Goal: Task Accomplishment & Management: Use online tool/utility

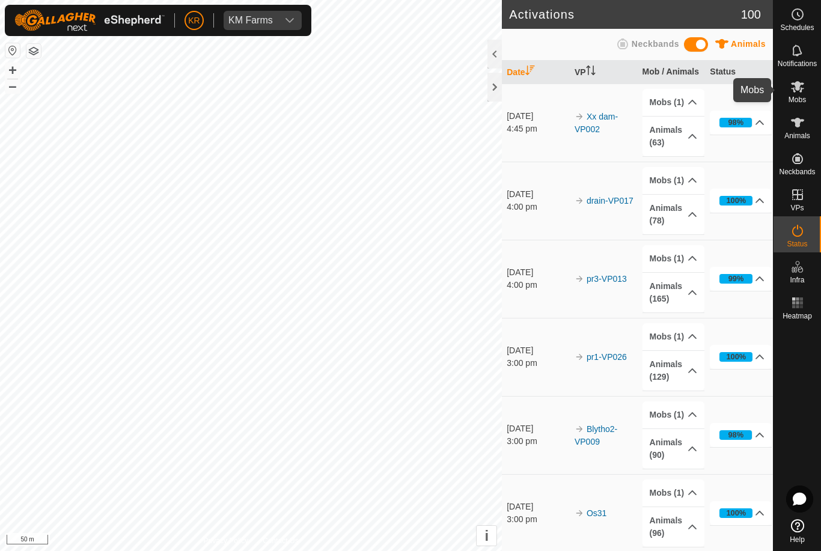
click at [800, 87] on icon at bounding box center [797, 86] width 13 height 11
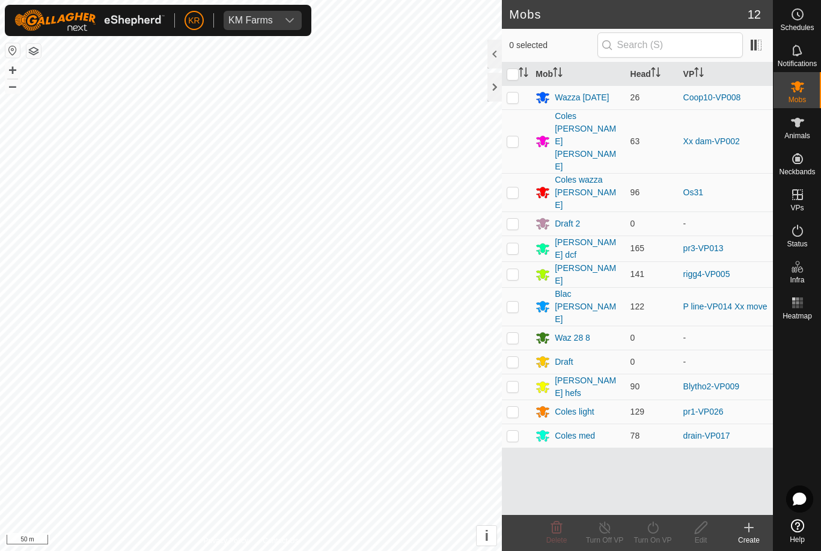
click at [513, 302] on p-checkbox at bounding box center [513, 307] width 12 height 10
checkbox input "true"
click at [654, 529] on icon at bounding box center [653, 528] width 15 height 14
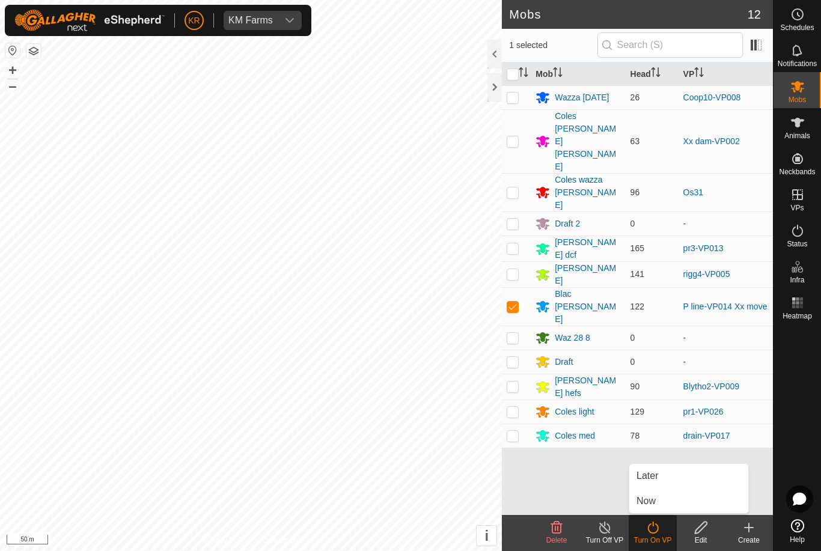
click at [666, 503] on link "Now" at bounding box center [688, 501] width 119 height 24
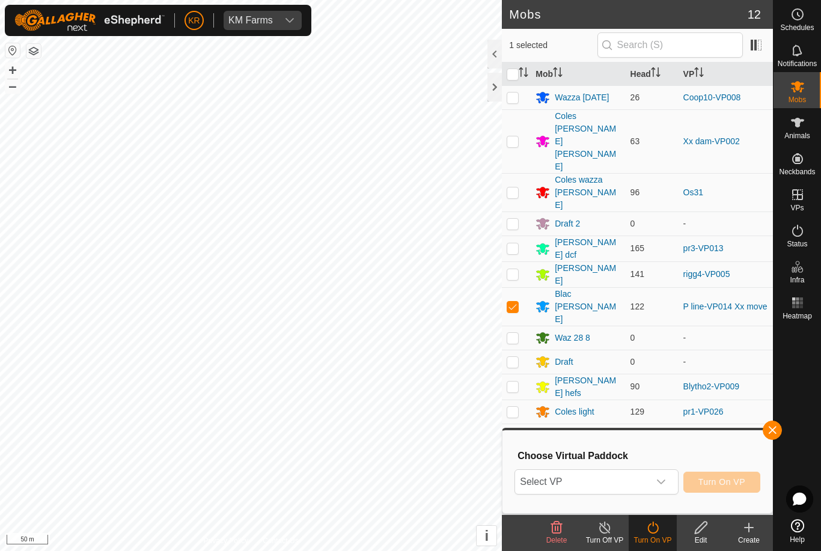
click at [633, 485] on span "Select VP" at bounding box center [581, 482] width 133 height 24
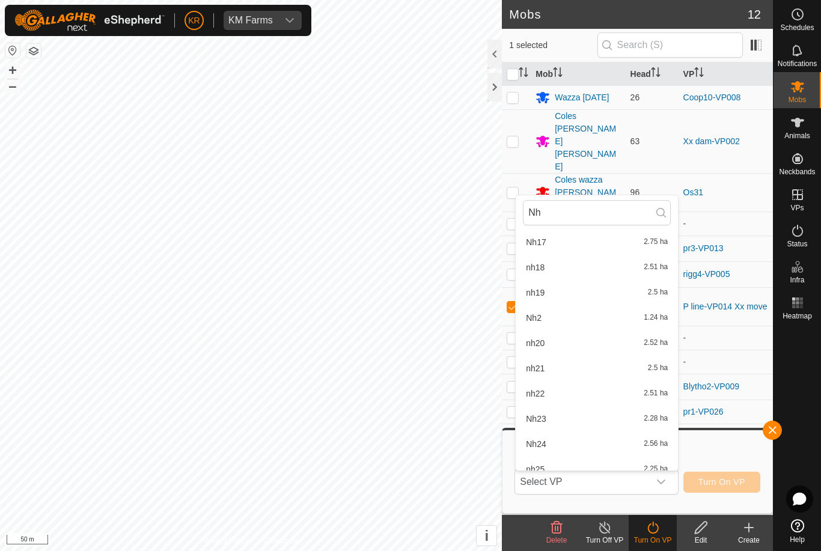
scroll to position [228, 0]
type input "Nh"
click at [546, 317] on div "Nh2 1.24 ha" at bounding box center [597, 319] width 148 height 14
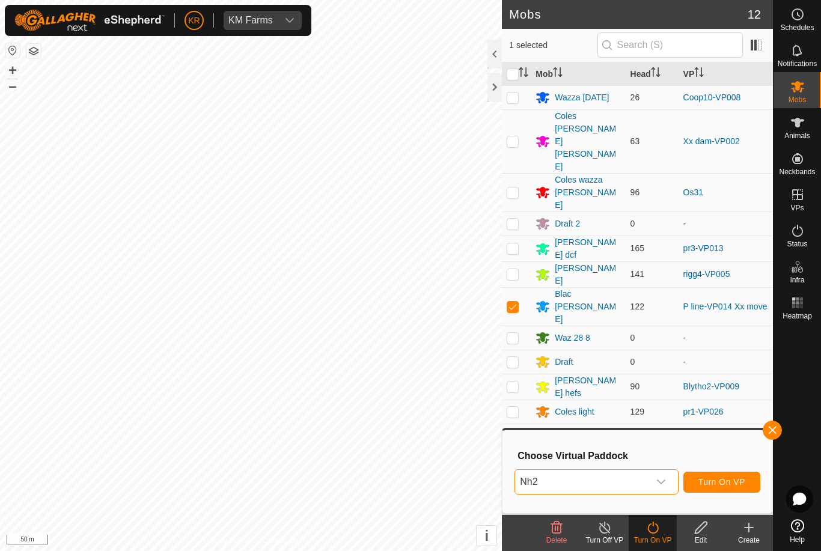
click at [543, 382] on icon at bounding box center [542, 387] width 13 height 11
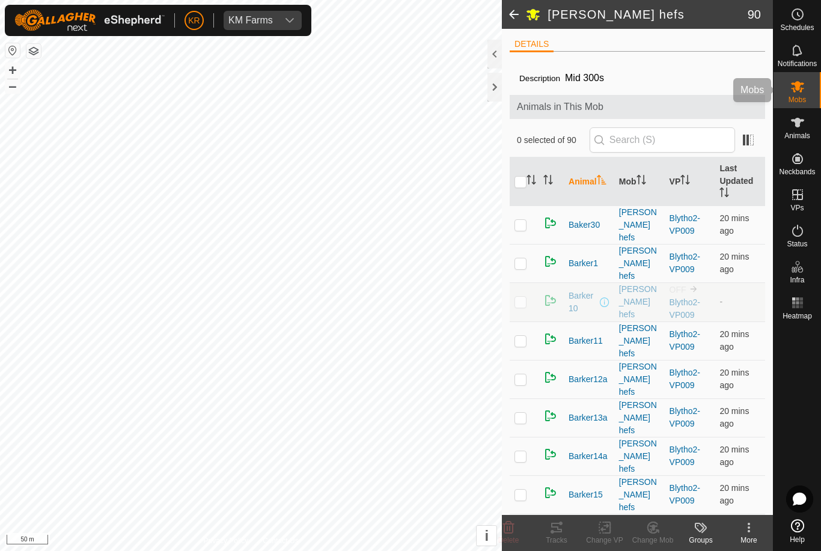
click at [798, 85] on icon at bounding box center [797, 86] width 13 height 11
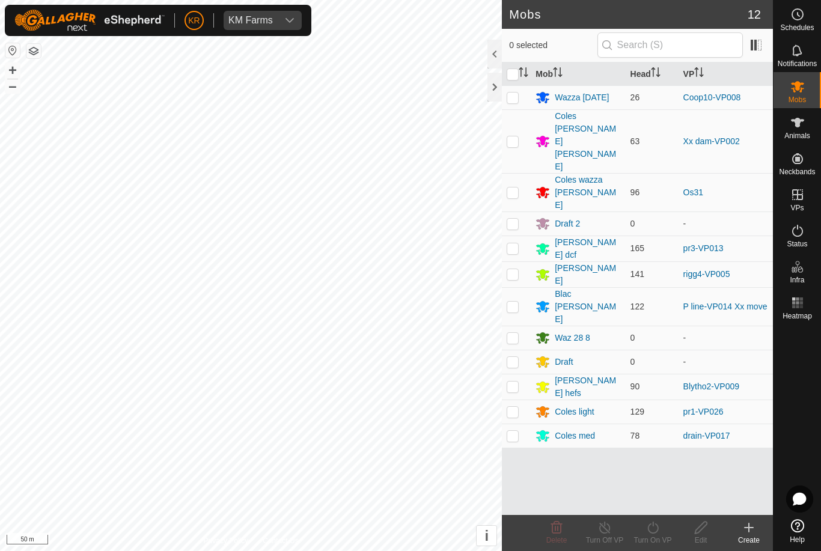
click at [516, 302] on p-checkbox at bounding box center [513, 307] width 12 height 10
checkbox input "true"
click at [660, 531] on icon at bounding box center [653, 528] width 15 height 14
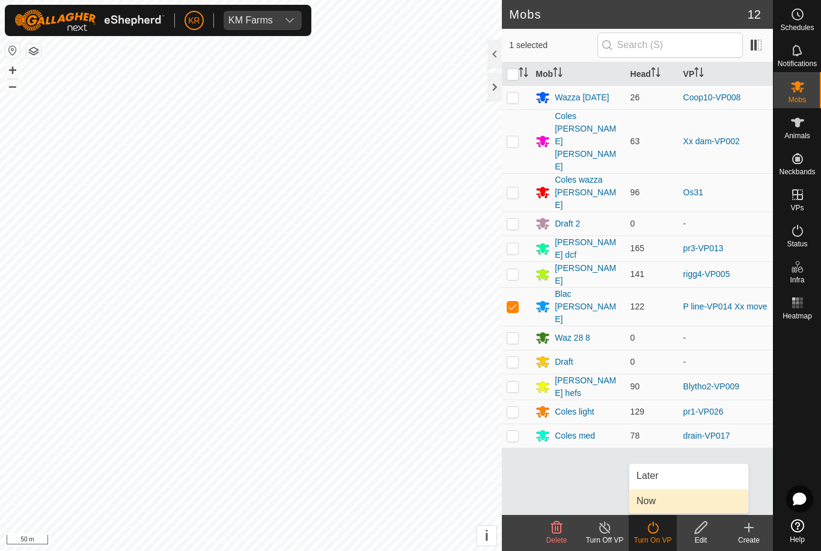
click at [667, 498] on link "Now" at bounding box center [688, 501] width 119 height 24
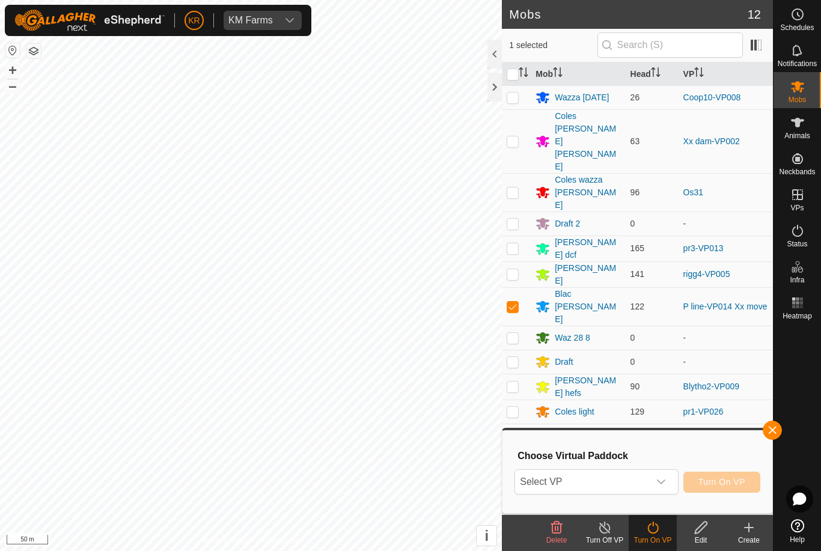
click at [631, 479] on span "Select VP" at bounding box center [581, 482] width 133 height 24
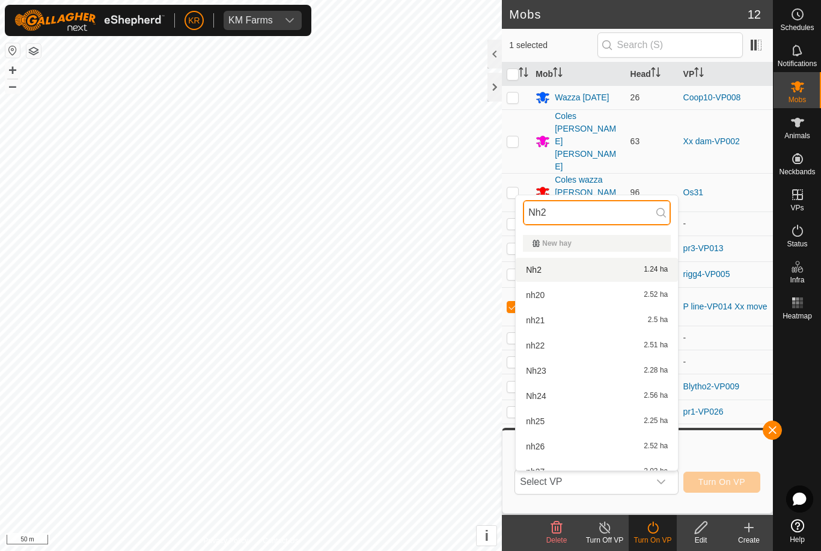
type input "Nh2"
click at [605, 268] on div "Nh2 1.24 ha" at bounding box center [597, 270] width 148 height 14
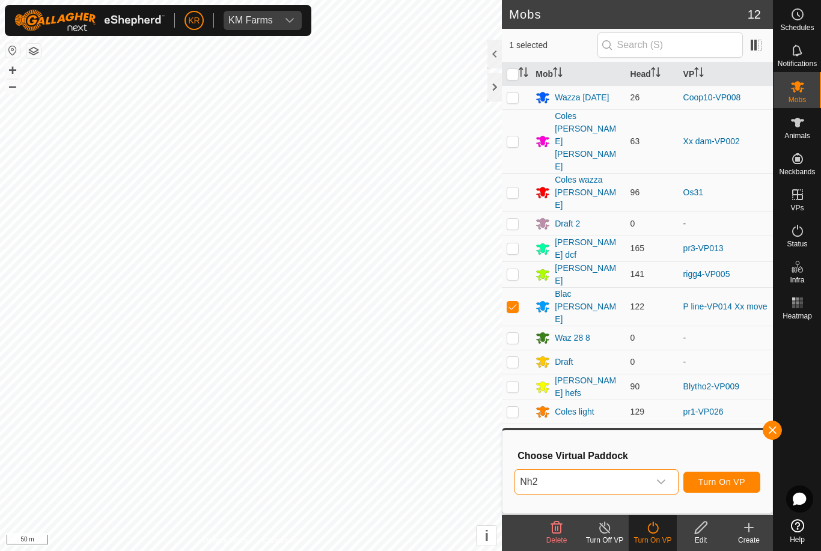
click at [735, 481] on span "Turn On VP" at bounding box center [722, 482] width 47 height 10
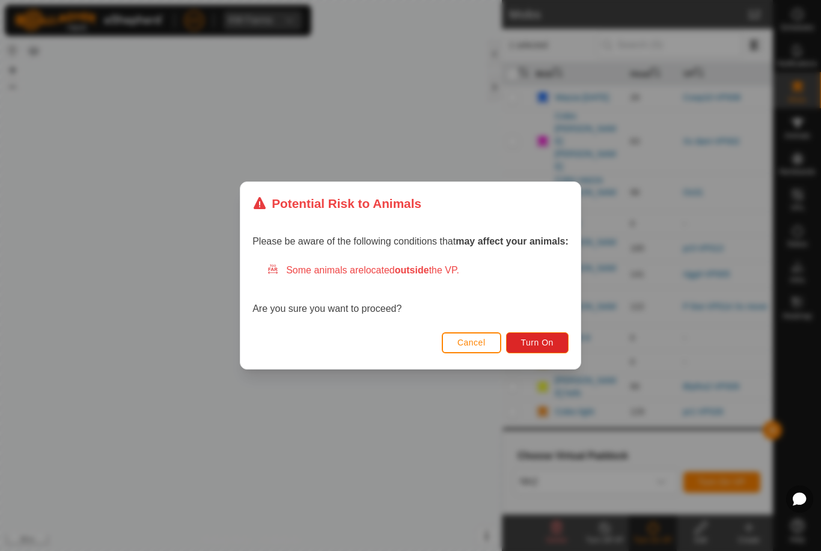
click at [551, 352] on button "Turn On" at bounding box center [537, 342] width 63 height 21
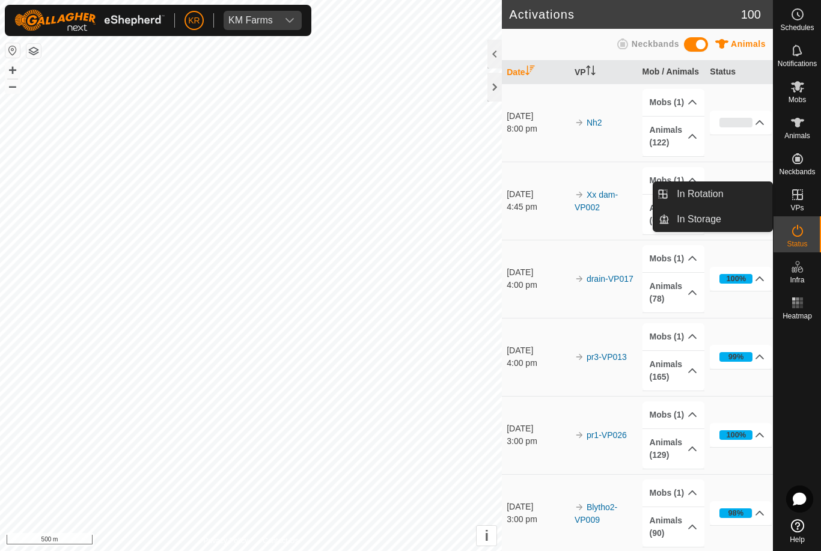
click at [724, 193] on link "In Rotation" at bounding box center [721, 194] width 103 height 24
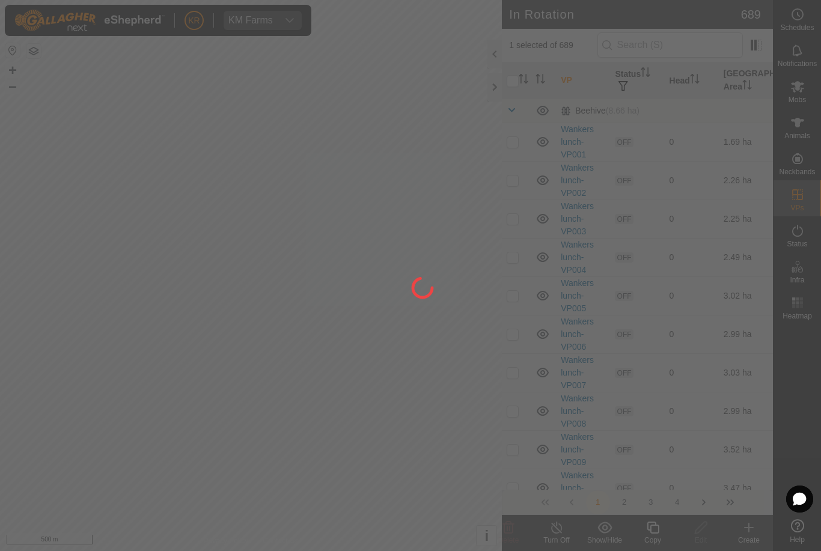
click at [712, 191] on div at bounding box center [410, 275] width 821 height 551
click at [684, 43] on div at bounding box center [410, 275] width 821 height 551
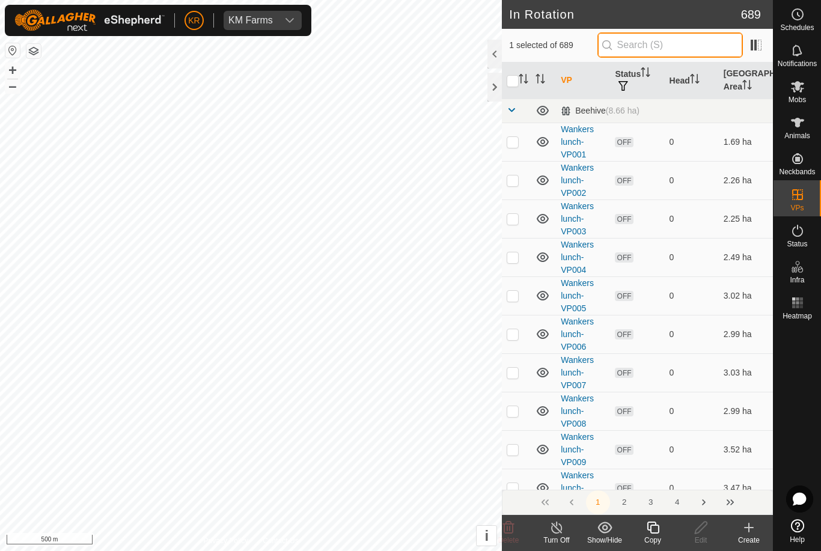
click at [681, 50] on input "text" at bounding box center [670, 44] width 145 height 25
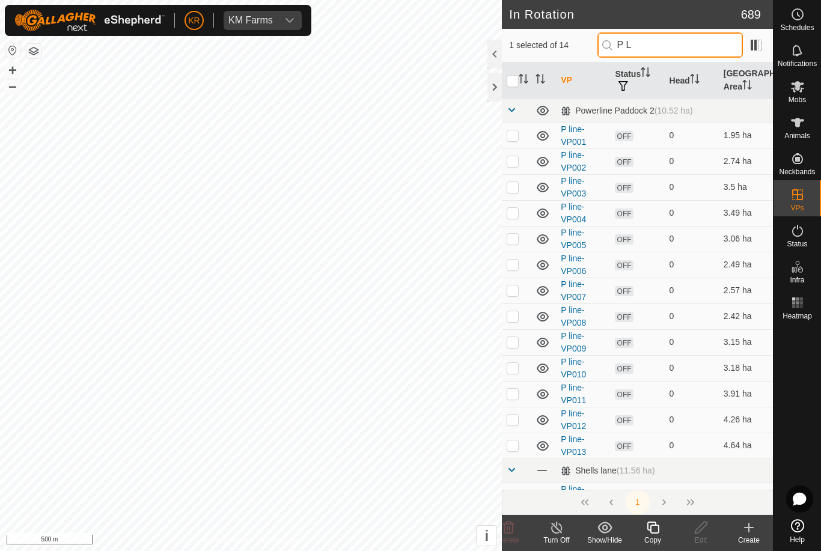
type input "P L"
click at [517, 441] on p-checkbox at bounding box center [513, 446] width 12 height 10
checkbox input "true"
click at [515, 418] on p-checkbox at bounding box center [513, 420] width 12 height 10
checkbox input "true"
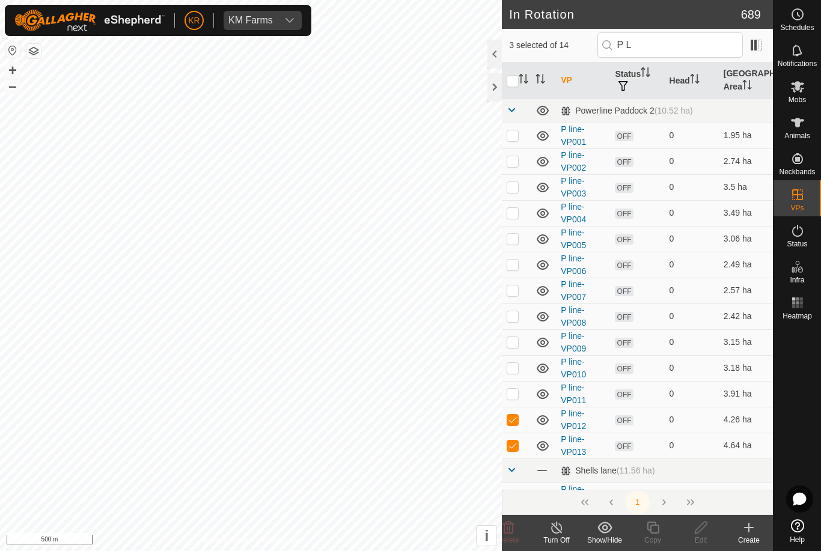
click at [518, 397] on p-checkbox at bounding box center [513, 394] width 12 height 10
checkbox input "true"
click at [518, 366] on p-checkbox at bounding box center [513, 368] width 12 height 10
checkbox input "true"
click at [518, 345] on p-checkbox at bounding box center [513, 342] width 12 height 10
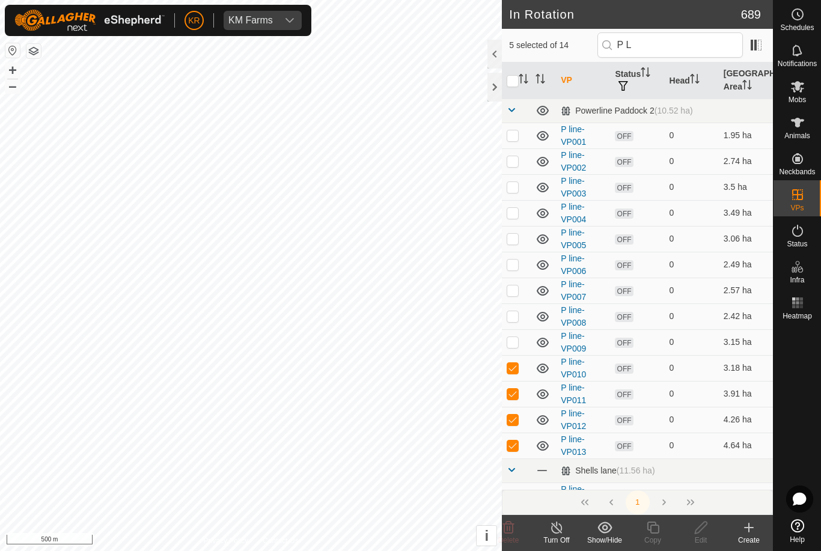
checkbox input "true"
click at [515, 315] on p-checkbox at bounding box center [513, 316] width 12 height 10
checkbox input "true"
click at [518, 291] on p-checkbox at bounding box center [513, 291] width 12 height 10
checkbox input "true"
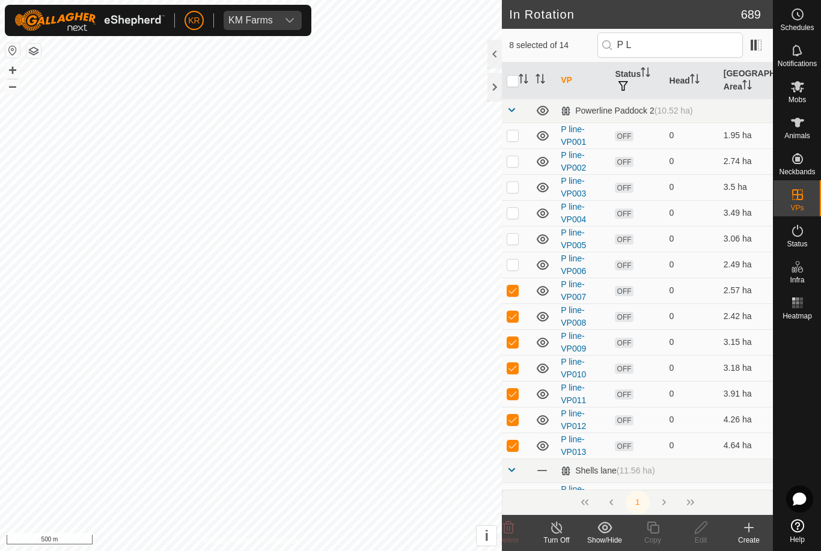
click at [517, 262] on p-checkbox at bounding box center [513, 265] width 12 height 10
checkbox input "true"
click at [516, 240] on p-checkbox at bounding box center [513, 239] width 12 height 10
checkbox input "true"
click at [518, 213] on p-checkbox at bounding box center [513, 213] width 12 height 10
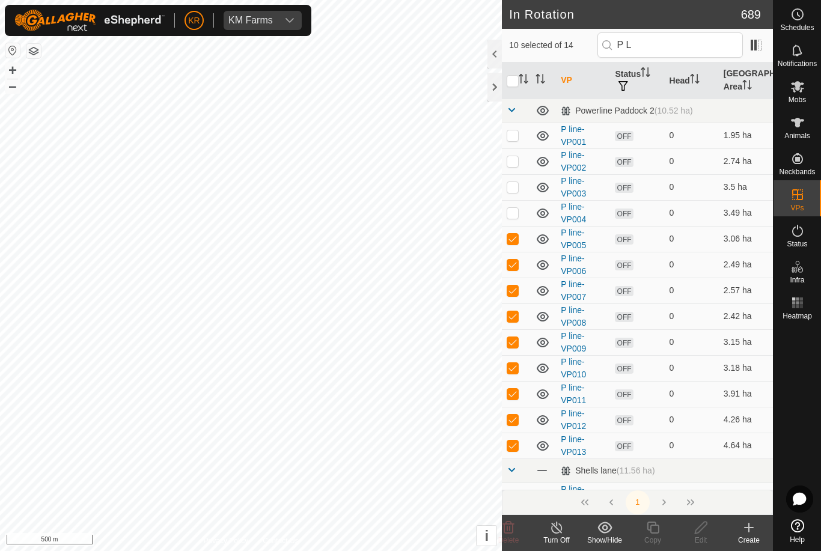
checkbox input "true"
click at [522, 186] on td at bounding box center [516, 187] width 29 height 26
checkbox input "true"
click at [526, 153] on td at bounding box center [516, 161] width 29 height 26
checkbox input "true"
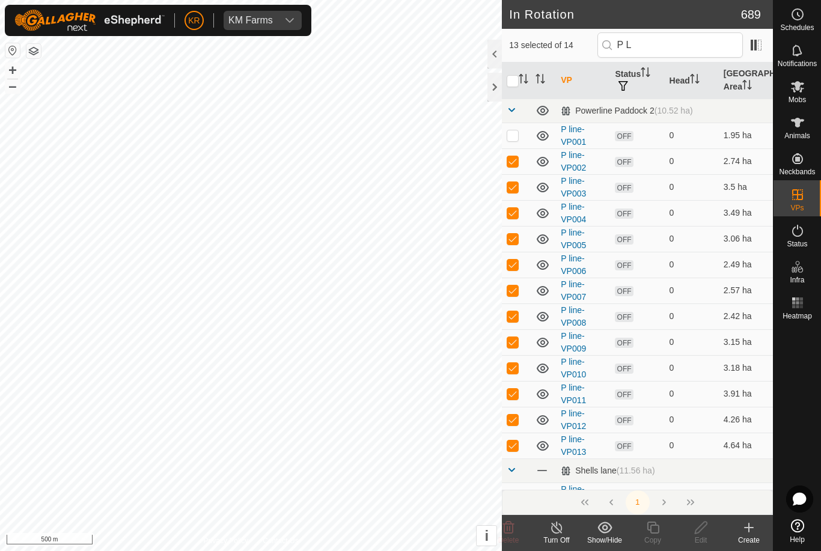
click at [518, 137] on p-checkbox at bounding box center [513, 135] width 12 height 10
checkbox input "true"
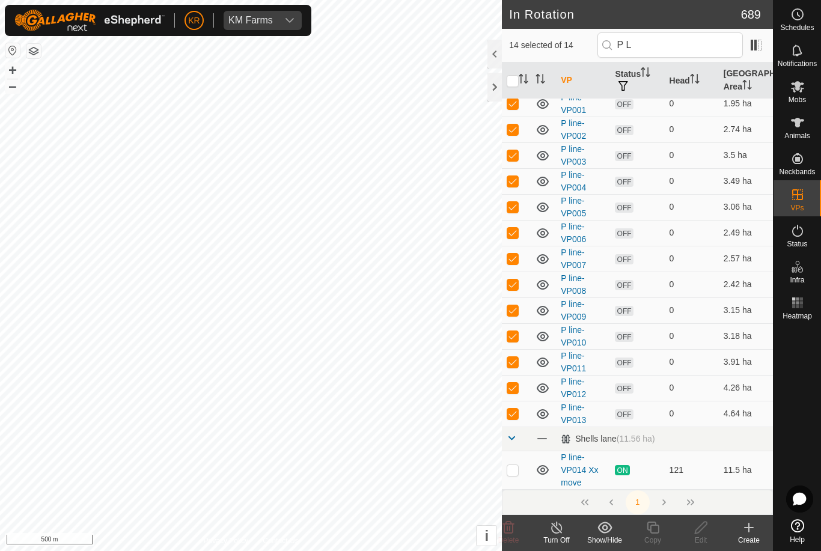
scroll to position [31, 0]
click at [517, 81] on input "checkbox" at bounding box center [513, 81] width 12 height 12
checkbox input "true"
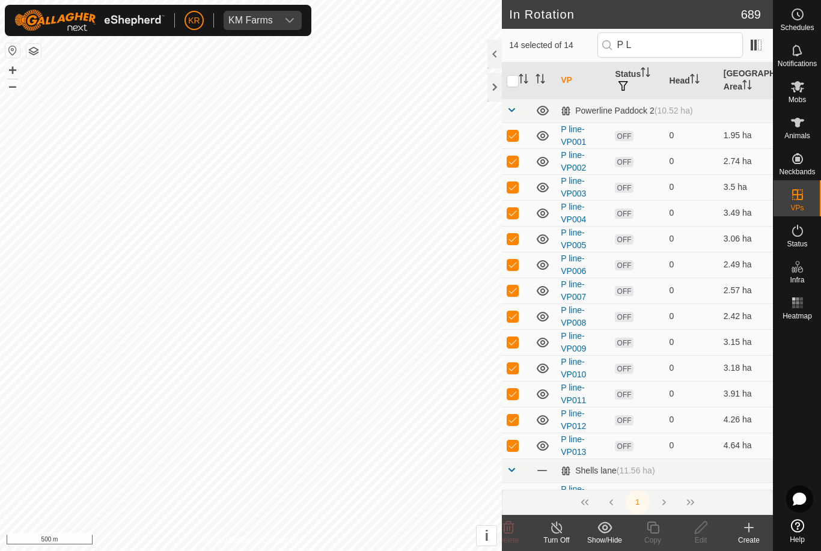
click at [519, 76] on input "checkbox" at bounding box center [513, 81] width 12 height 12
click at [518, 78] on input "checkbox" at bounding box center [513, 81] width 12 height 12
click at [518, 84] on input "checkbox" at bounding box center [513, 81] width 12 height 12
click at [514, 79] on input "checkbox" at bounding box center [513, 81] width 12 height 12
click at [520, 82] on icon "Activate to sort" at bounding box center [524, 79] width 10 height 10
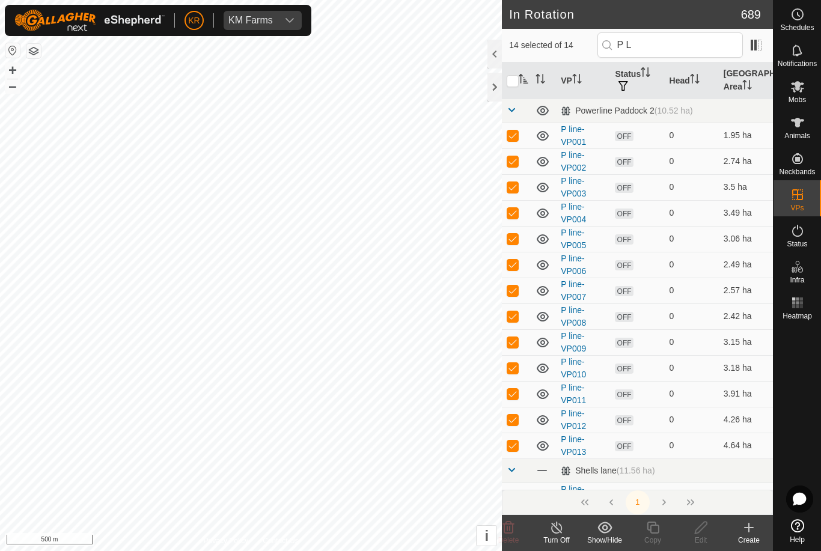
click at [519, 82] on icon "Activate to sort" at bounding box center [524, 79] width 10 height 10
click at [520, 81] on icon "Activate to sort" at bounding box center [523, 79] width 9 height 10
click at [519, 82] on icon "Activate to sort" at bounding box center [524, 79] width 10 height 10
click at [521, 82] on icon "Activate to sort" at bounding box center [523, 79] width 9 height 10
click at [517, 81] on input "checkbox" at bounding box center [513, 81] width 12 height 12
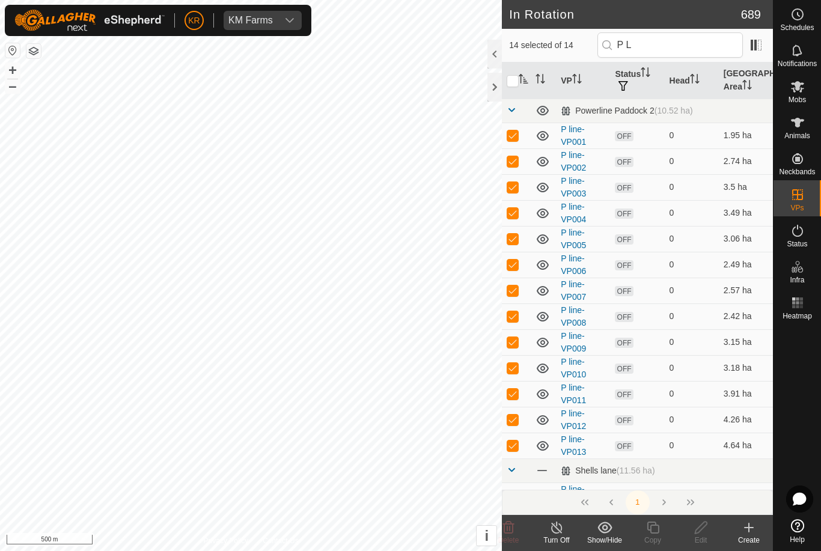
click at [515, 85] on input "checkbox" at bounding box center [513, 81] width 12 height 12
click at [509, 79] on input "checkbox" at bounding box center [513, 81] width 12 height 12
checkbox input "true"
click at [520, 139] on td at bounding box center [516, 136] width 29 height 26
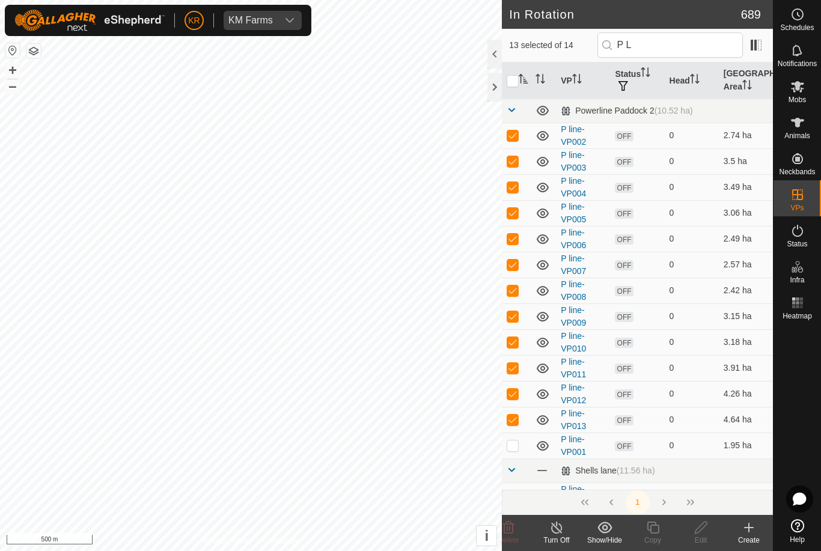
checkbox input "false"
click at [516, 135] on p-checkbox at bounding box center [513, 135] width 12 height 10
checkbox input "false"
click at [516, 136] on p-checkbox at bounding box center [513, 135] width 12 height 10
checkbox input "false"
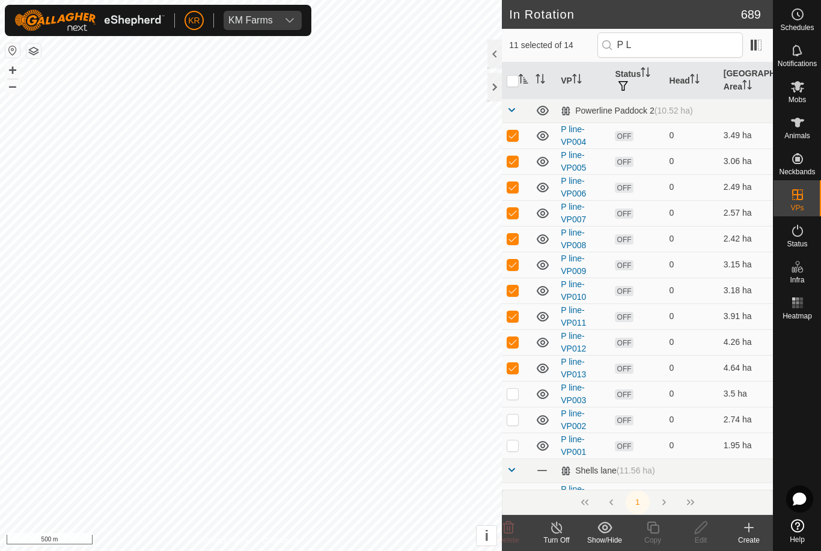
click at [522, 136] on td at bounding box center [516, 136] width 29 height 26
checkbox input "false"
click at [516, 140] on p-checkbox at bounding box center [513, 135] width 12 height 10
checkbox input "false"
click at [514, 141] on td at bounding box center [516, 136] width 29 height 26
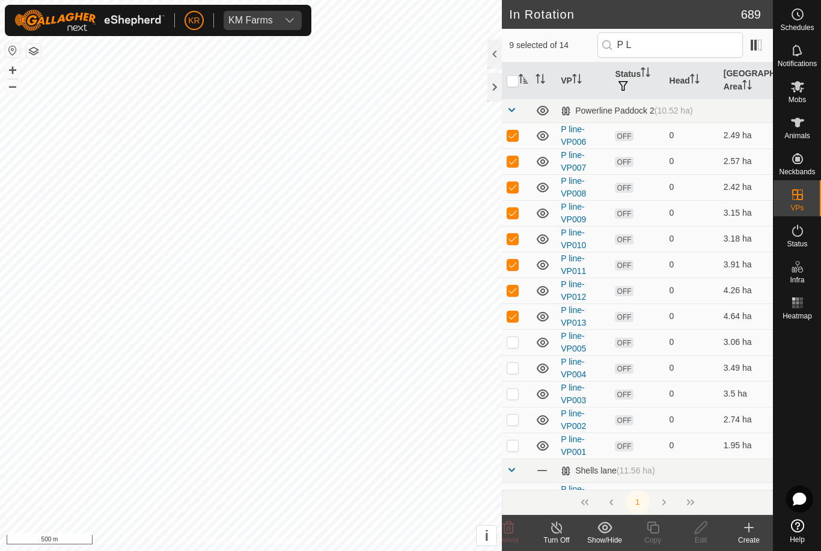
checkbox input "false"
click at [514, 141] on td at bounding box center [516, 136] width 29 height 26
checkbox input "false"
click at [516, 141] on td at bounding box center [516, 136] width 29 height 26
checkbox input "false"
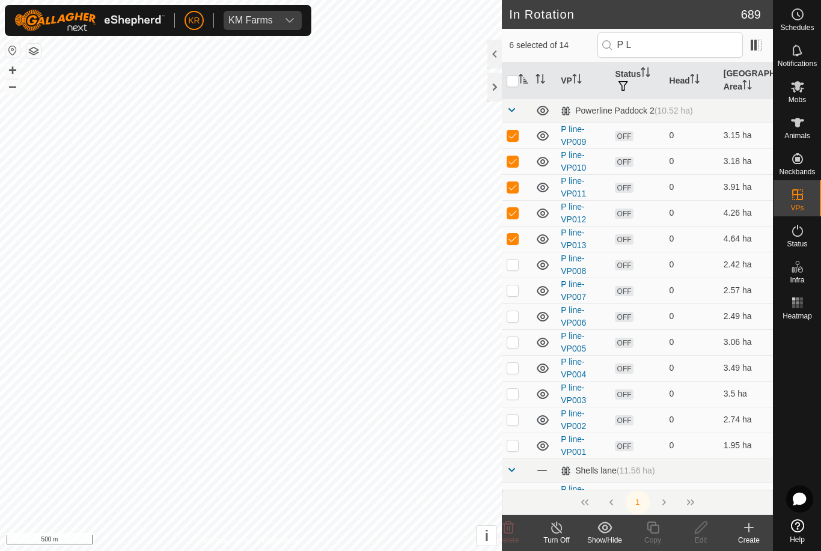
click at [516, 142] on td at bounding box center [516, 136] width 29 height 26
checkbox input "false"
click at [515, 145] on td at bounding box center [516, 136] width 29 height 26
checkbox input "false"
click at [518, 142] on td at bounding box center [516, 136] width 29 height 26
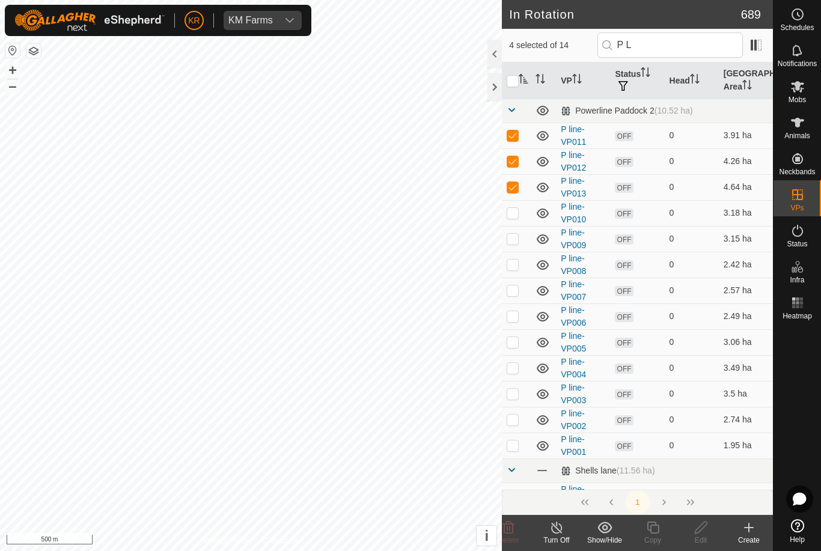
checkbox input "false"
click at [516, 139] on p-checkbox at bounding box center [513, 135] width 12 height 10
checkbox input "false"
click at [516, 139] on p-checkbox at bounding box center [513, 135] width 12 height 10
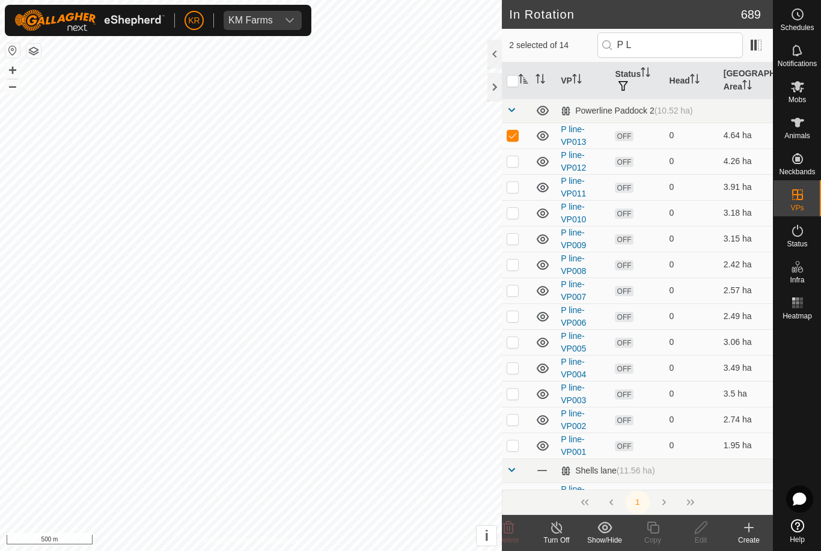
click at [515, 139] on p-checkbox at bounding box center [513, 135] width 12 height 10
click at [519, 137] on p-checkbox at bounding box center [513, 135] width 12 height 10
checkbox input "true"
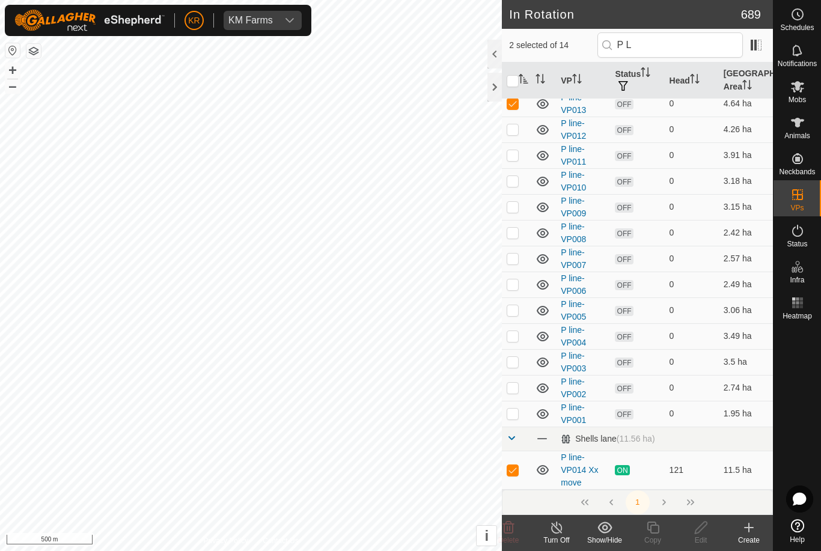
scroll to position [31, 0]
click at [515, 436] on span at bounding box center [512, 439] width 10 height 10
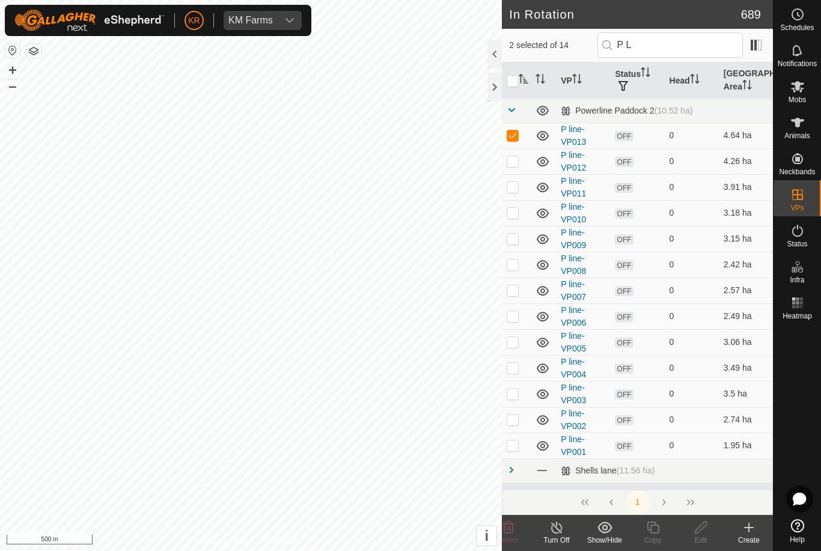
click at [512, 473] on span at bounding box center [512, 470] width 10 height 10
click at [508, 85] on input "checkbox" at bounding box center [513, 81] width 12 height 12
checkbox input "false"
checkbox input "true"
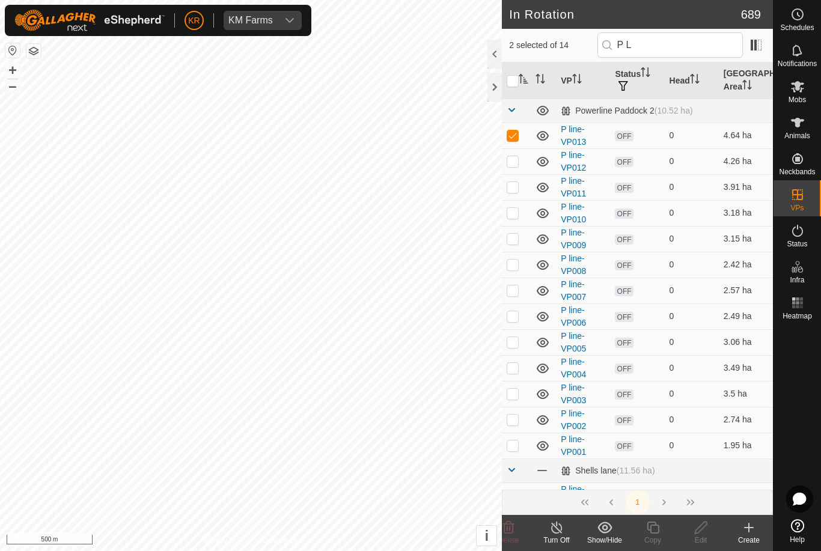
checkbox input "true"
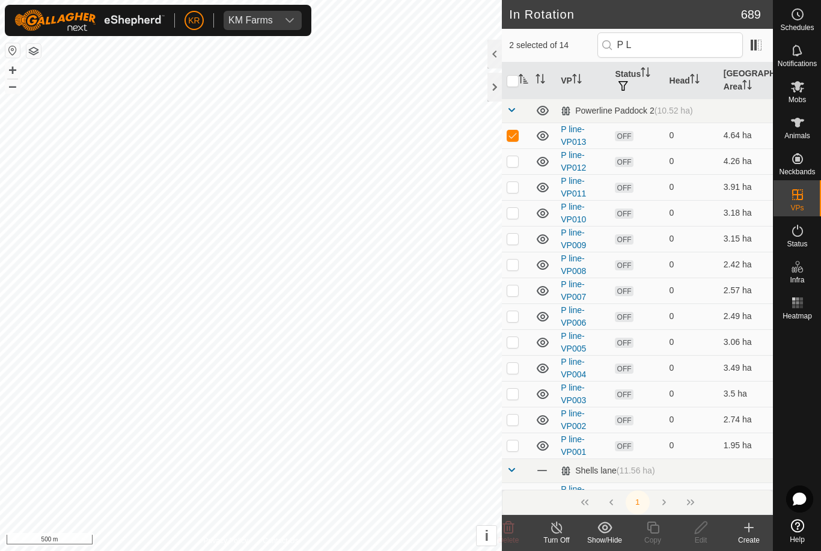
checkbox input "true"
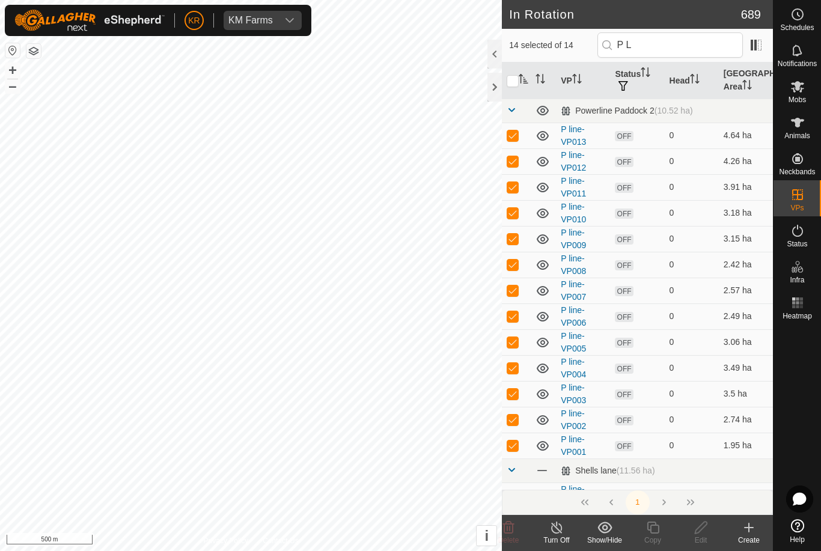
click at [518, 80] on input "checkbox" at bounding box center [513, 81] width 12 height 12
click at [513, 84] on input "checkbox" at bounding box center [513, 81] width 12 height 12
click at [514, 83] on input "checkbox" at bounding box center [513, 81] width 12 height 12
click at [507, 83] on input "checkbox" at bounding box center [513, 81] width 12 height 12
checkbox input "false"
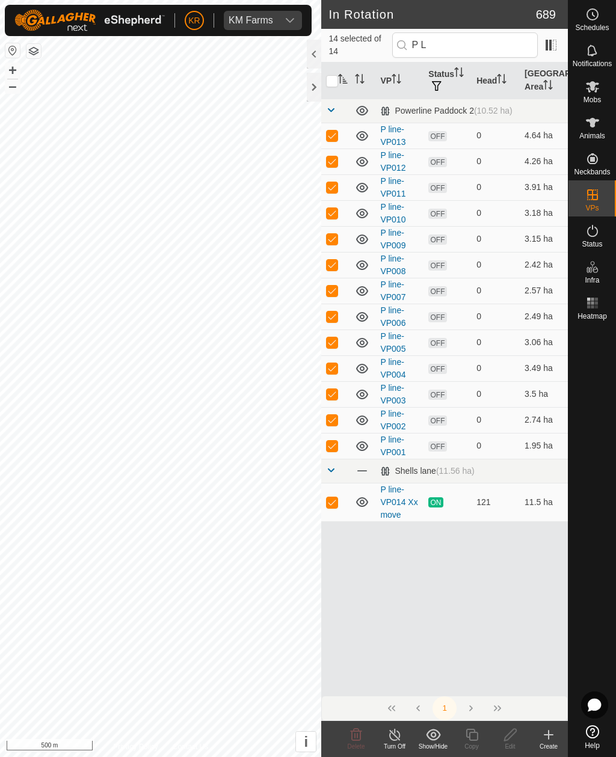
click at [335, 500] on p-checkbox at bounding box center [332, 502] width 12 height 10
checkbox input "false"
click at [357, 551] on icon at bounding box center [356, 734] width 11 height 12
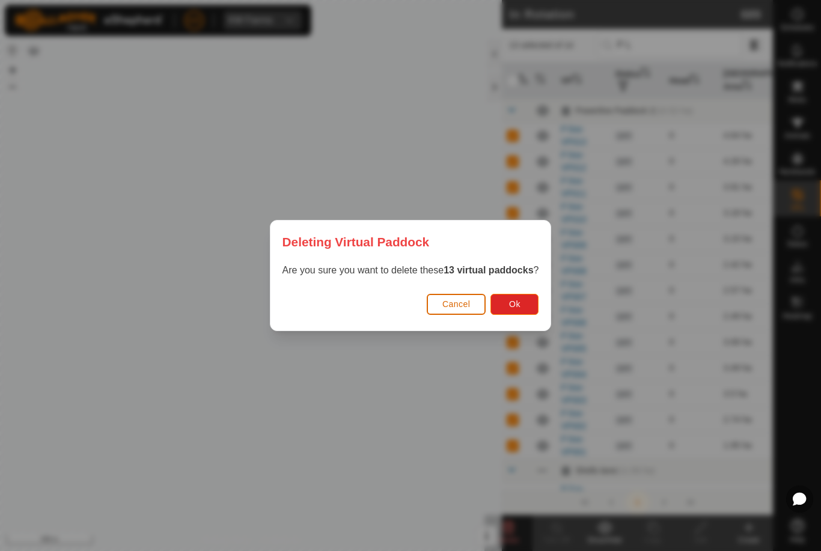
click at [522, 310] on button "Ok" at bounding box center [515, 304] width 48 height 21
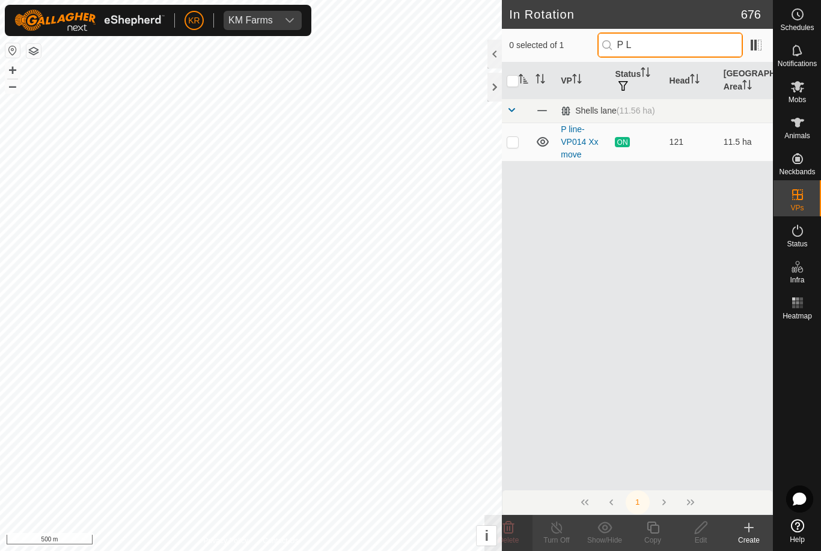
click at [684, 53] on input "P L" at bounding box center [670, 44] width 145 height 25
type input "P"
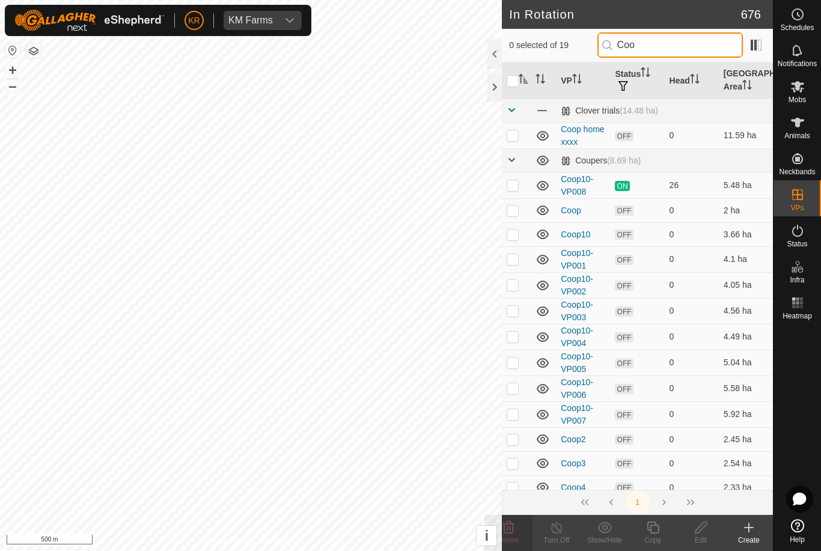
type input "Coo"
click at [514, 136] on p-checkbox at bounding box center [513, 135] width 12 height 10
checkbox input "true"
click at [515, 530] on icon at bounding box center [508, 528] width 14 height 14
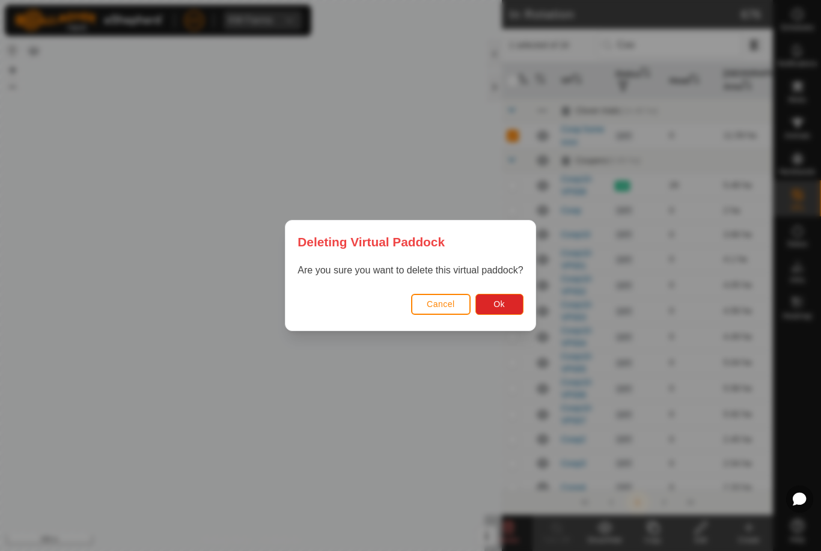
click at [495, 306] on span "Ok" at bounding box center [499, 304] width 11 height 10
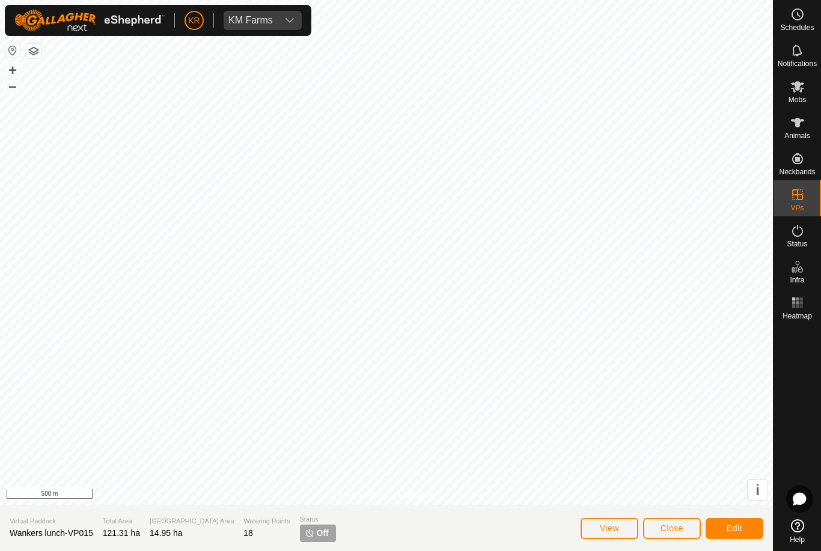
click at [733, 529] on span "Edit" at bounding box center [735, 529] width 16 height 10
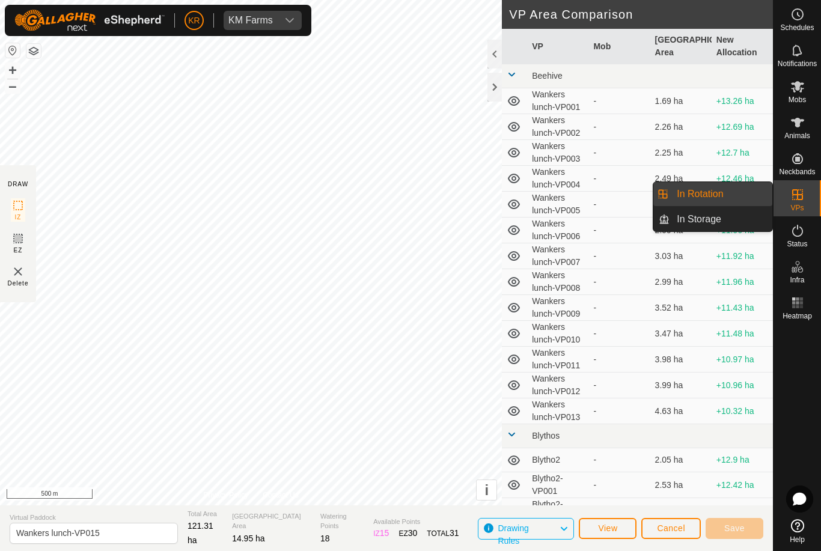
click at [727, 198] on link "In Rotation" at bounding box center [721, 194] width 103 height 24
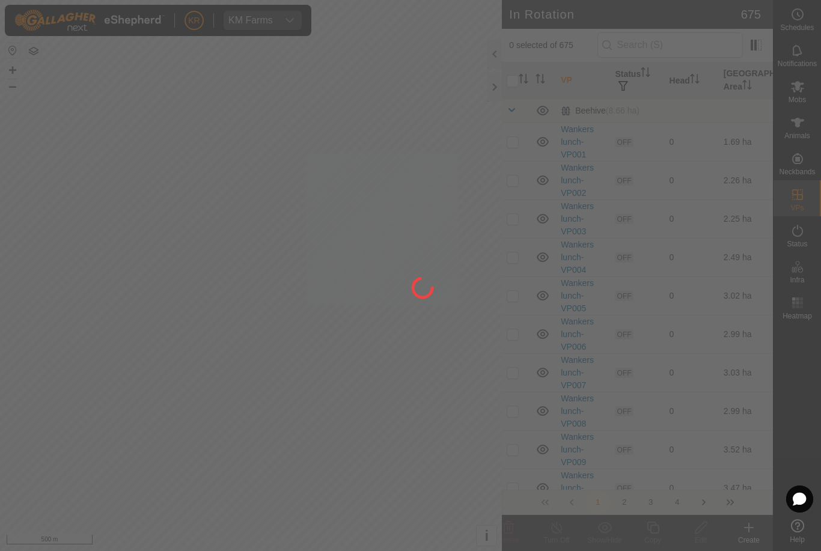
click at [660, 46] on div at bounding box center [410, 275] width 821 height 551
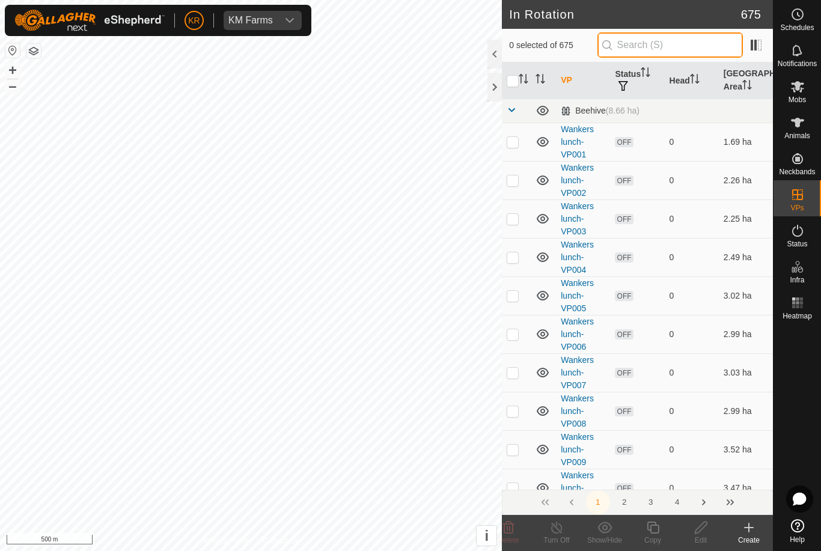
click at [669, 47] on input "text" at bounding box center [670, 44] width 145 height 25
type input "Wank"
click at [511, 82] on input "checkbox" at bounding box center [513, 81] width 12 height 12
checkbox input "true"
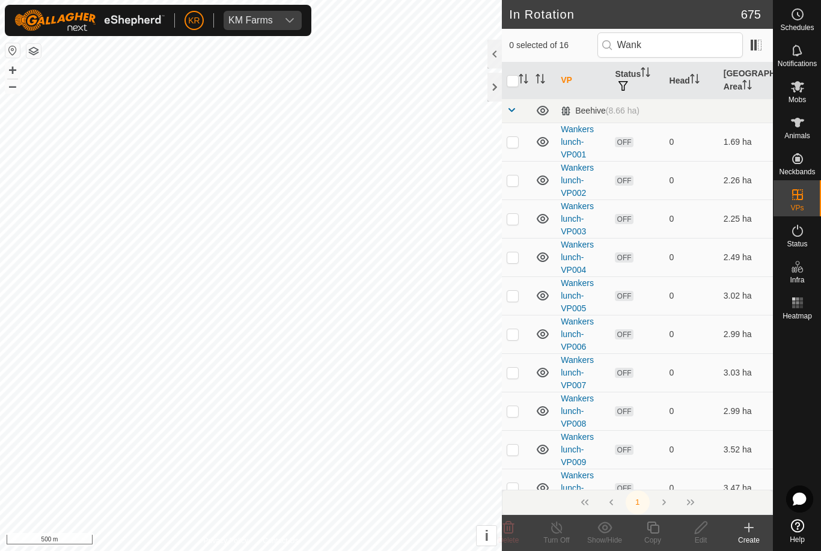
checkbox input "true"
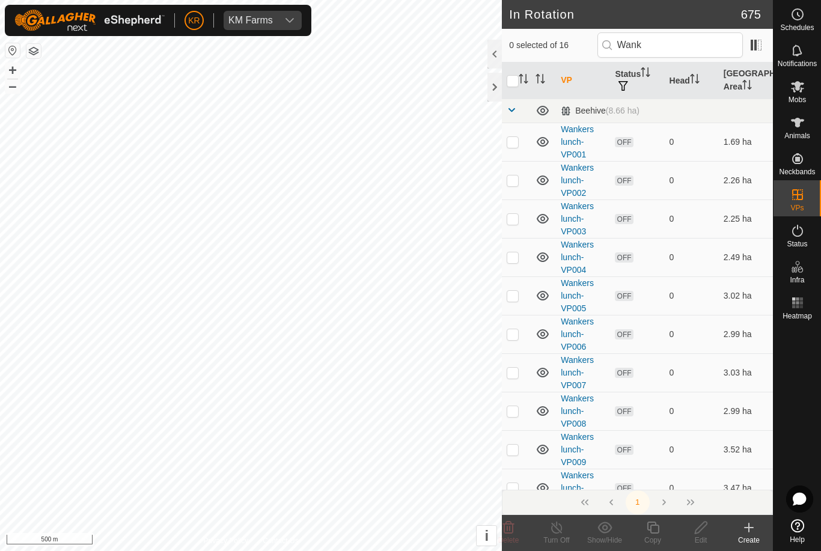
checkbox input "true"
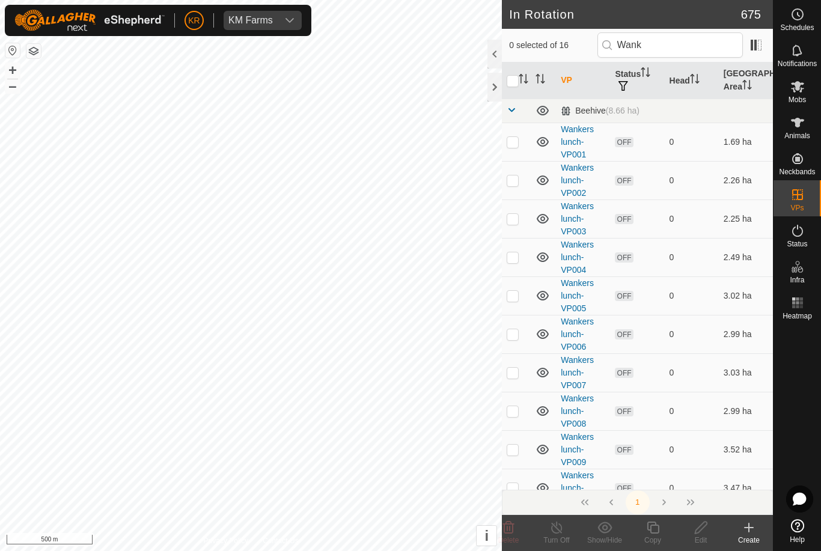
checkbox input "true"
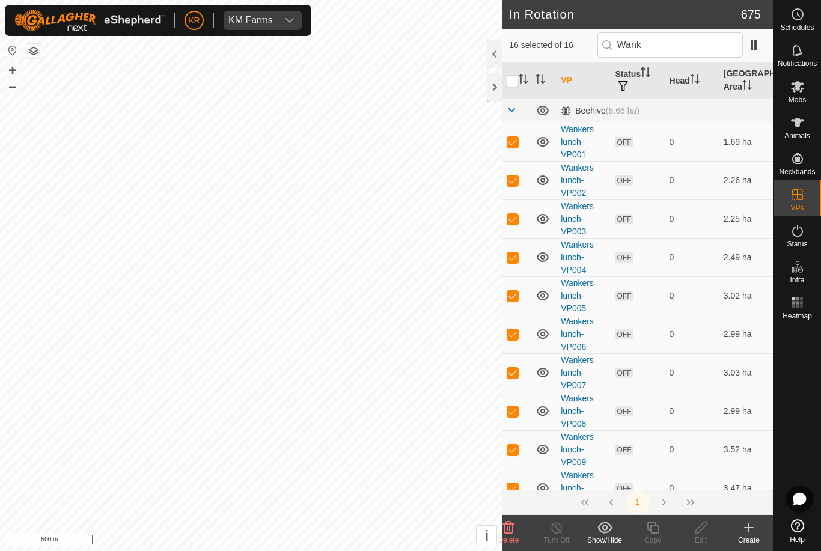
click at [517, 528] on delete-svg-icon at bounding box center [509, 528] width 48 height 14
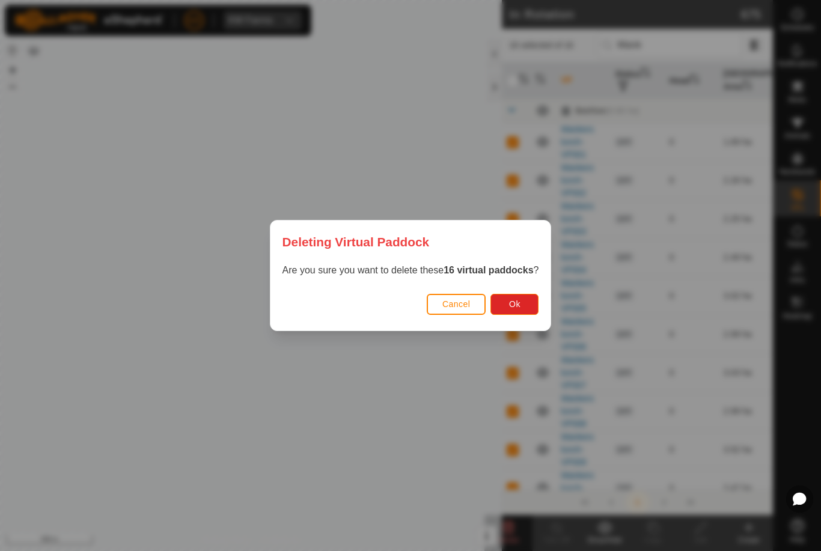
click at [519, 307] on span "Ok" at bounding box center [514, 304] width 11 height 10
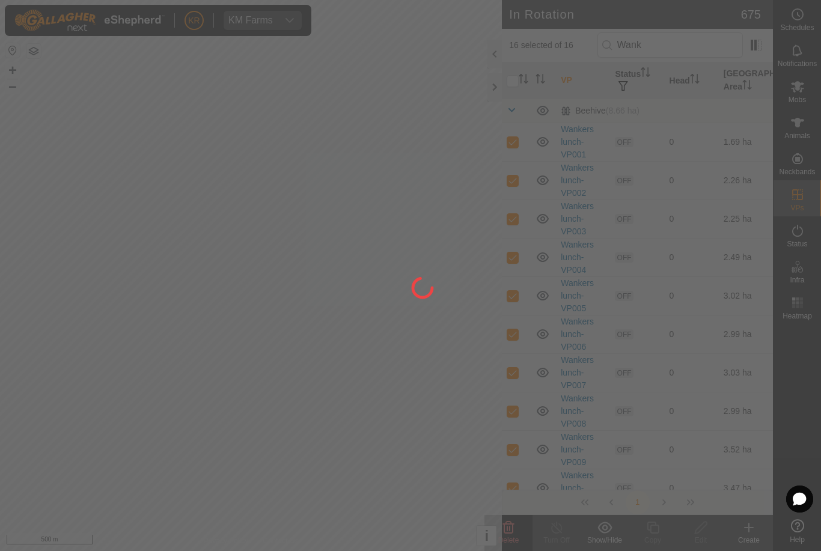
checkbox input "false"
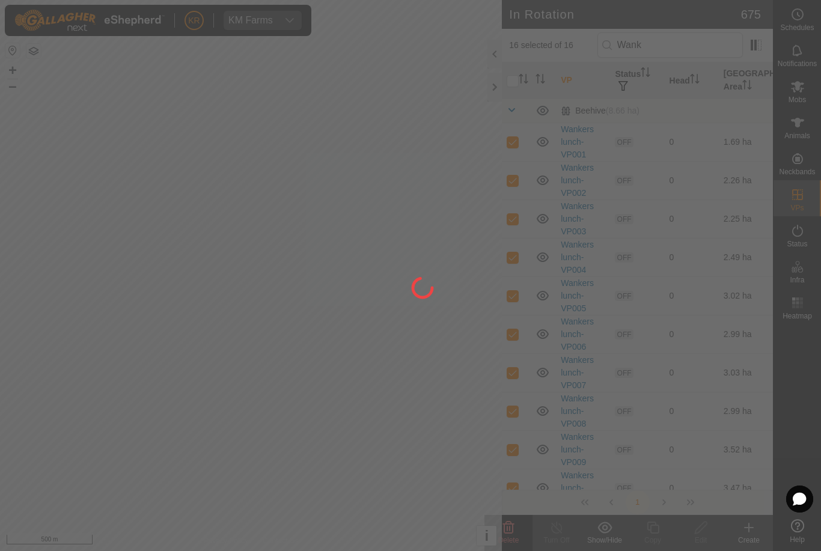
checkbox input "false"
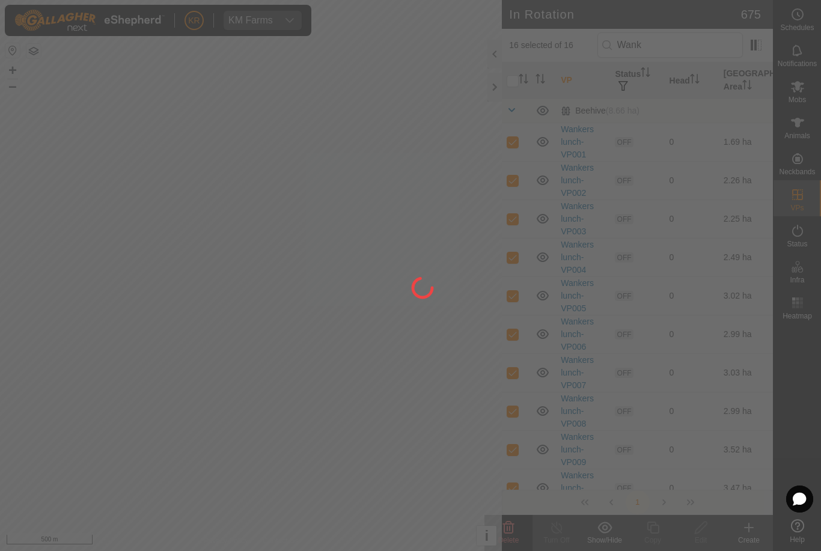
checkbox input "false"
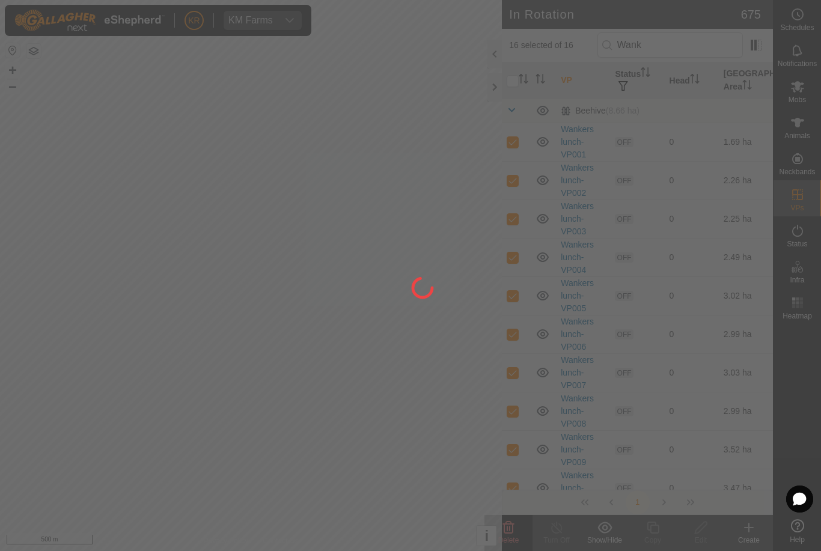
checkbox input "false"
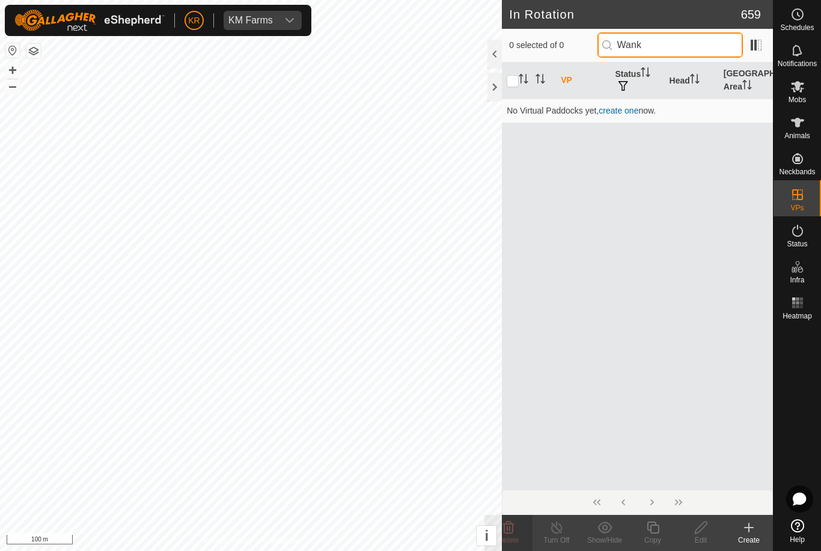
click at [699, 53] on input "Wank" at bounding box center [670, 44] width 145 height 25
type input "W"
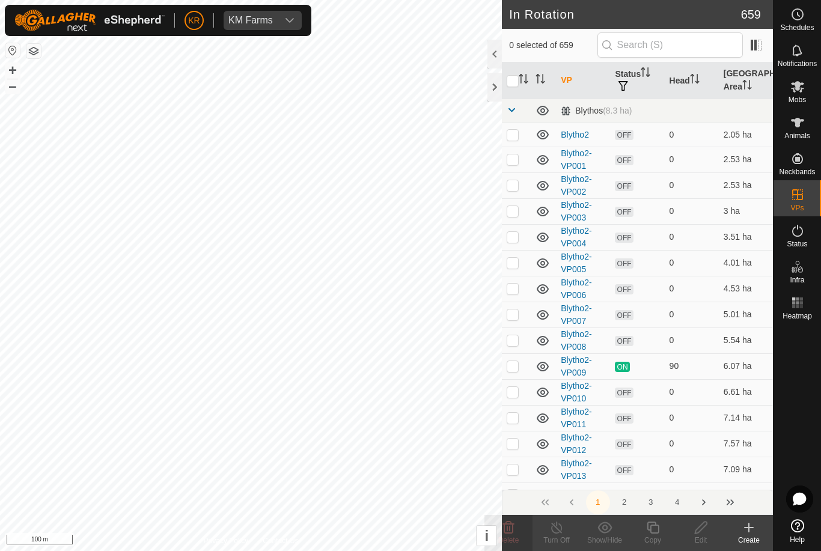
click at [752, 529] on icon at bounding box center [749, 528] width 14 height 14
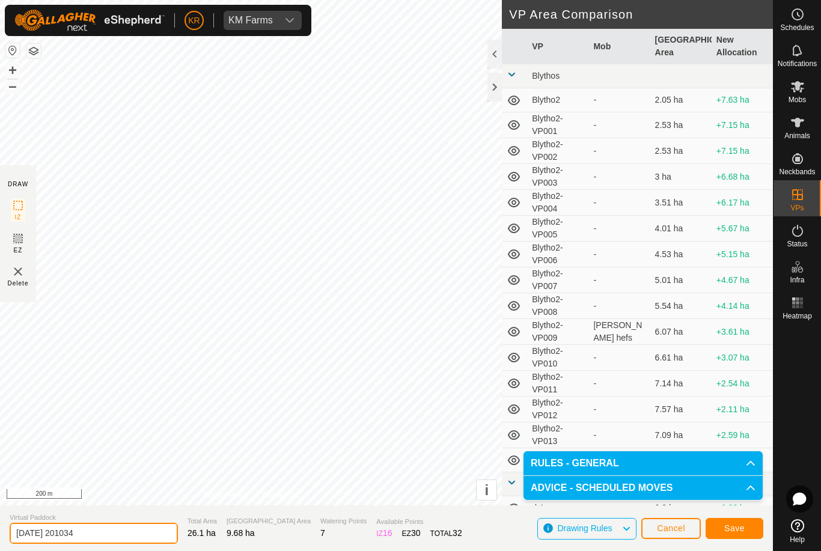
click at [105, 531] on input "2025-08-25 201034" at bounding box center [94, 533] width 168 height 21
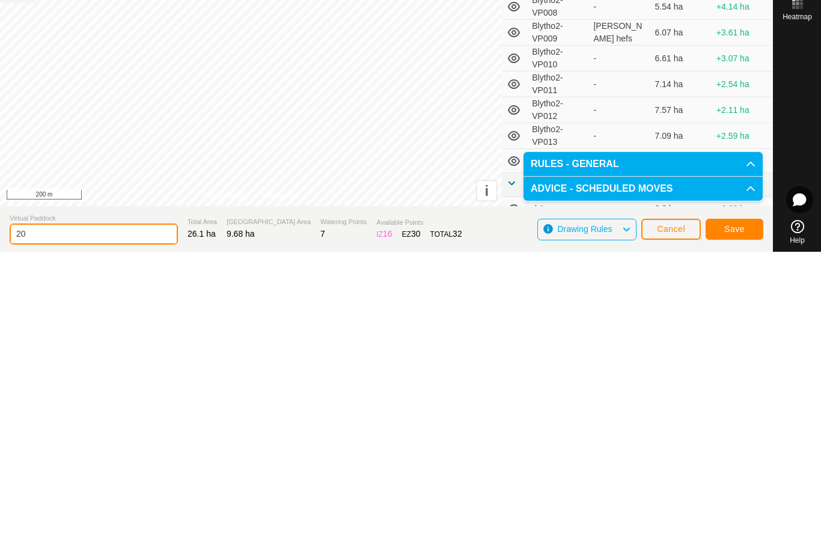
type input "2"
type input "Clay pit"
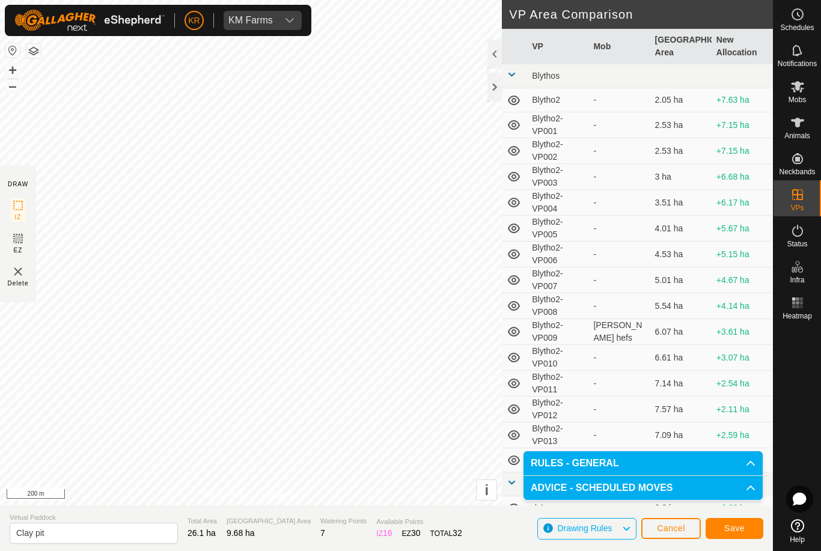
click at [753, 530] on button "Save" at bounding box center [735, 528] width 58 height 21
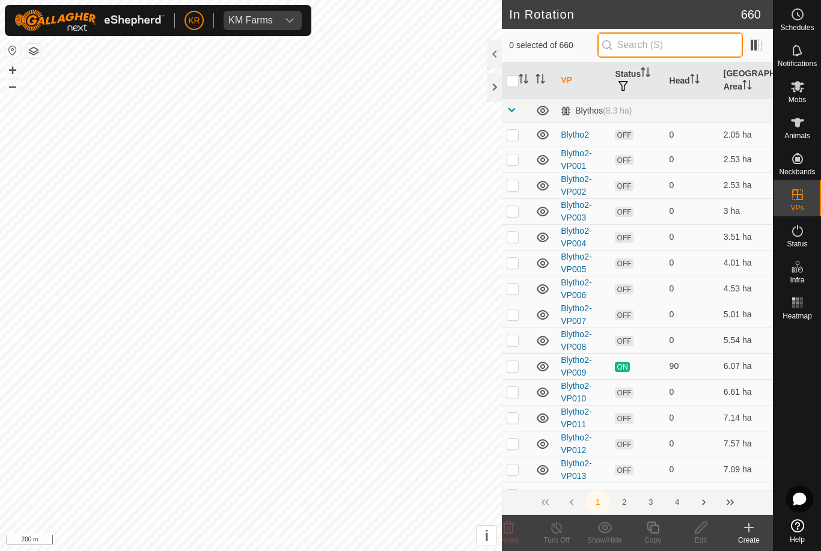
click at [667, 38] on input "text" at bounding box center [670, 44] width 145 height 25
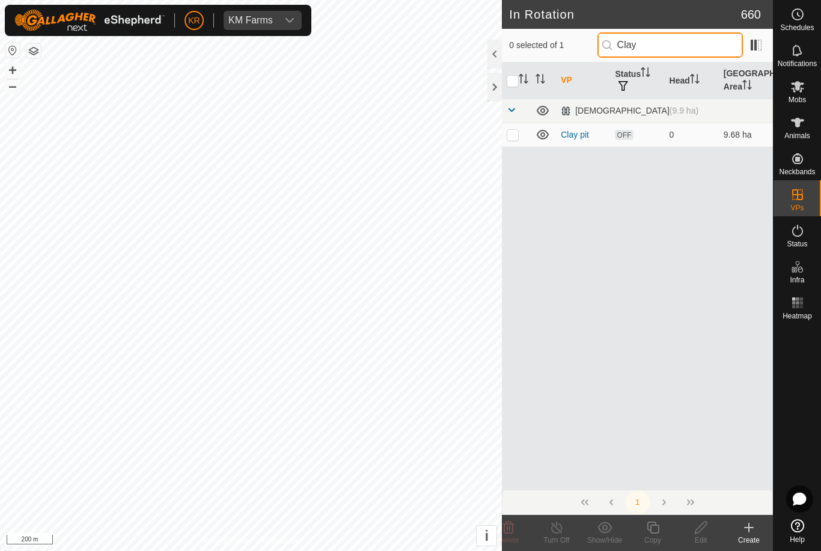
type input "Clay"
click at [518, 138] on p-checkbox at bounding box center [513, 135] width 12 height 10
checkbox input "true"
click at [661, 530] on copy-svg-icon at bounding box center [653, 528] width 48 height 14
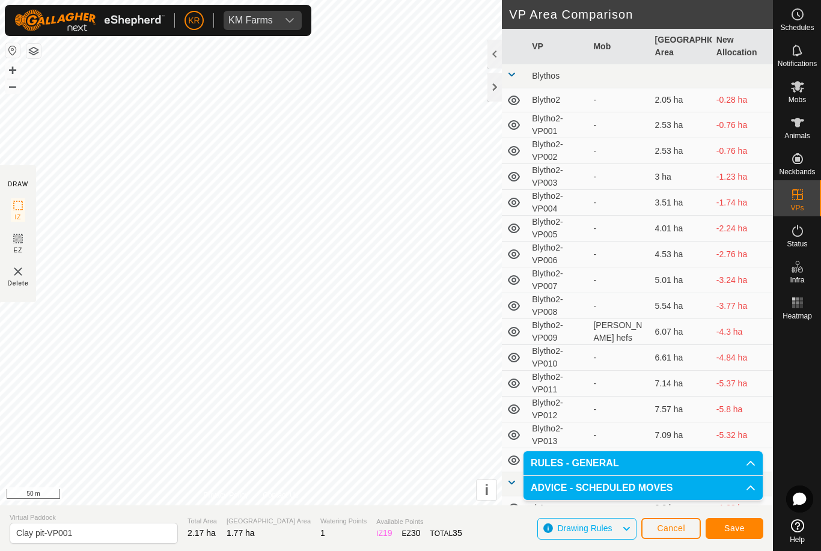
click at [729, 528] on span "Save" at bounding box center [734, 529] width 20 height 10
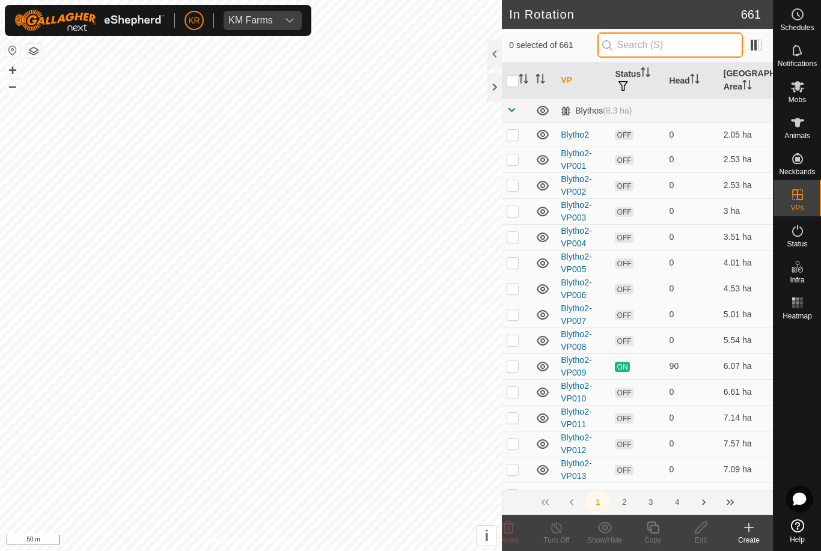
click at [676, 50] on input "text" at bounding box center [670, 44] width 145 height 25
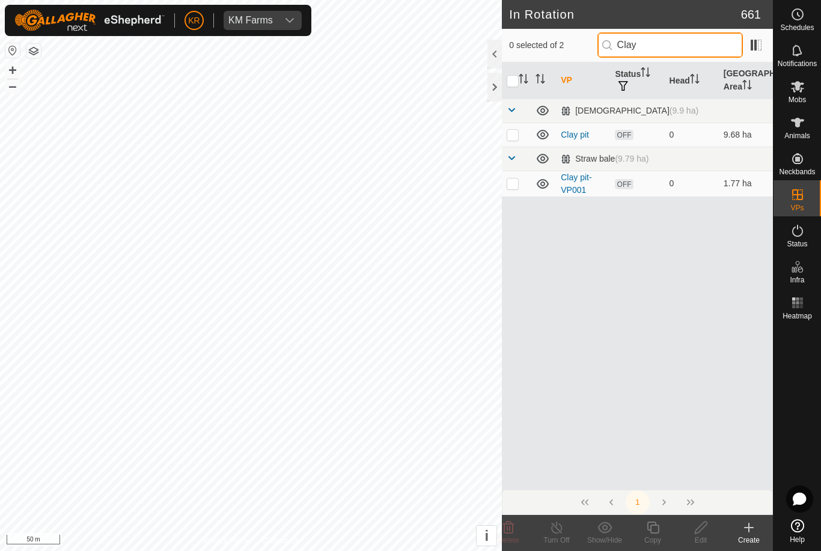
type input "Clay"
click at [516, 133] on p-checkbox at bounding box center [513, 135] width 12 height 10
checkbox input "true"
click at [520, 186] on td at bounding box center [516, 184] width 29 height 26
checkbox input "true"
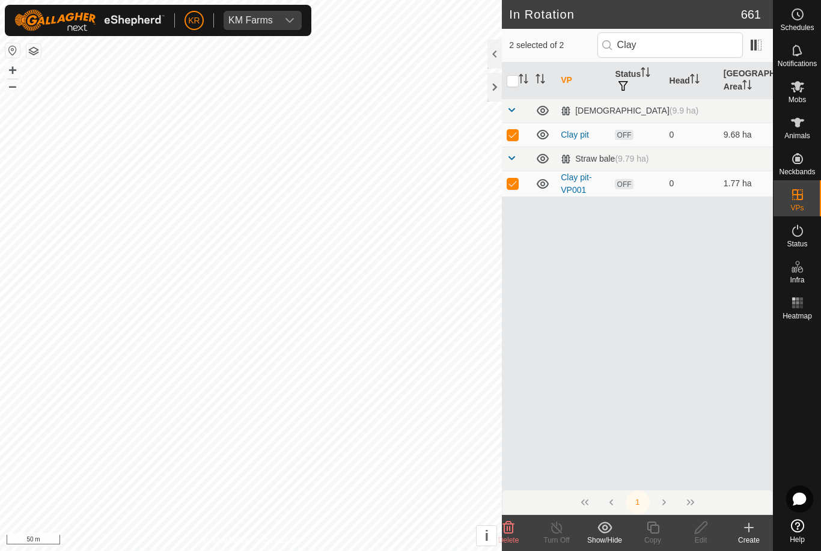
click at [513, 138] on p-checkbox at bounding box center [513, 135] width 12 height 10
checkbox input "false"
click at [660, 530] on icon at bounding box center [653, 528] width 15 height 14
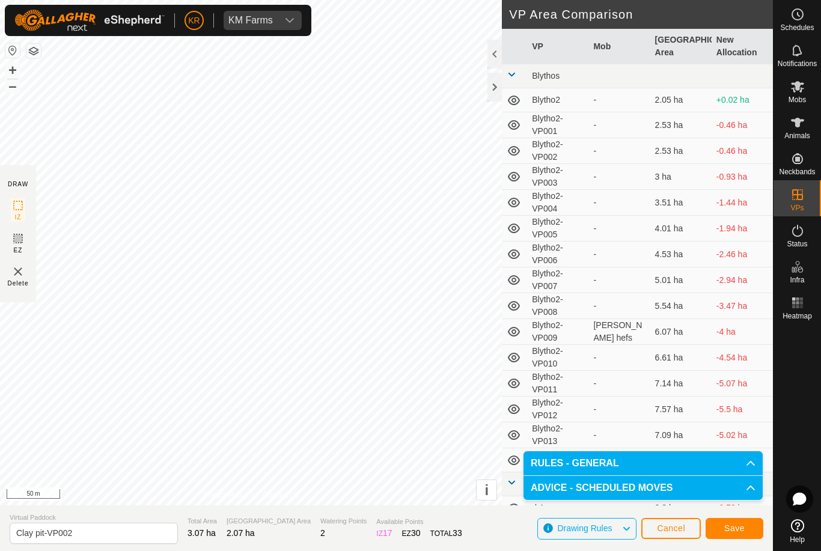
click at [756, 521] on button "Save" at bounding box center [735, 528] width 58 height 21
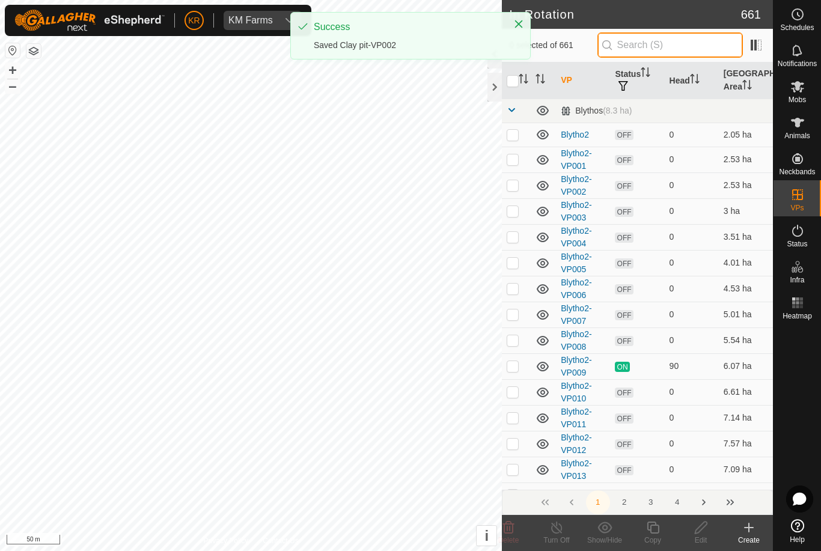
click at [660, 46] on input "text" at bounding box center [670, 44] width 145 height 25
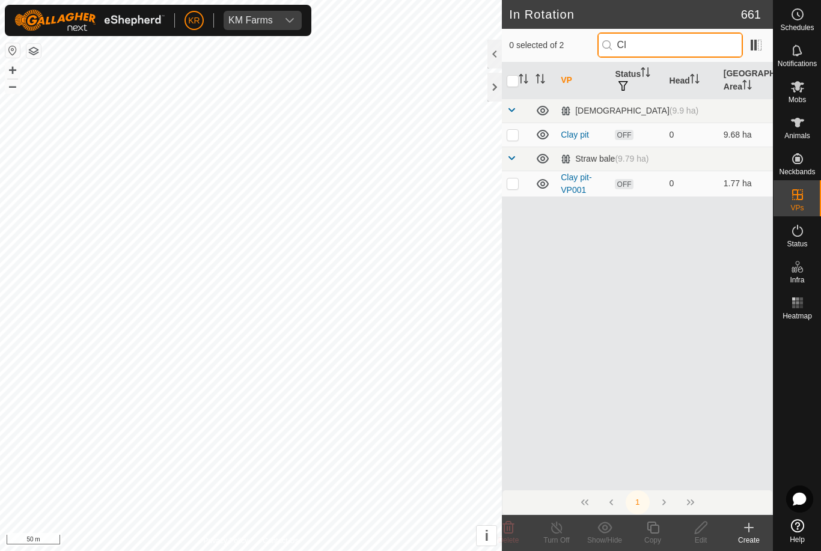
type input "Cl"
click at [515, 182] on p-checkbox at bounding box center [513, 184] width 12 height 10
click at [515, 185] on p-checkbox at bounding box center [513, 184] width 12 height 10
checkbox input "false"
click at [514, 136] on p-checkbox at bounding box center [513, 135] width 12 height 10
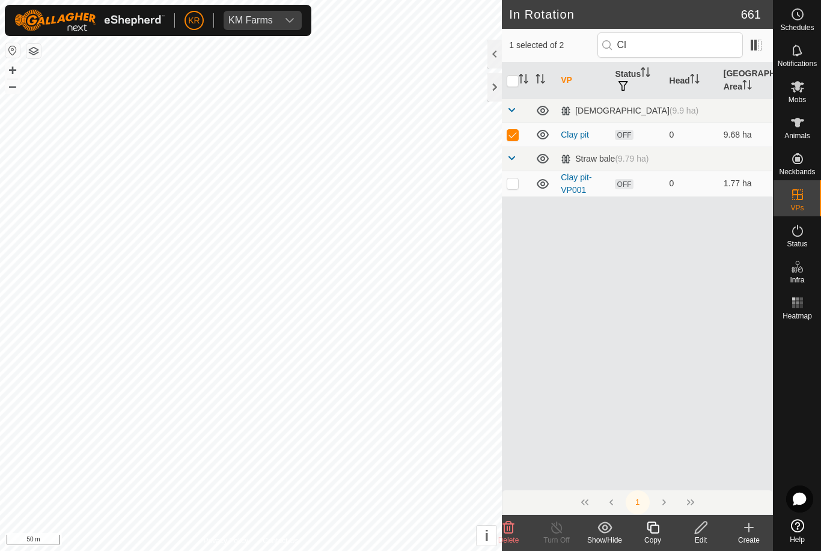
click at [513, 134] on p-checkbox at bounding box center [513, 135] width 12 height 10
checkbox input "false"
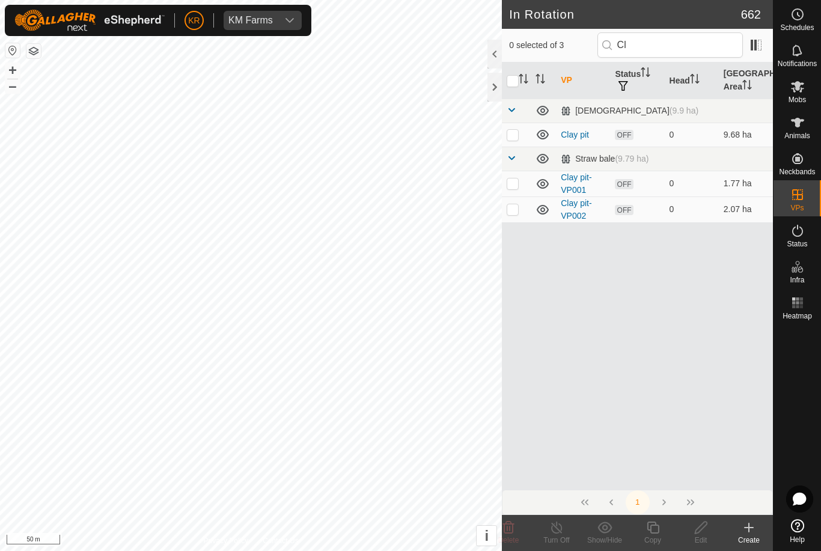
click at [512, 183] on p-checkbox at bounding box center [513, 184] width 12 height 10
checkbox input "true"
click at [702, 532] on icon at bounding box center [701, 528] width 15 height 14
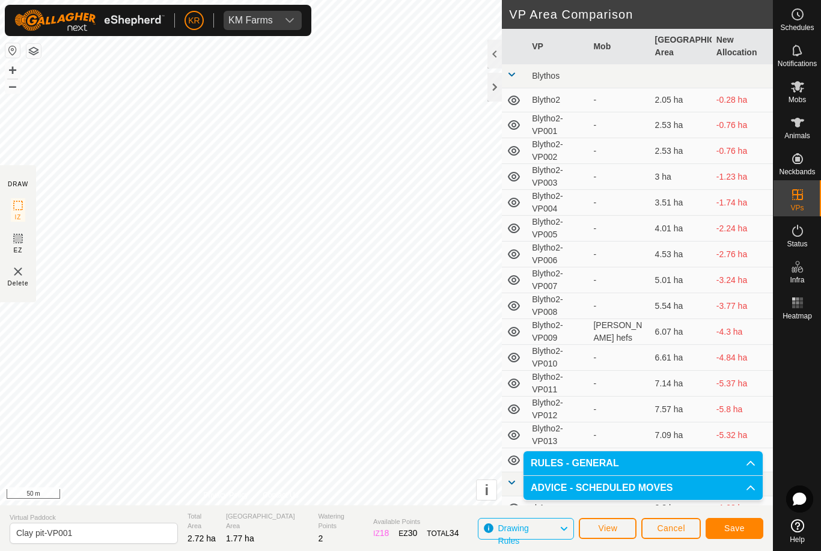
click at [734, 525] on span "Save" at bounding box center [734, 529] width 20 height 10
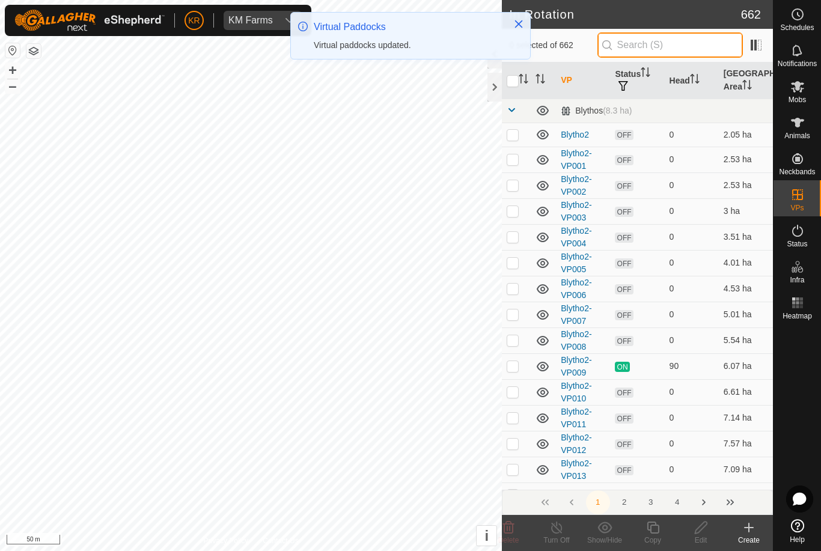
click at [666, 45] on input "text" at bounding box center [670, 44] width 145 height 25
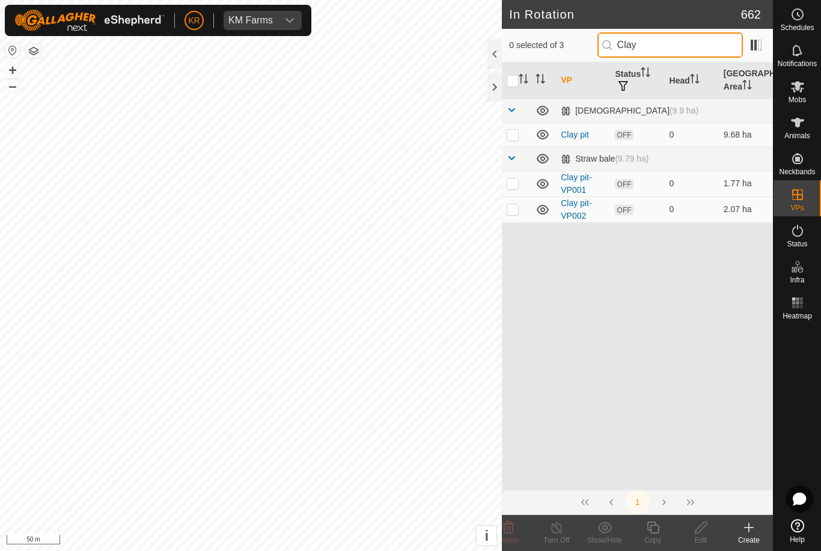
type input "Clay"
click at [518, 212] on p-checkbox at bounding box center [513, 209] width 12 height 10
checkbox input "true"
click at [662, 532] on copy-svg-icon at bounding box center [653, 528] width 48 height 14
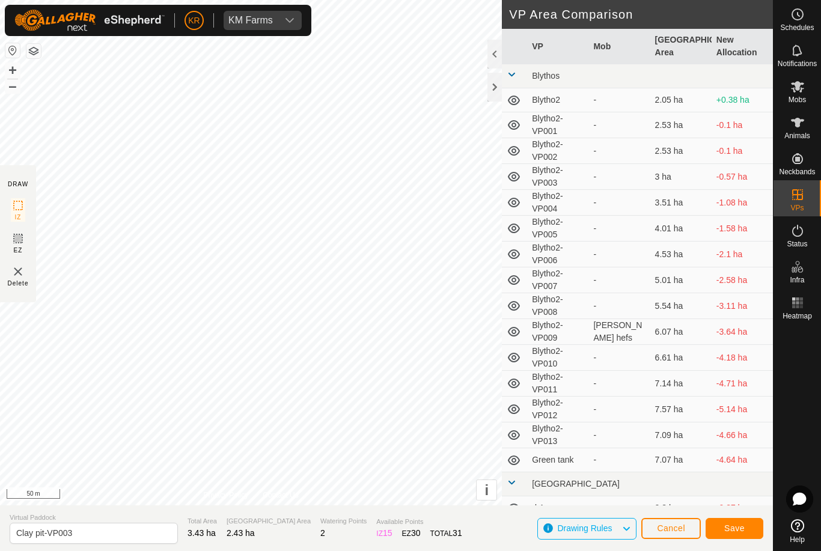
click at [738, 524] on span "Save" at bounding box center [734, 529] width 20 height 10
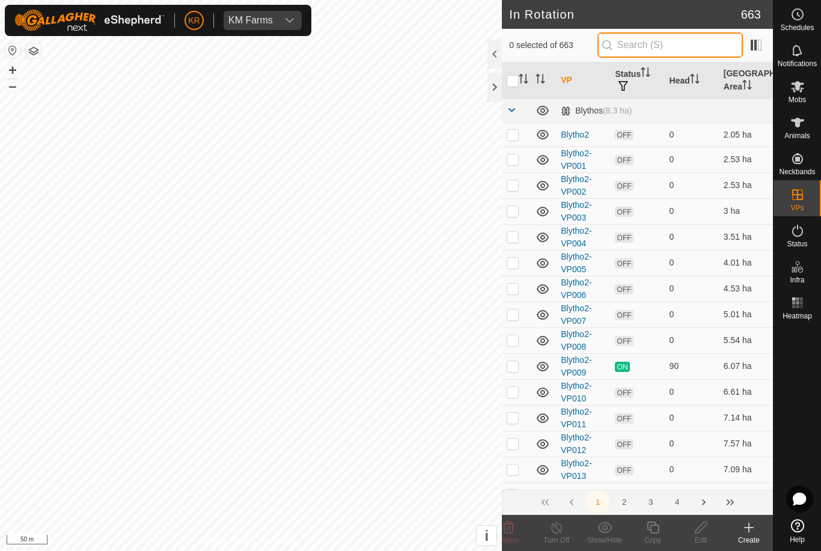
click at [662, 46] on input "text" at bounding box center [670, 44] width 145 height 25
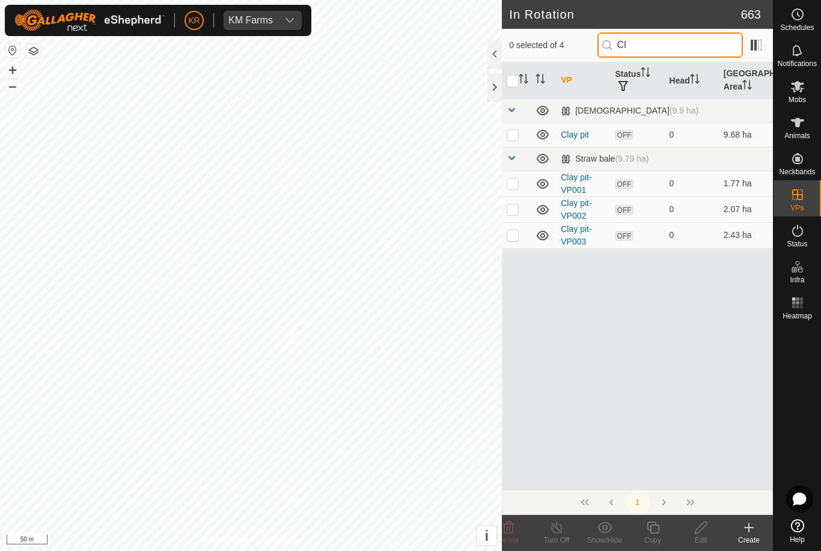
type input "Cl"
click at [515, 132] on p-checkbox at bounding box center [513, 135] width 12 height 10
checkbox input "true"
click at [516, 236] on p-checkbox at bounding box center [513, 235] width 12 height 10
checkbox input "true"
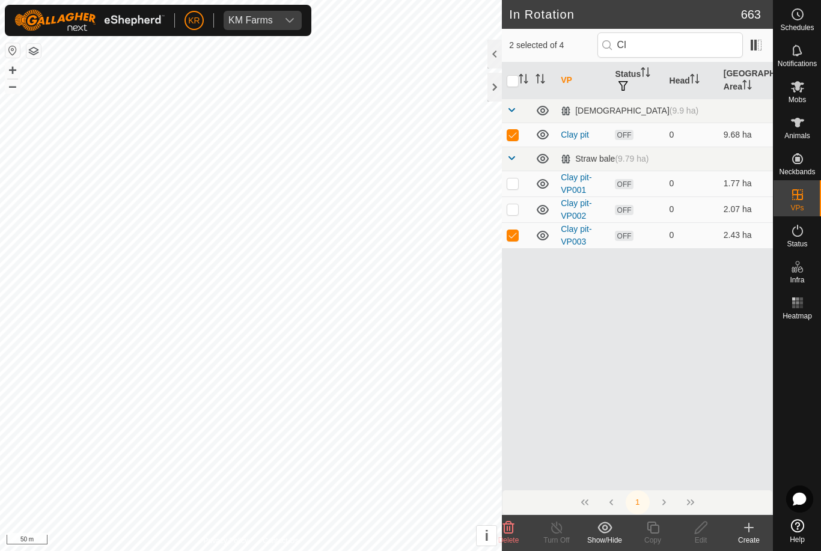
click at [517, 135] on p-checkbox at bounding box center [513, 135] width 12 height 10
checkbox input "false"
click at [655, 530] on icon at bounding box center [653, 528] width 15 height 14
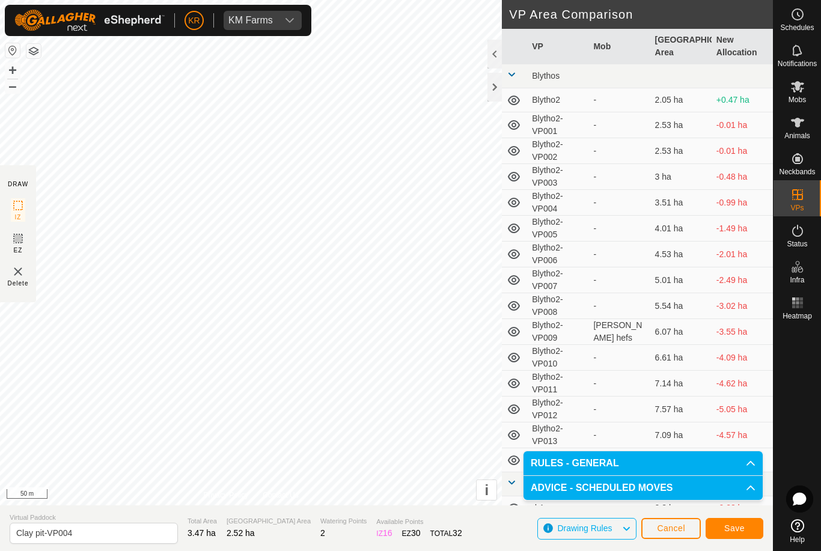
click at [726, 515] on div "Save" at bounding box center [735, 528] width 58 height 29
click at [736, 528] on span "Save" at bounding box center [734, 529] width 20 height 10
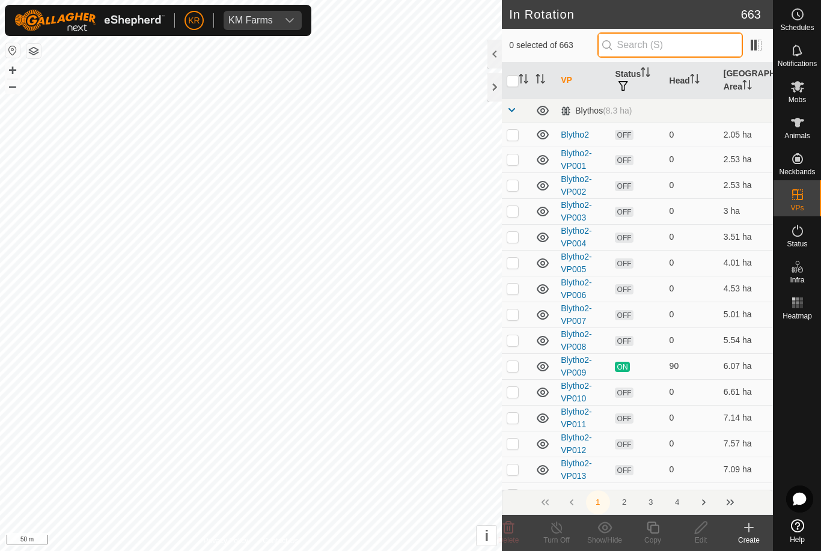
click at [676, 54] on input "text" at bounding box center [670, 44] width 145 height 25
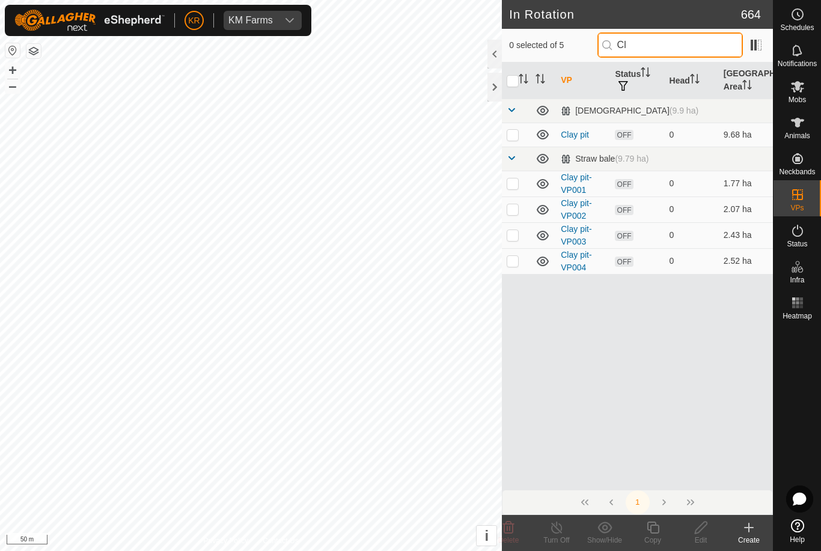
type input "Cl"
click at [521, 258] on td at bounding box center [516, 261] width 29 height 26
checkbox input "true"
click at [660, 528] on icon at bounding box center [653, 528] width 15 height 14
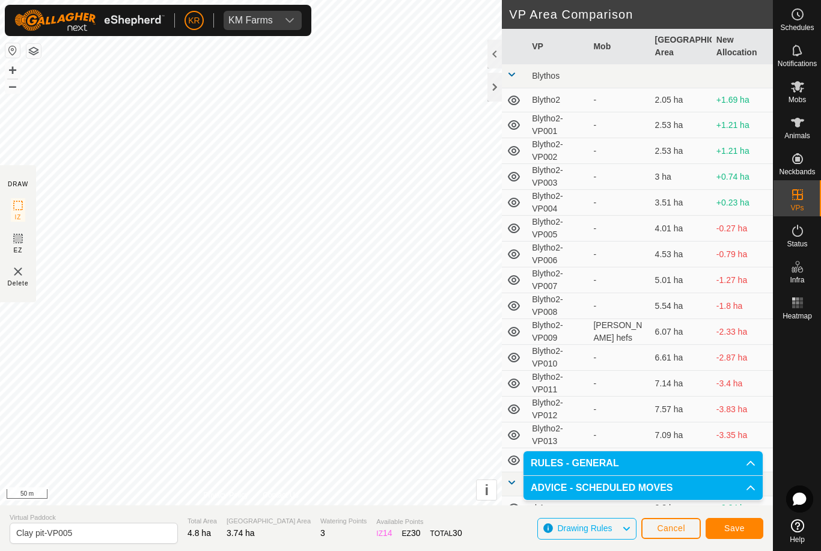
click at [740, 527] on span "Save" at bounding box center [734, 529] width 20 height 10
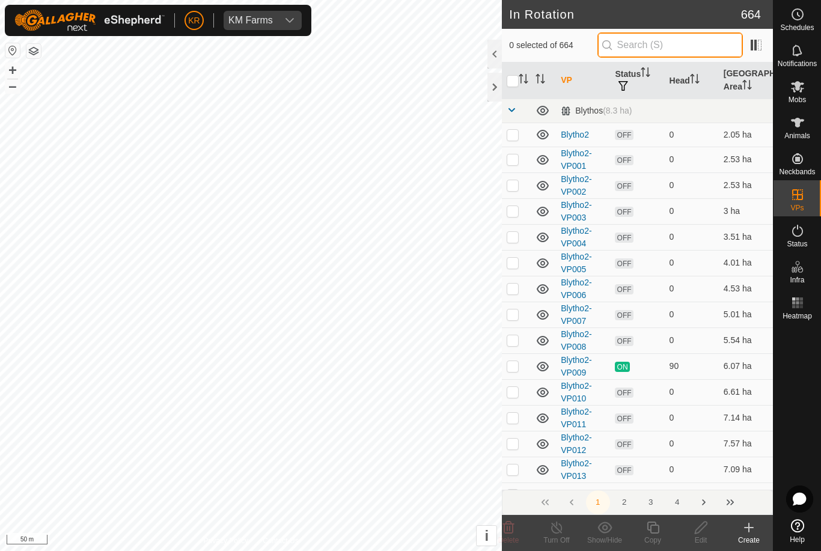
click at [662, 40] on input "text" at bounding box center [670, 44] width 145 height 25
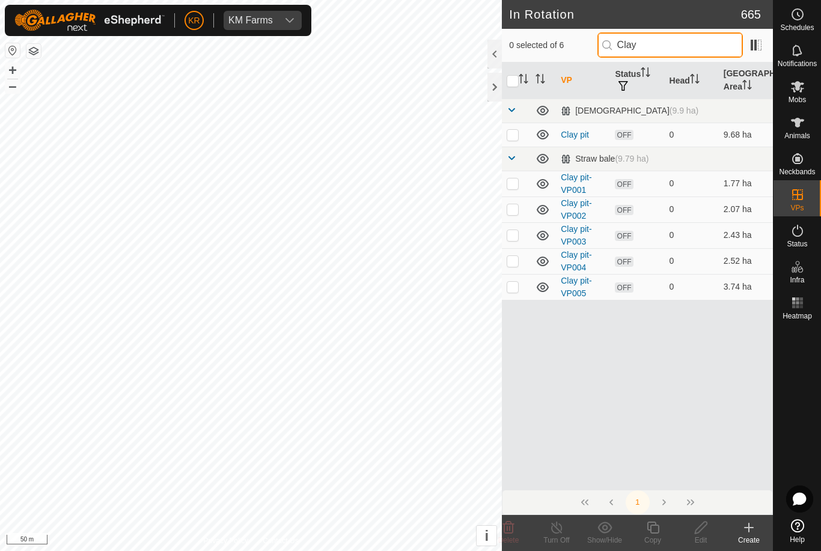
type input "Clay"
click at [507, 288] on p-checkbox at bounding box center [513, 287] width 12 height 10
checkbox input "true"
click at [656, 528] on icon at bounding box center [653, 528] width 15 height 14
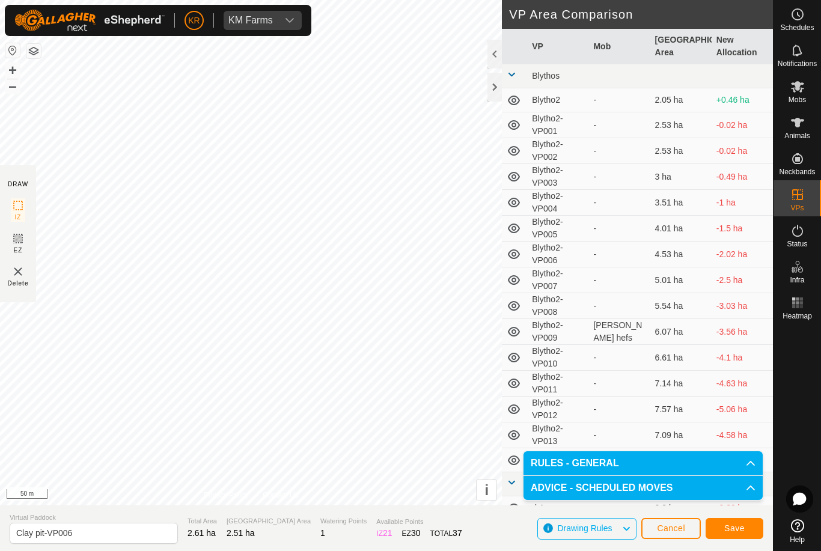
click at [743, 524] on span "Save" at bounding box center [734, 529] width 20 height 10
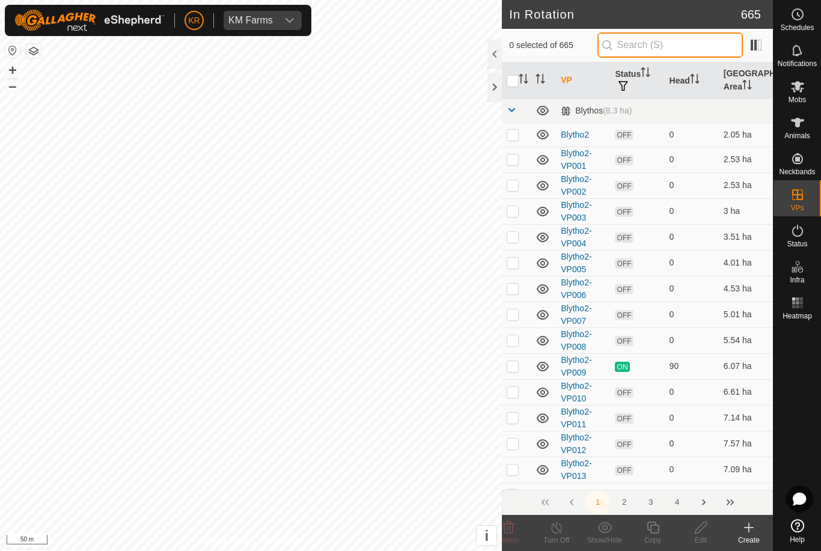
click at [662, 47] on input "text" at bounding box center [670, 44] width 145 height 25
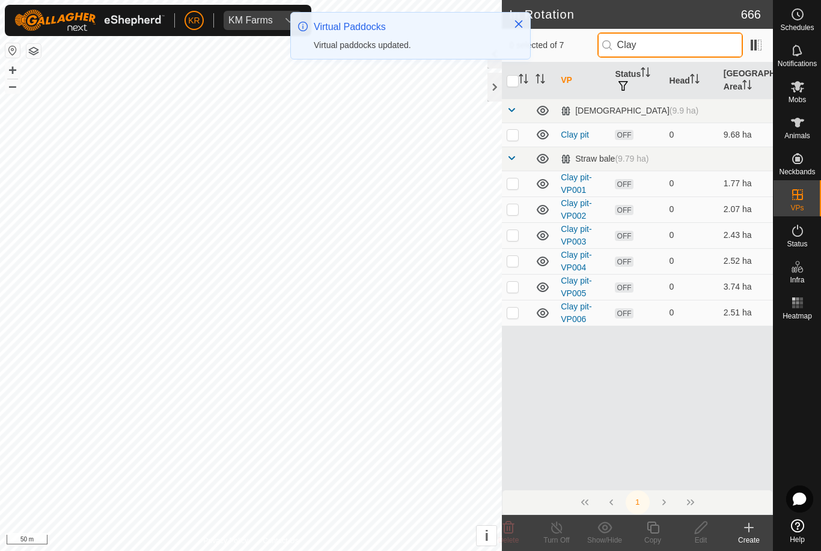
type input "Clay"
click at [516, 316] on p-checkbox at bounding box center [513, 313] width 12 height 10
checkbox input "true"
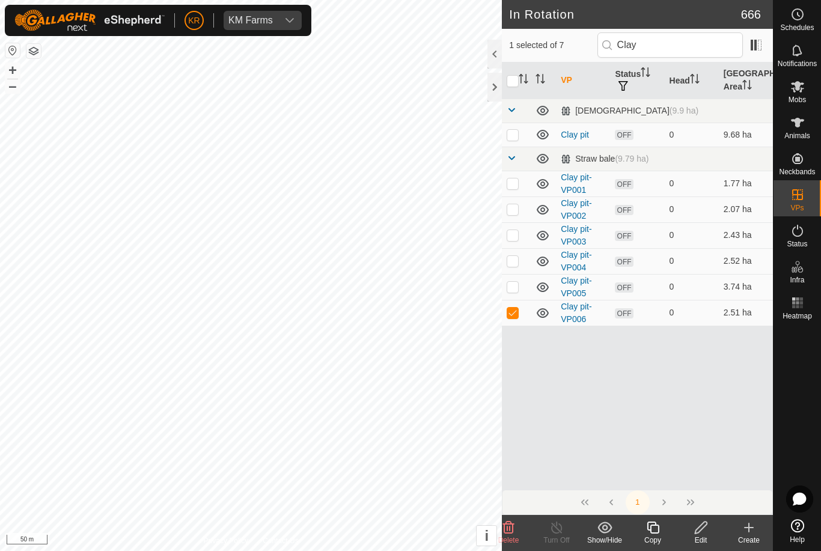
click at [654, 525] on icon at bounding box center [653, 528] width 12 height 12
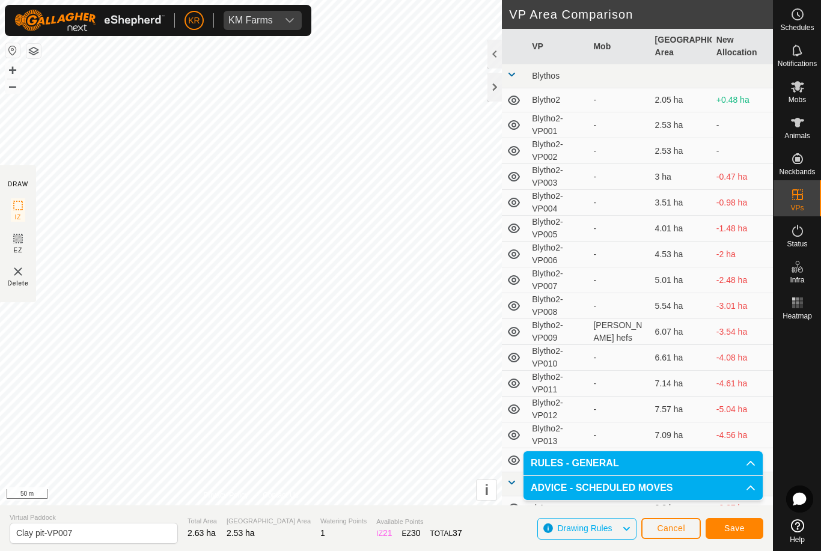
click at [739, 531] on span "Save" at bounding box center [734, 529] width 20 height 10
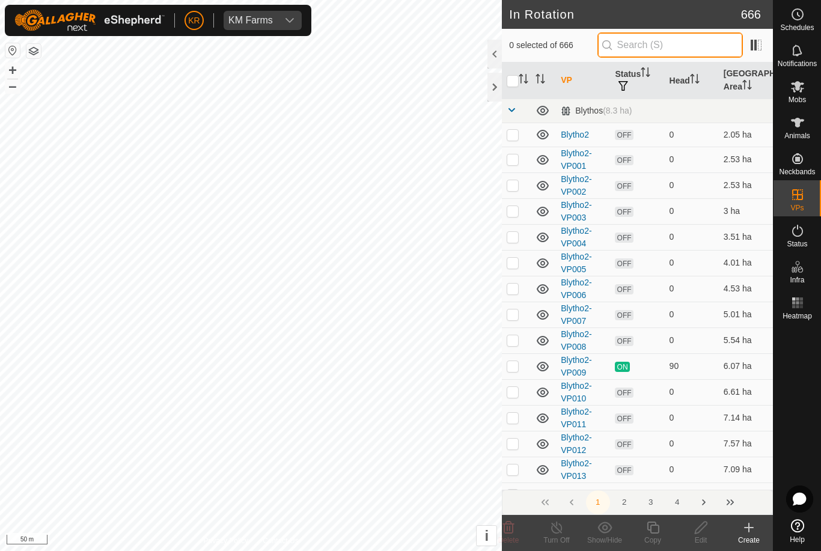
click at [669, 45] on input "text" at bounding box center [670, 44] width 145 height 25
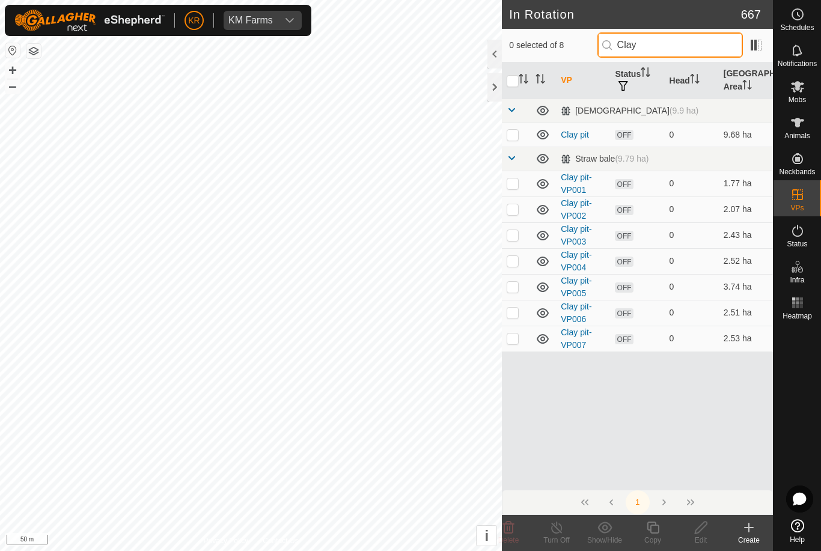
type input "Clay"
click at [519, 342] on td at bounding box center [516, 339] width 29 height 26
checkbox input "true"
click at [656, 529] on icon at bounding box center [653, 528] width 15 height 14
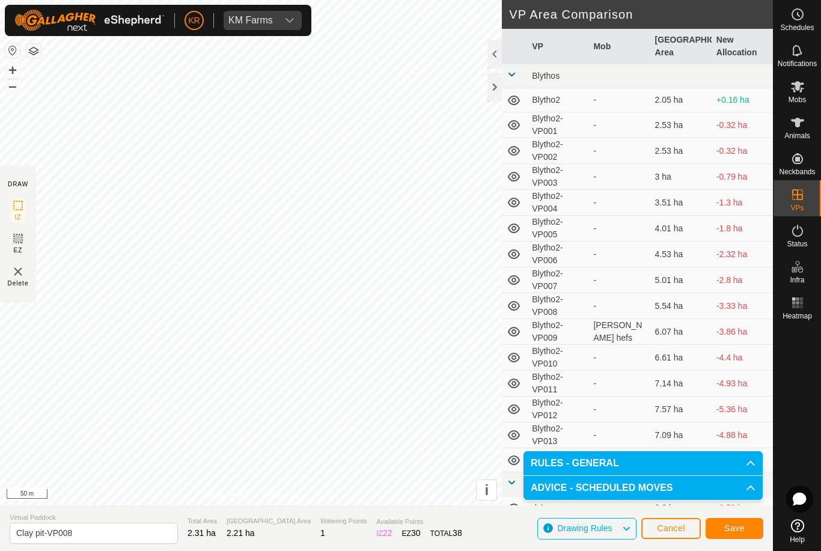
click at [742, 524] on span "Save" at bounding box center [734, 529] width 20 height 10
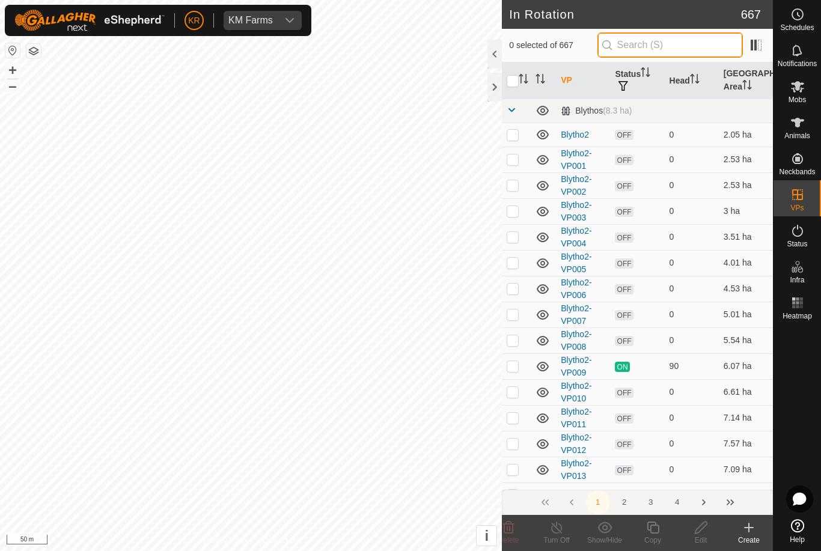
click at [673, 47] on input "text" at bounding box center [670, 44] width 145 height 25
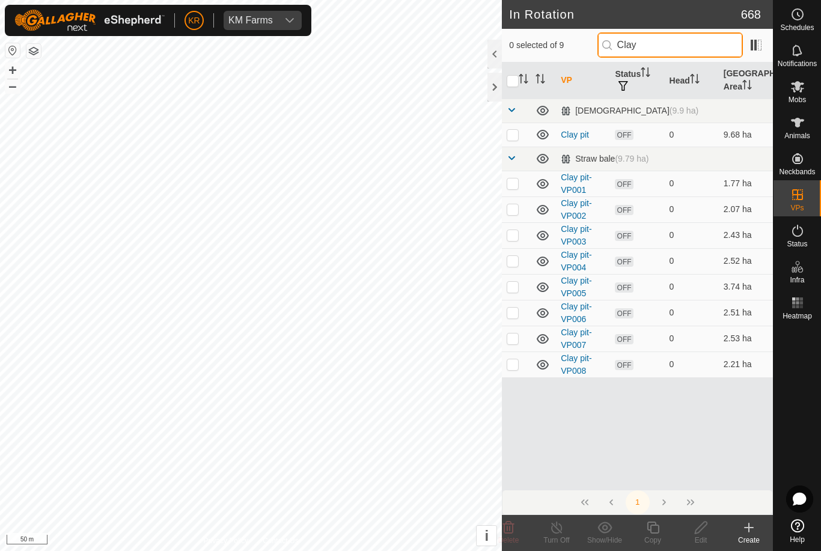
type input "Clay"
click at [516, 369] on p-checkbox at bounding box center [513, 365] width 12 height 10
checkbox input "true"
click at [660, 526] on icon at bounding box center [653, 528] width 15 height 14
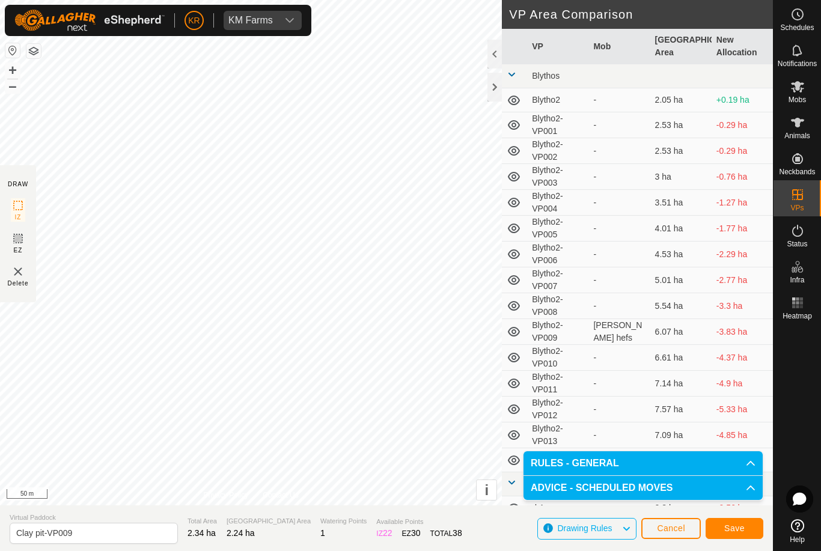
click at [742, 528] on span "Save" at bounding box center [734, 529] width 20 height 10
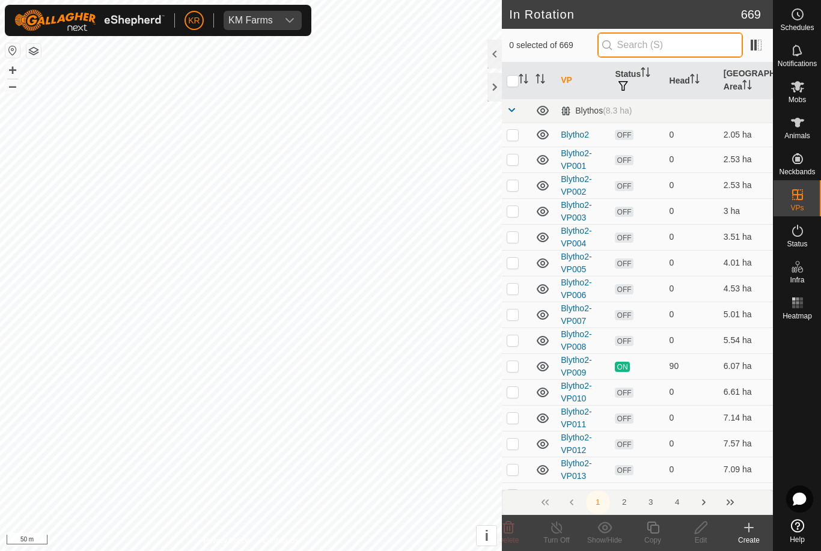
click at [678, 43] on input "text" at bounding box center [670, 44] width 145 height 25
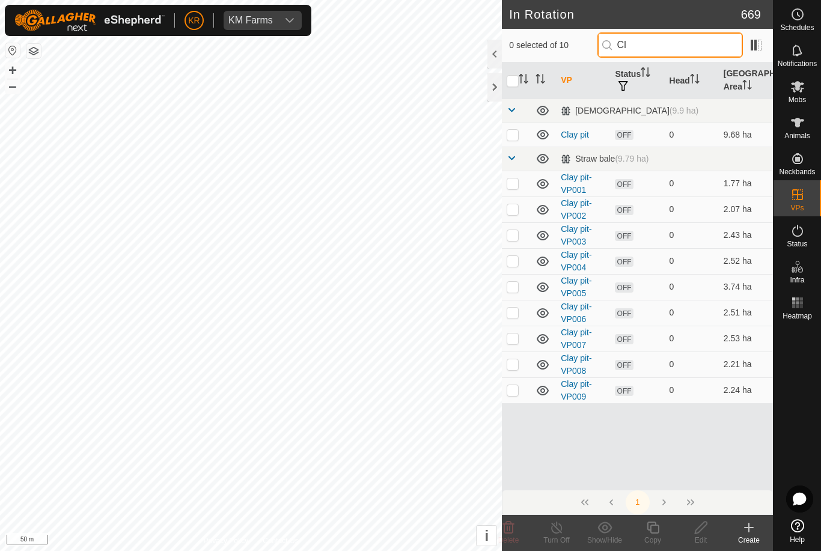
type input "Cl"
click at [516, 392] on p-checkbox at bounding box center [513, 390] width 12 height 10
checkbox input "true"
click at [656, 529] on icon at bounding box center [653, 528] width 15 height 14
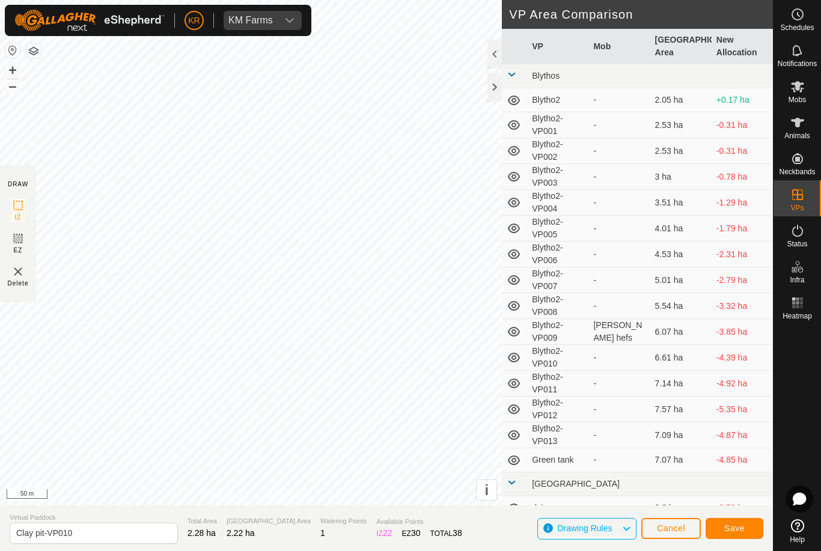
click at [741, 524] on span "Save" at bounding box center [734, 529] width 20 height 10
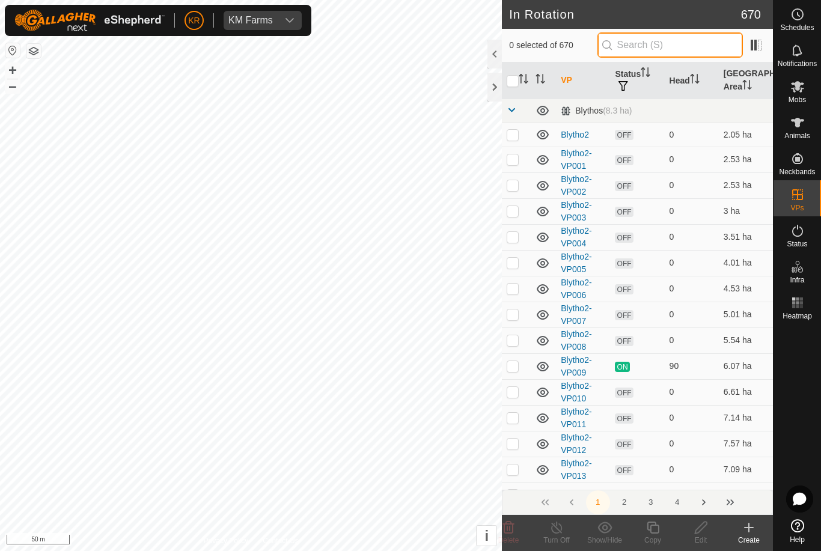
click at [680, 50] on input "text" at bounding box center [670, 44] width 145 height 25
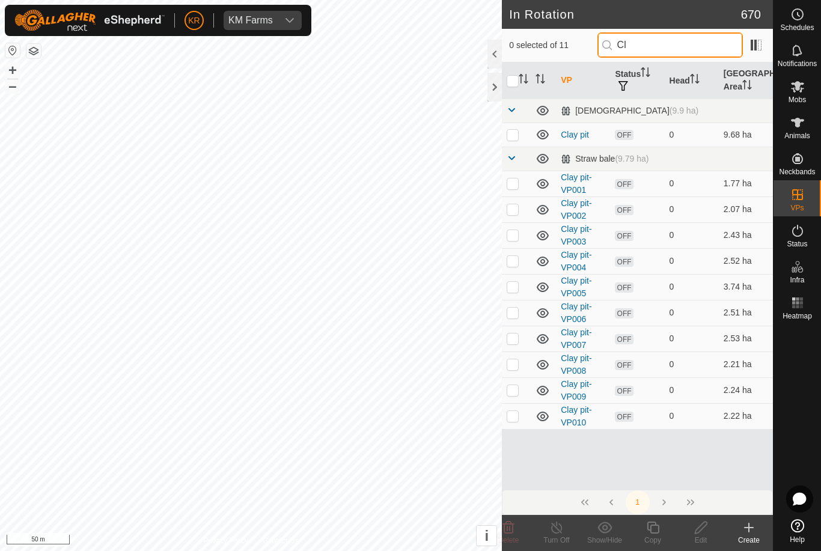
type input "Cl"
click at [513, 416] on p-checkbox at bounding box center [513, 416] width 12 height 10
checkbox input "true"
click at [658, 525] on icon at bounding box center [653, 528] width 12 height 12
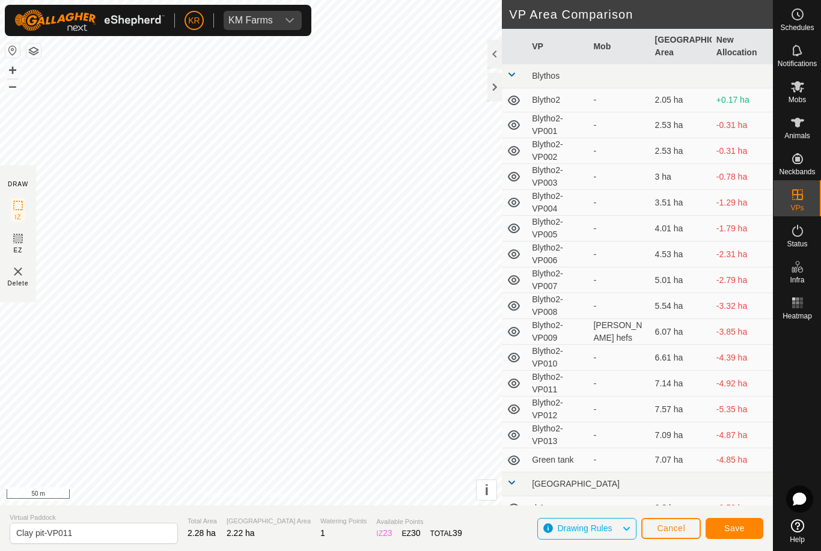
click at [744, 531] on span "Save" at bounding box center [734, 529] width 20 height 10
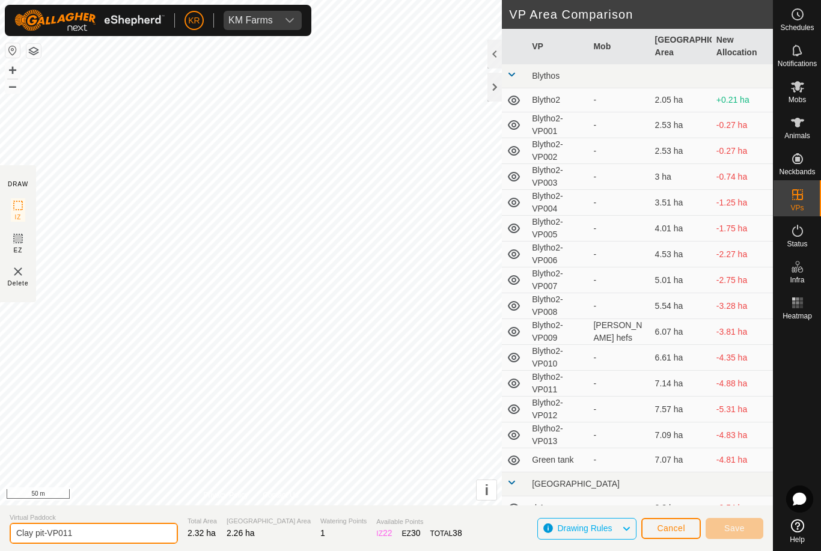
click at [77, 536] on input "Clay pit-VP011" at bounding box center [94, 533] width 168 height 21
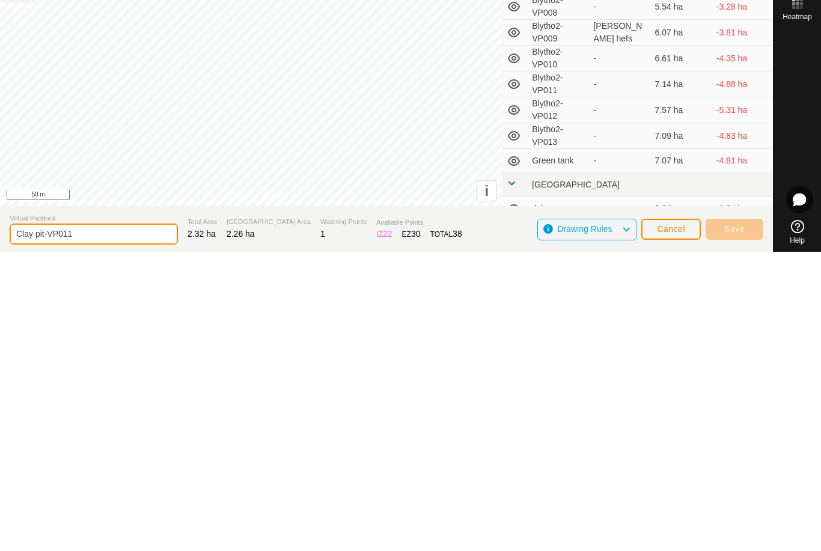
type input "Clay pit-VP01"
click at [666, 524] on span "Cancel" at bounding box center [671, 529] width 28 height 10
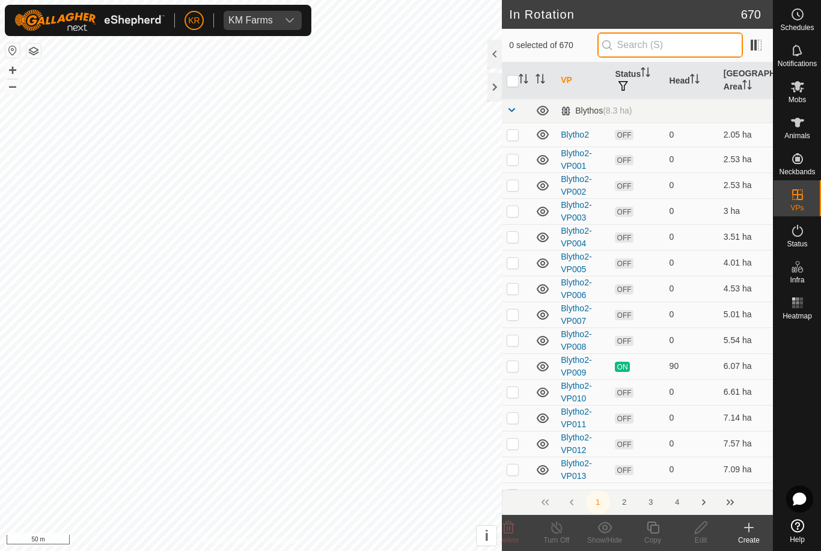
click at [678, 43] on input "text" at bounding box center [670, 44] width 145 height 25
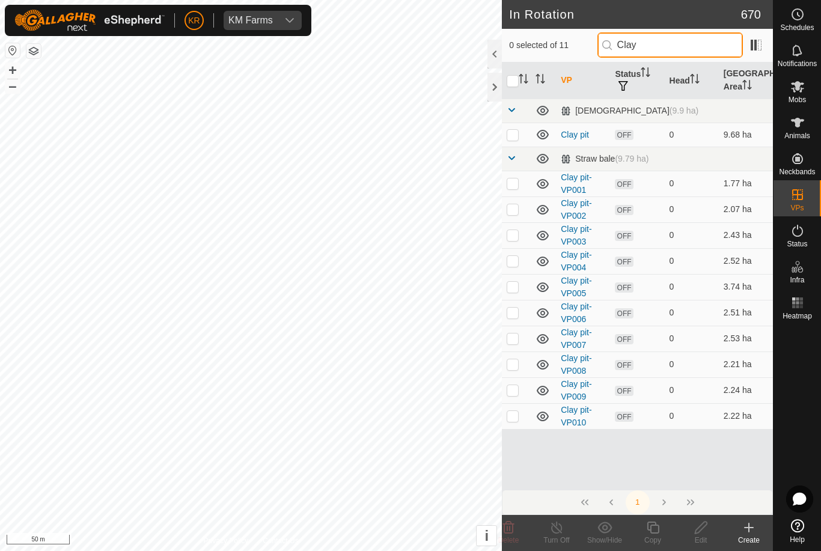
type input "Clay"
click at [514, 415] on p-checkbox at bounding box center [513, 416] width 12 height 10
checkbox input "true"
click at [649, 544] on div "Copy" at bounding box center [653, 540] width 48 height 11
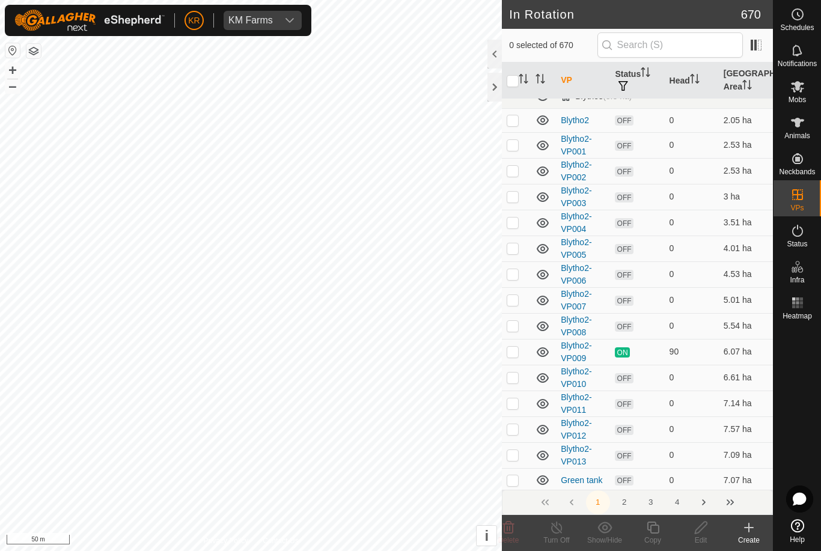
scroll to position [13, 0]
click at [672, 53] on input "text" at bounding box center [670, 44] width 145 height 25
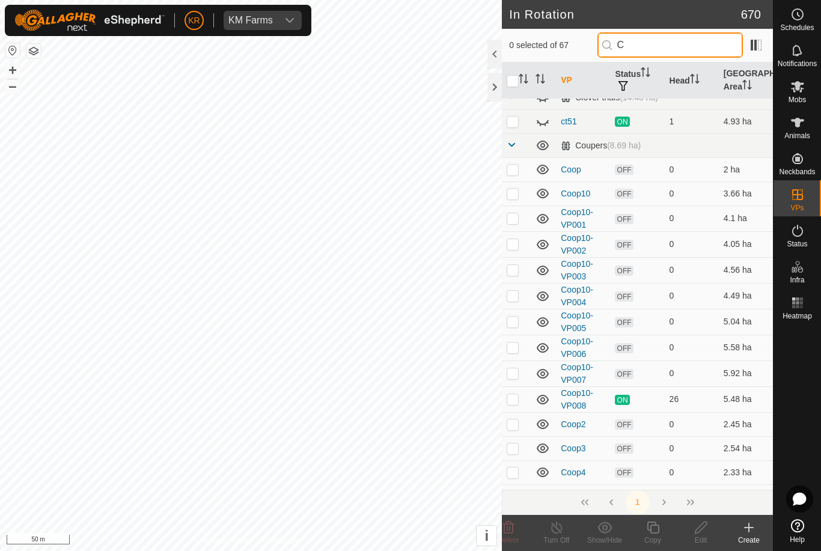
scroll to position [0, 0]
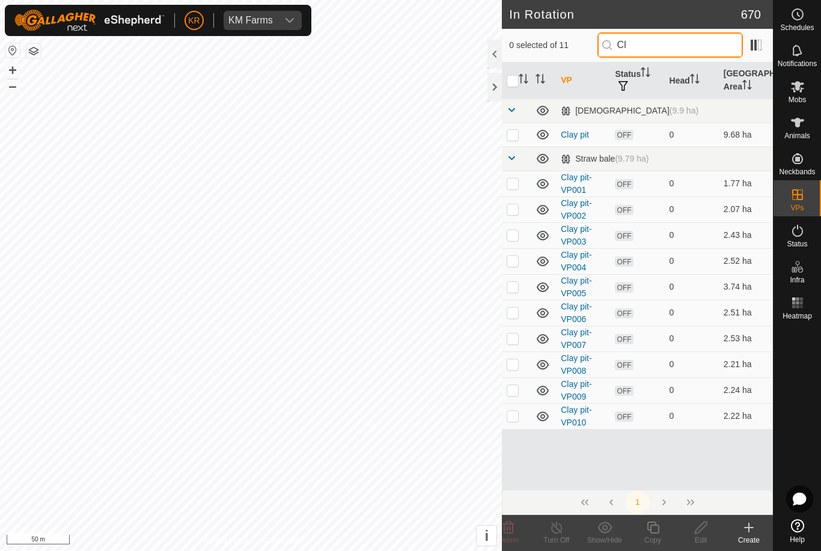
type input "Cl"
click at [514, 417] on p-checkbox at bounding box center [513, 416] width 12 height 10
checkbox input "true"
click at [651, 530] on icon at bounding box center [653, 528] width 12 height 12
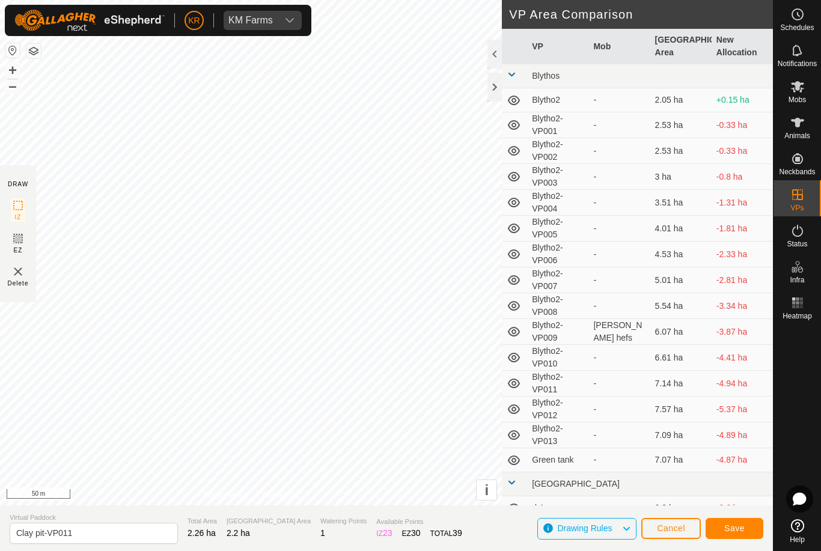
click at [735, 519] on button "Save" at bounding box center [735, 528] width 58 height 21
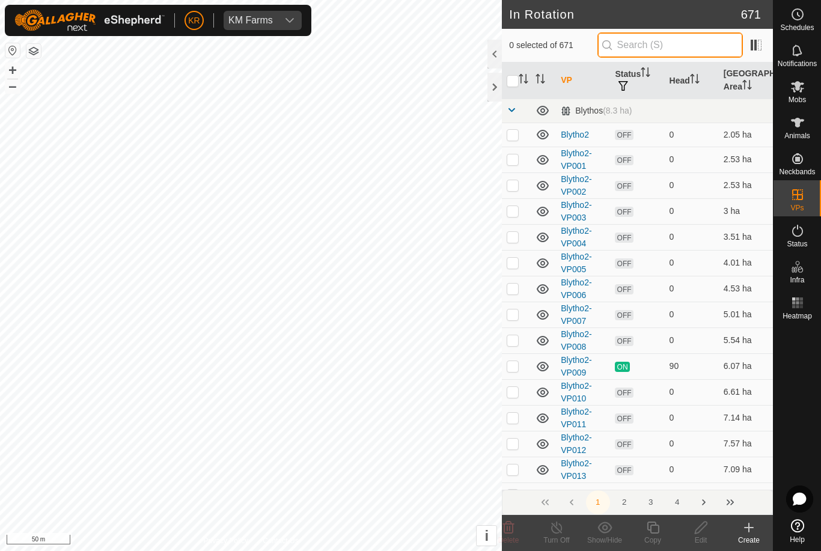
click at [672, 47] on input "text" at bounding box center [670, 44] width 145 height 25
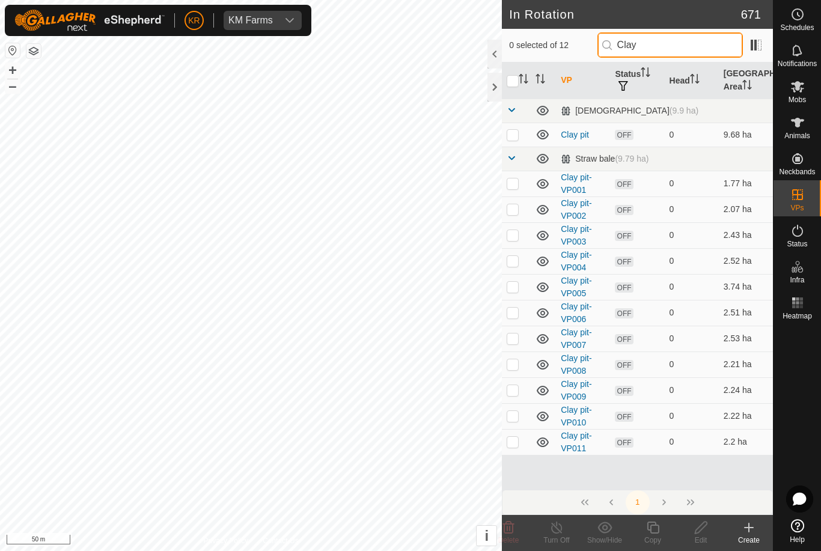
type input "Clay"
click at [510, 444] on p-checkbox at bounding box center [513, 442] width 12 height 10
checkbox input "true"
click at [668, 525] on copy-svg-icon at bounding box center [653, 528] width 48 height 14
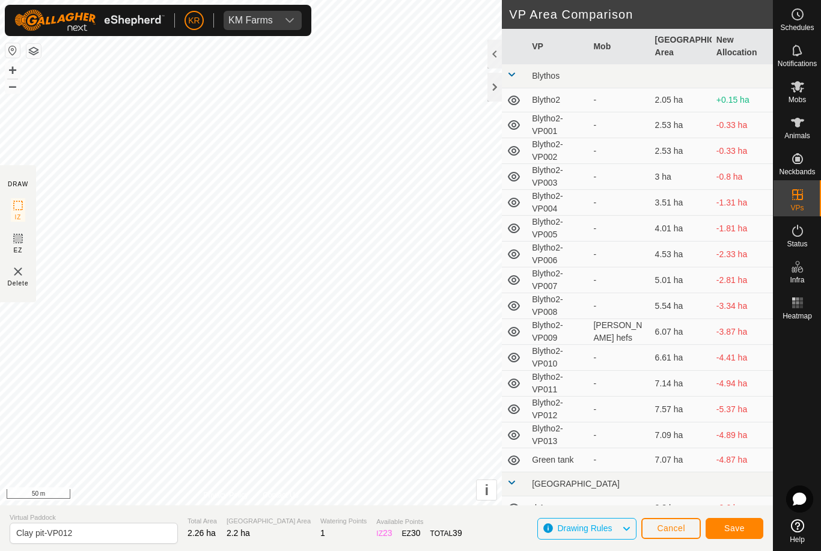
click at [737, 524] on span "Save" at bounding box center [734, 529] width 20 height 10
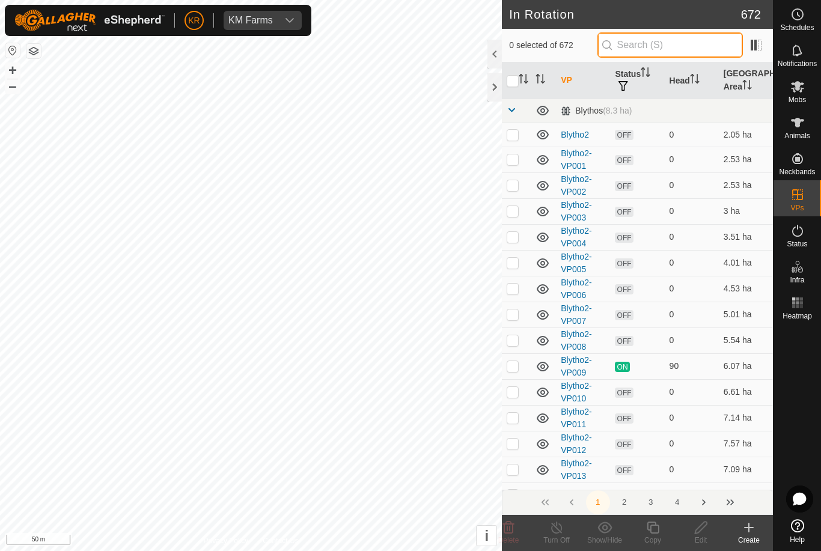
click at [665, 46] on input "text" at bounding box center [670, 44] width 145 height 25
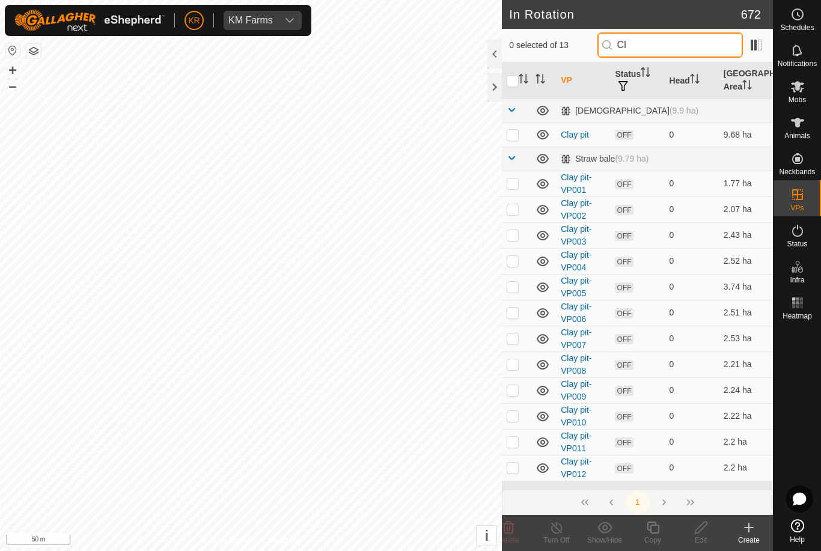
type input "Cl"
click at [515, 465] on p-checkbox at bounding box center [513, 468] width 12 height 10
checkbox input "true"
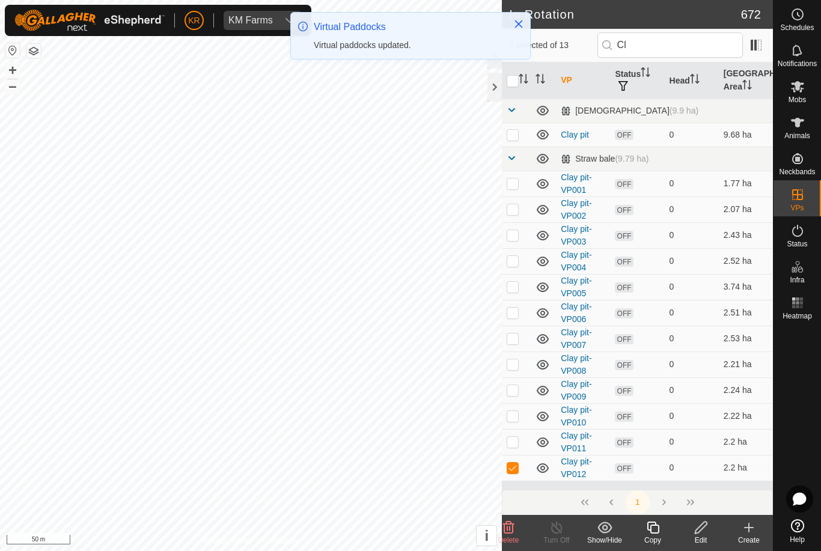
click at [648, 534] on icon at bounding box center [653, 528] width 15 height 14
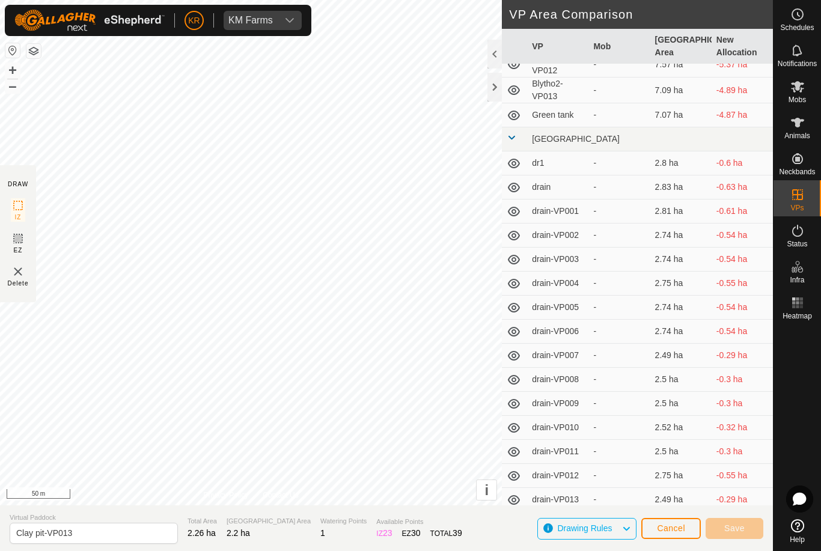
scroll to position [346, 0]
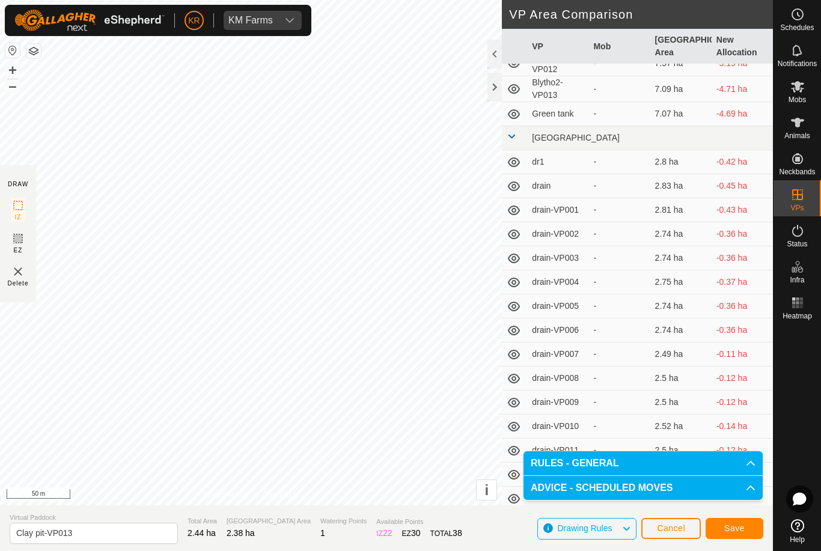
click at [729, 526] on span "Save" at bounding box center [734, 529] width 20 height 10
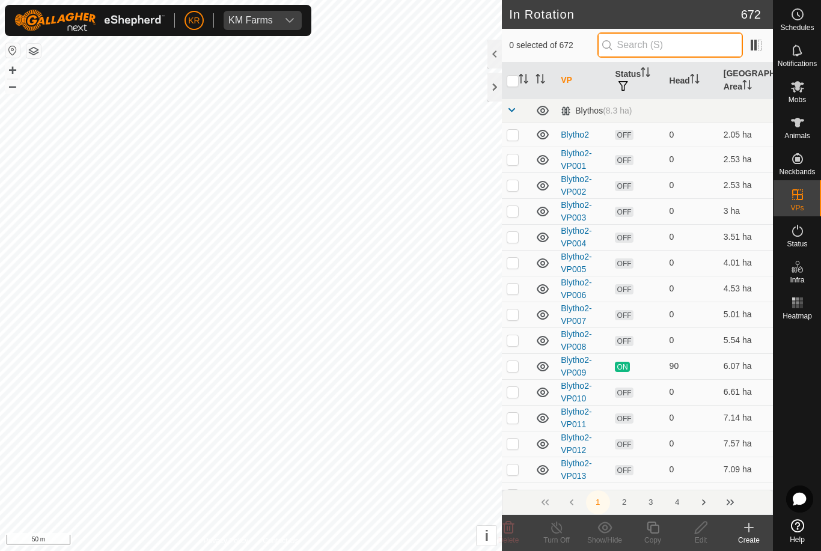
click at [676, 52] on input "text" at bounding box center [670, 44] width 145 height 25
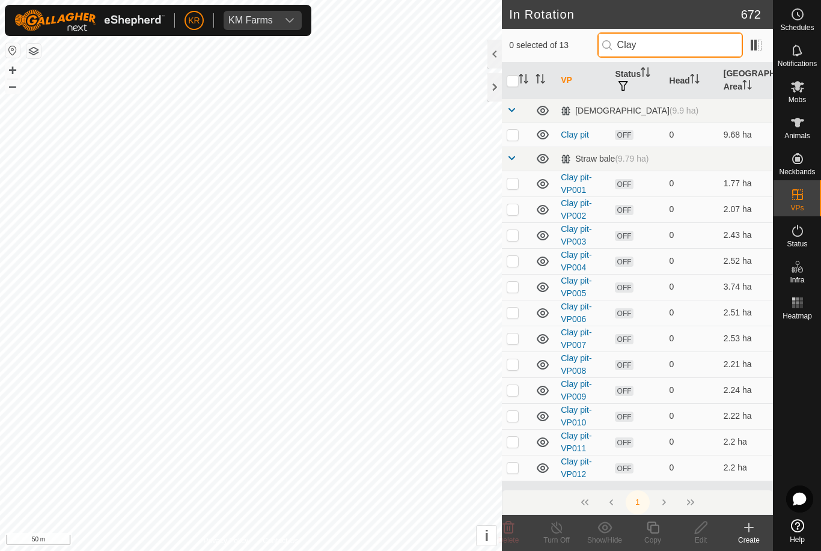
type input "Clay"
click at [511, 469] on p-checkbox at bounding box center [513, 468] width 12 height 10
checkbox input "true"
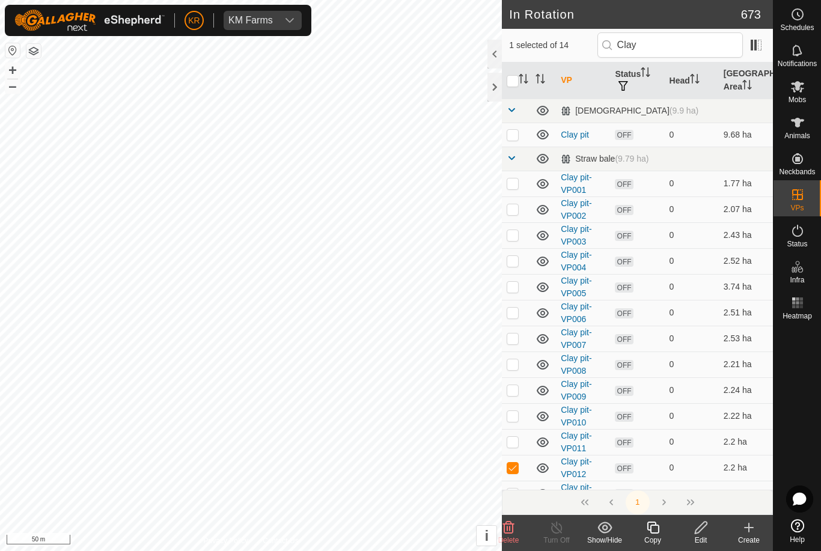
click at [656, 530] on icon at bounding box center [653, 528] width 15 height 14
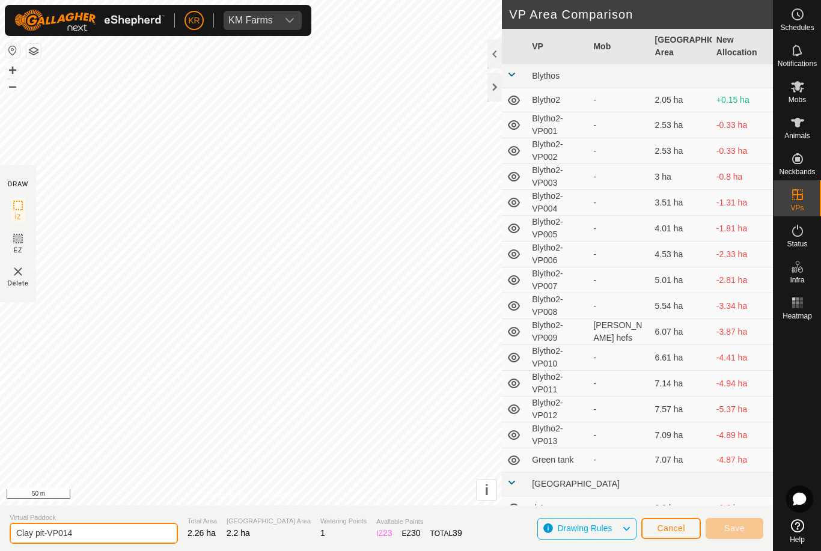
click at [38, 531] on input "Clay pit-VP014" at bounding box center [94, 533] width 168 height 21
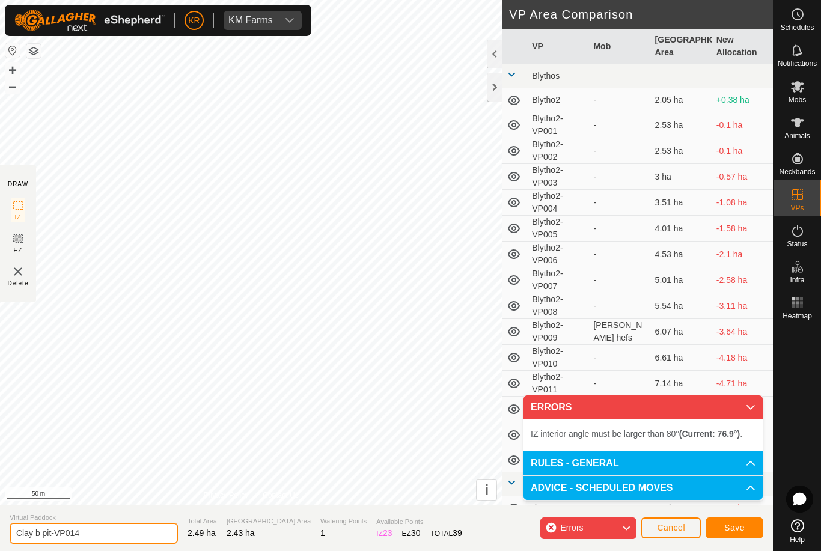
type input "Clay b pit-VP014"
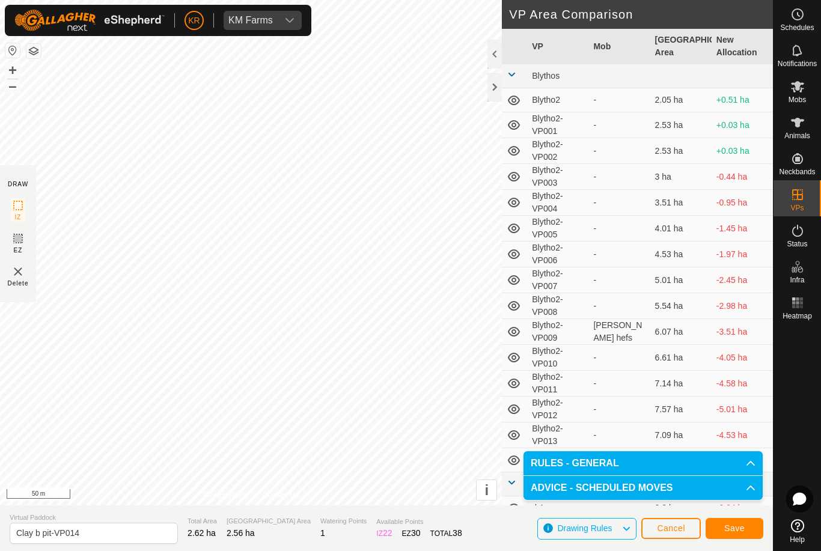
click at [736, 528] on span "Save" at bounding box center [734, 529] width 20 height 10
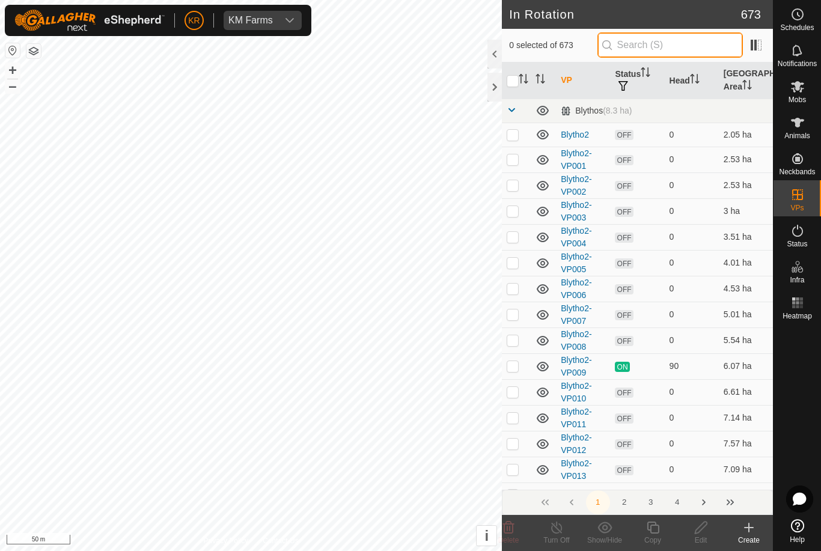
click at [670, 58] on input "text" at bounding box center [670, 44] width 145 height 25
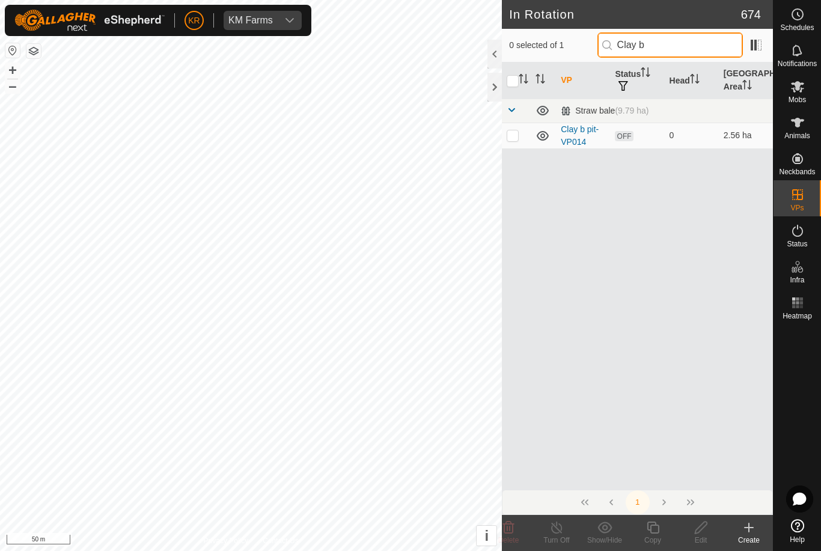
type input "Clay b"
click at [511, 141] on td at bounding box center [516, 136] width 29 height 26
checkbox input "true"
click at [657, 540] on div "Copy" at bounding box center [653, 540] width 48 height 11
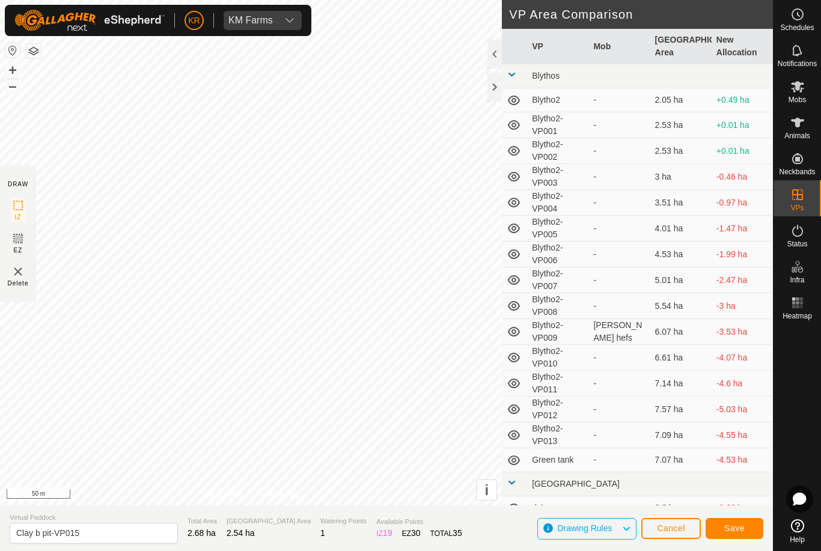
click at [736, 529] on span "Save" at bounding box center [734, 529] width 20 height 10
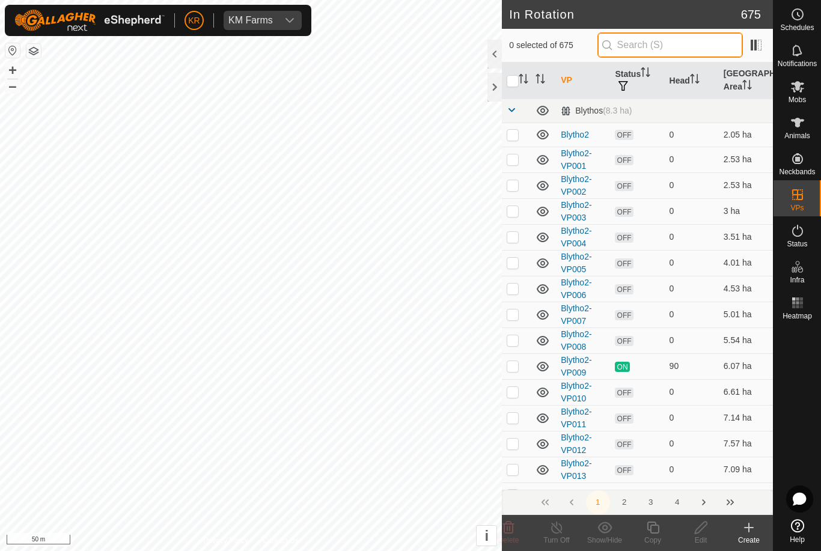
click at [679, 41] on input "text" at bounding box center [670, 44] width 145 height 25
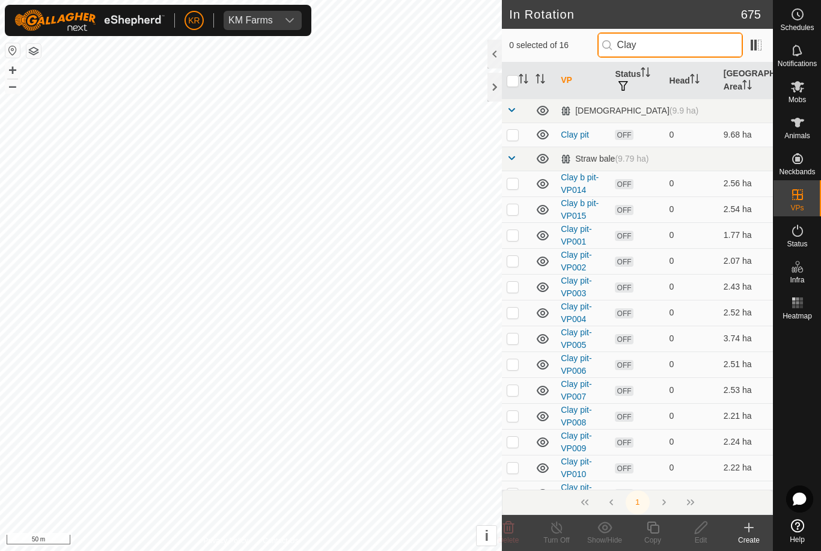
type input "Clay"
click at [542, 212] on icon at bounding box center [543, 210] width 14 height 14
click at [516, 207] on p-checkbox at bounding box center [513, 209] width 12 height 10
checkbox input "true"
click at [539, 206] on icon at bounding box center [543, 210] width 14 height 14
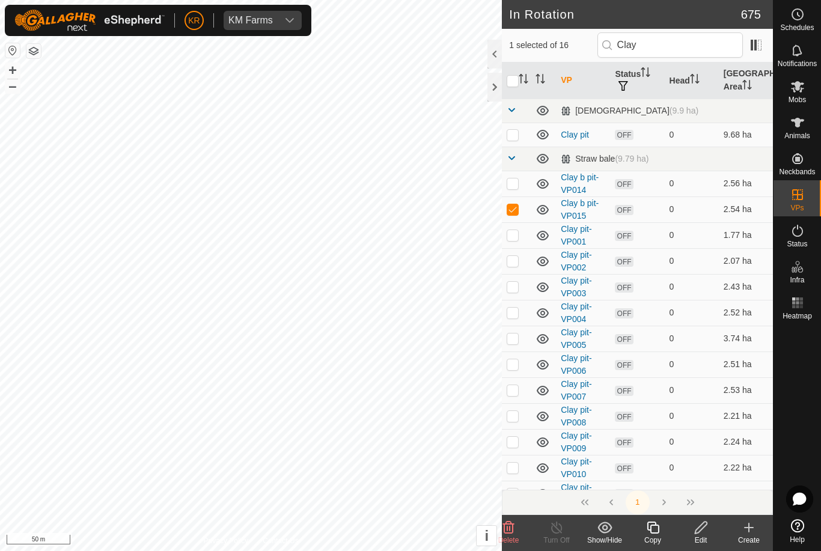
click at [652, 531] on icon at bounding box center [653, 528] width 15 height 14
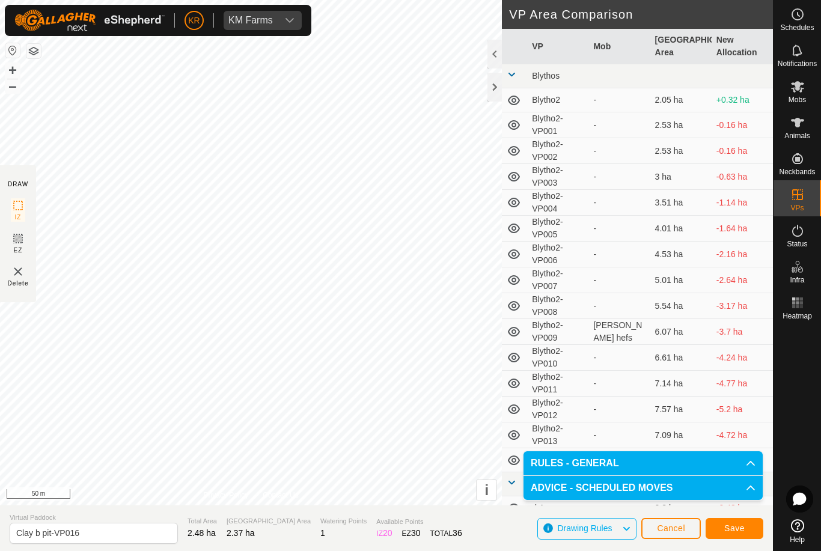
click at [744, 530] on span "Save" at bounding box center [734, 529] width 20 height 10
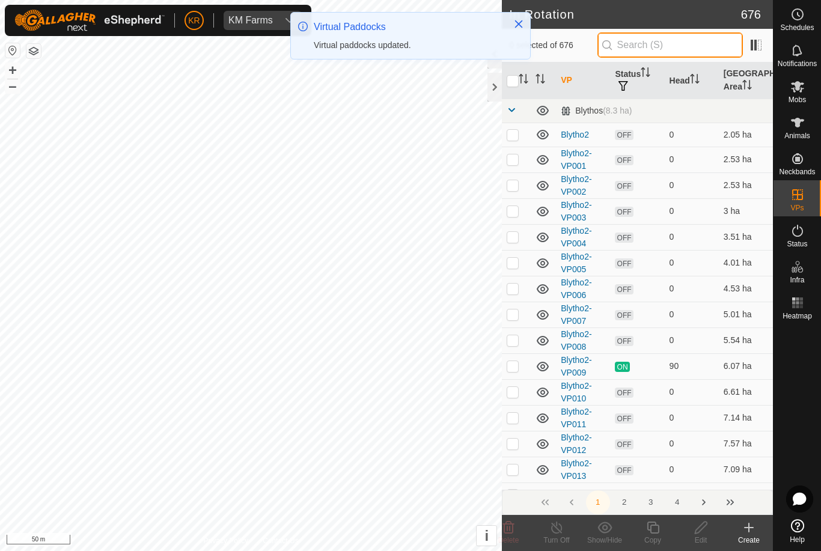
click at [671, 51] on input "text" at bounding box center [670, 44] width 145 height 25
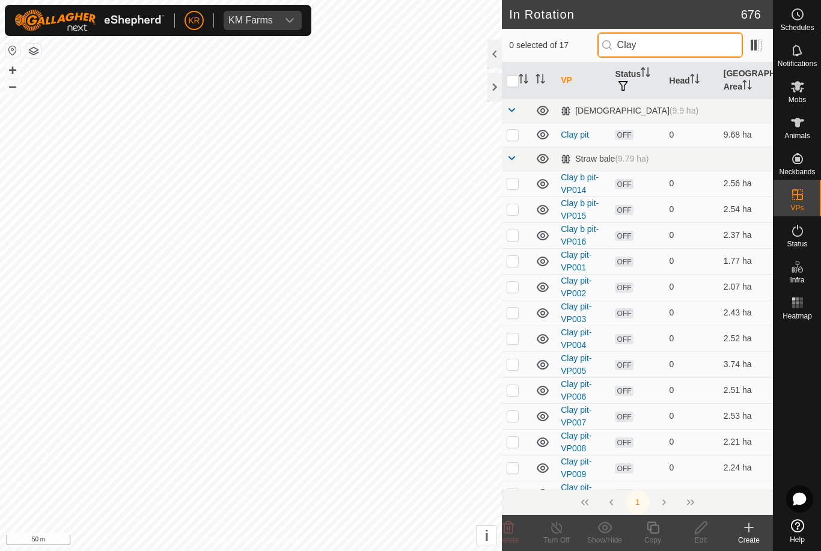
type input "Clay"
click at [512, 239] on p-checkbox at bounding box center [513, 235] width 12 height 10
checkbox input "true"
click at [651, 530] on icon at bounding box center [653, 528] width 12 height 12
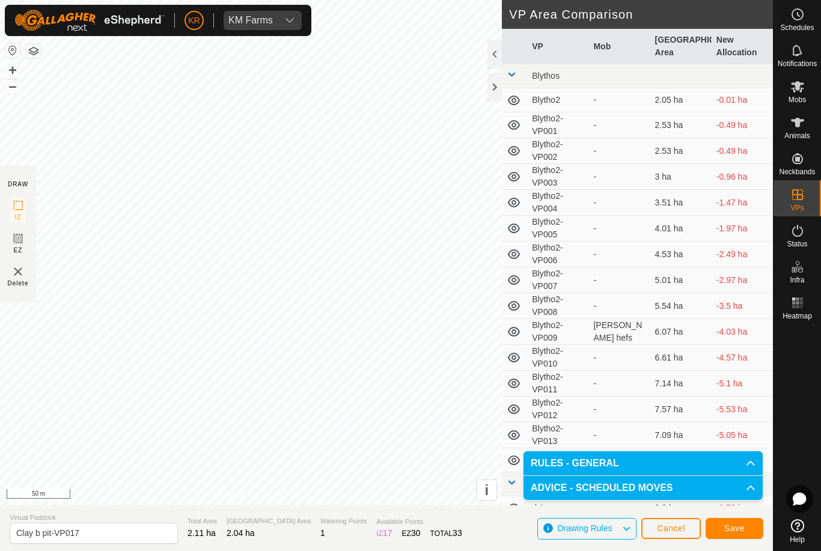
click at [739, 521] on button "Save" at bounding box center [735, 528] width 58 height 21
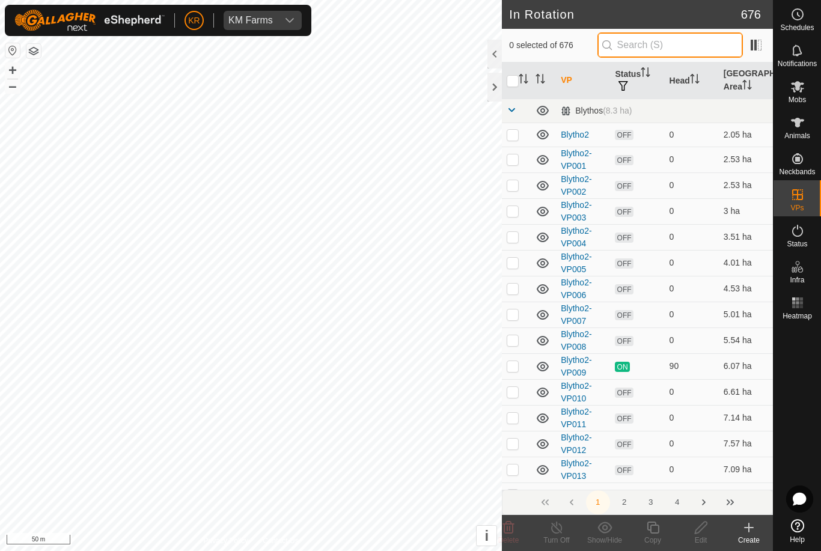
click at [665, 43] on input "text" at bounding box center [670, 44] width 145 height 25
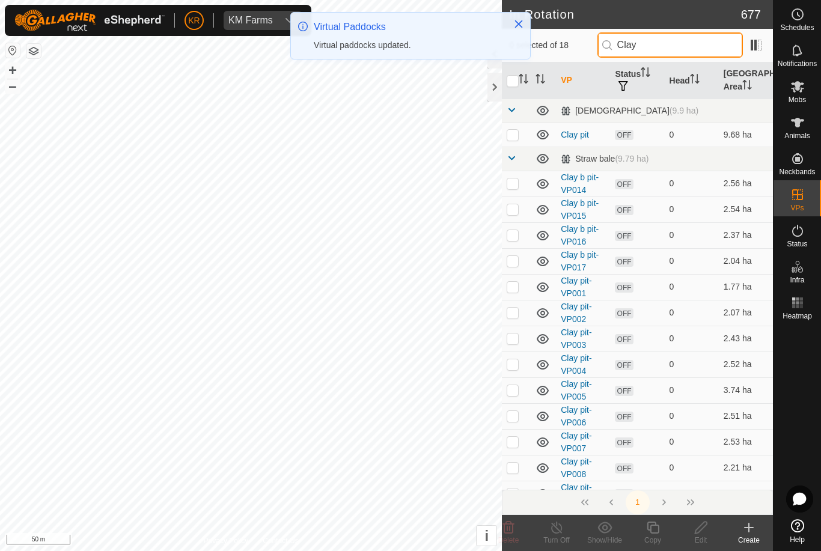
type input "Clay"
click at [513, 260] on p-checkbox at bounding box center [513, 261] width 12 height 10
checkbox input "true"
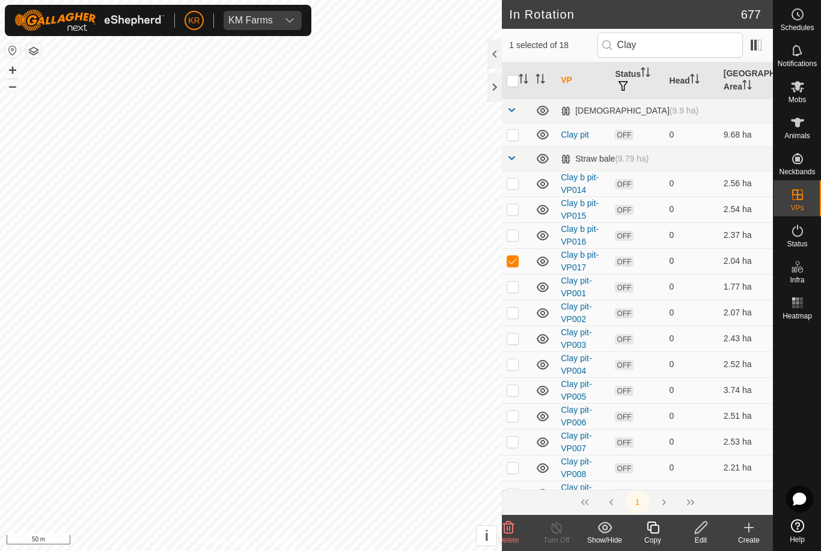
click at [656, 528] on icon at bounding box center [653, 528] width 15 height 14
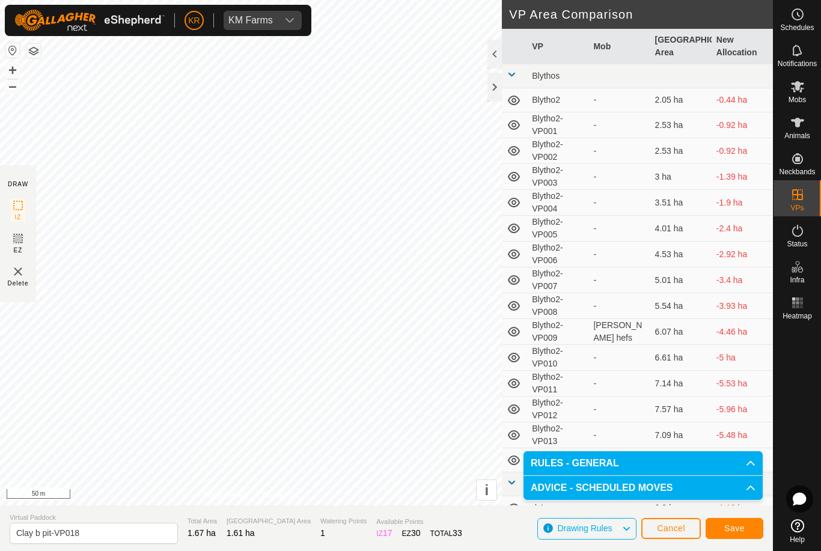
click at [738, 526] on span "Save" at bounding box center [734, 529] width 20 height 10
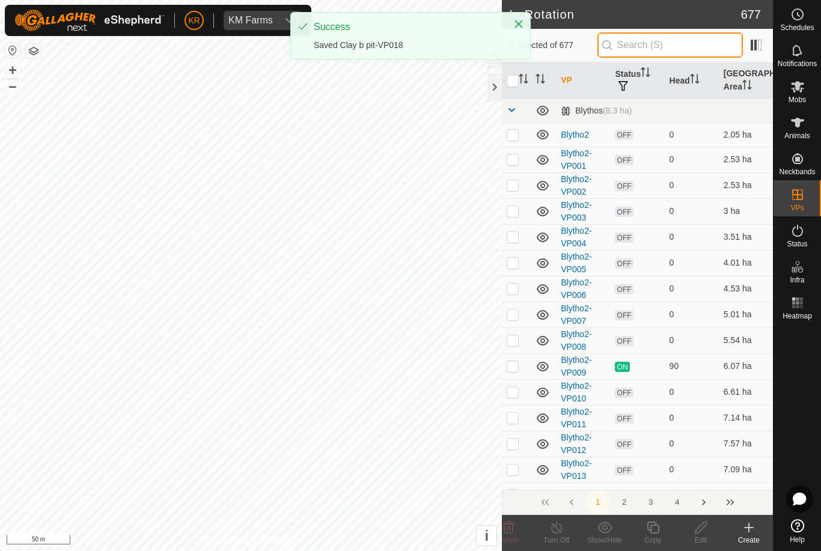
click at [675, 51] on input "text" at bounding box center [670, 44] width 145 height 25
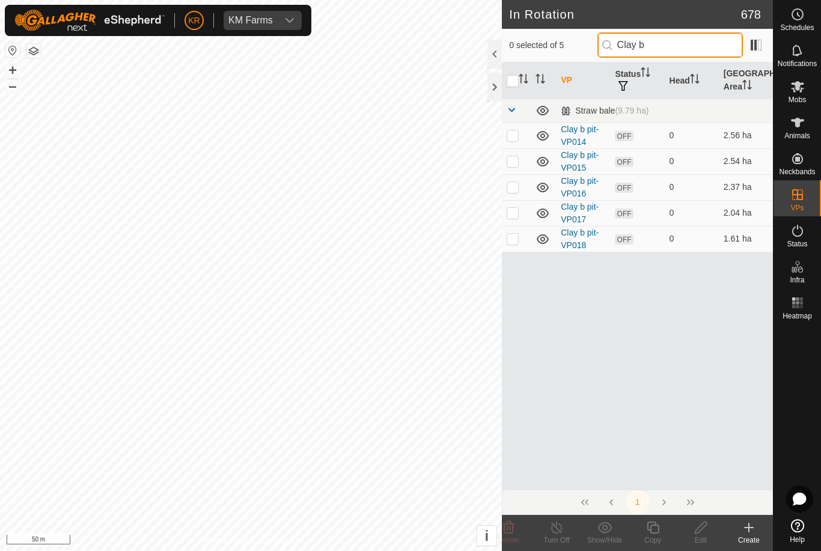
type input "Clay b"
click at [511, 236] on p-checkbox at bounding box center [513, 239] width 12 height 10
checkbox input "true"
click at [655, 528] on icon at bounding box center [653, 528] width 15 height 14
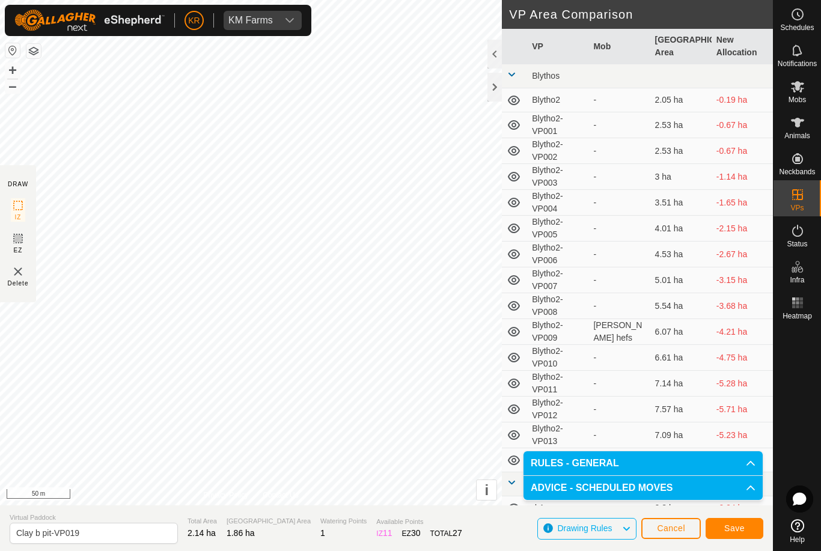
click at [731, 525] on span "Save" at bounding box center [734, 529] width 20 height 10
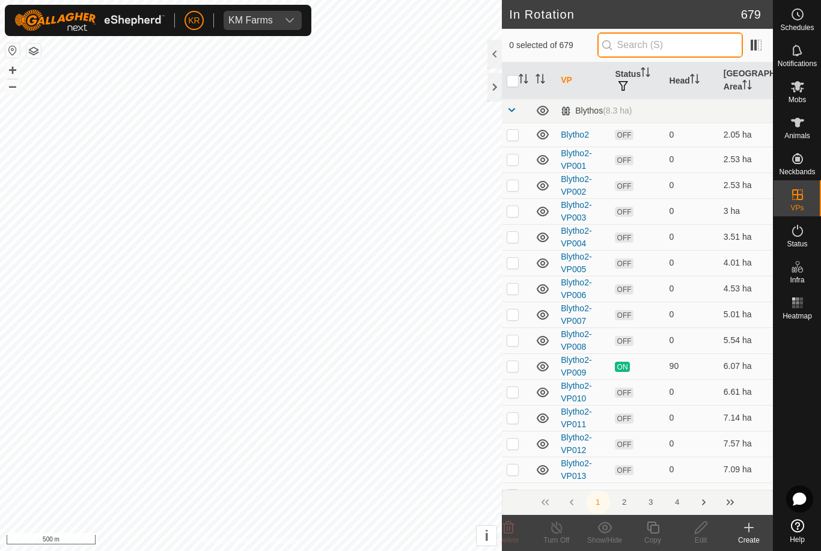
click at [667, 46] on input "text" at bounding box center [670, 44] width 145 height 25
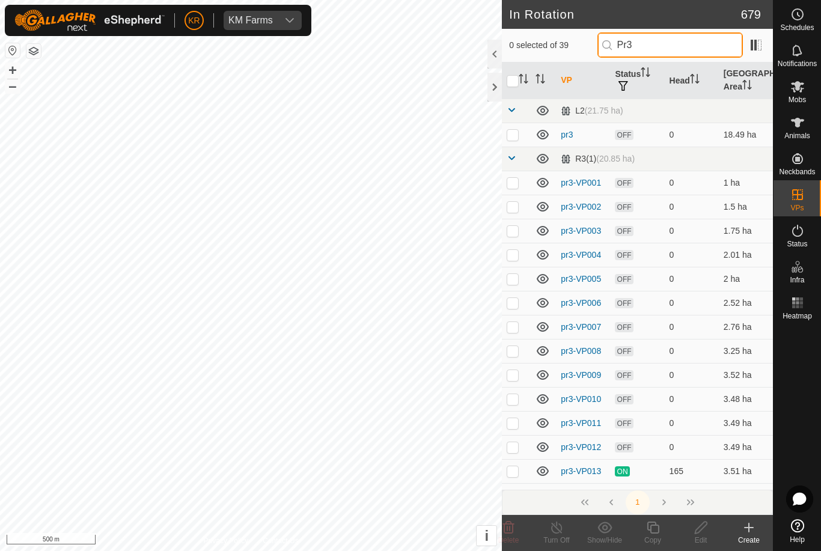
type input "Pr3"
click at [513, 133] on p-checkbox at bounding box center [513, 135] width 12 height 10
click at [513, 529] on icon at bounding box center [508, 528] width 11 height 12
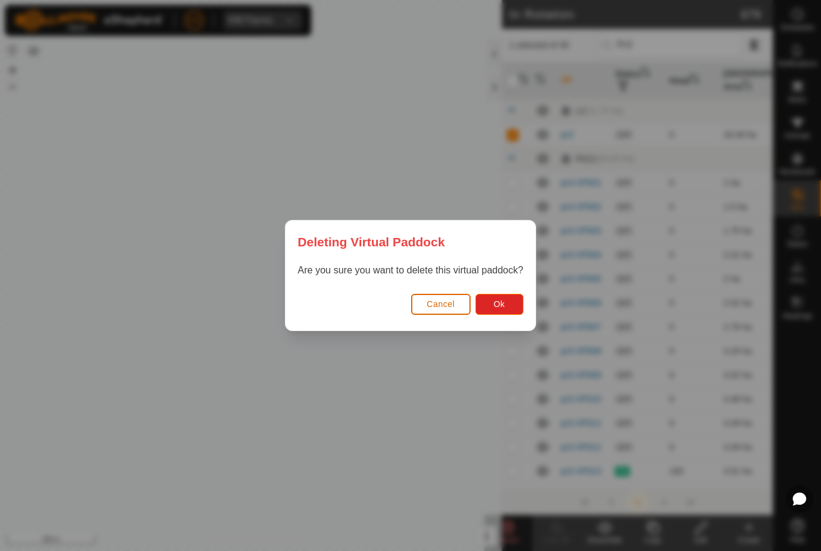
click at [504, 302] on span "Ok" at bounding box center [499, 304] width 11 height 10
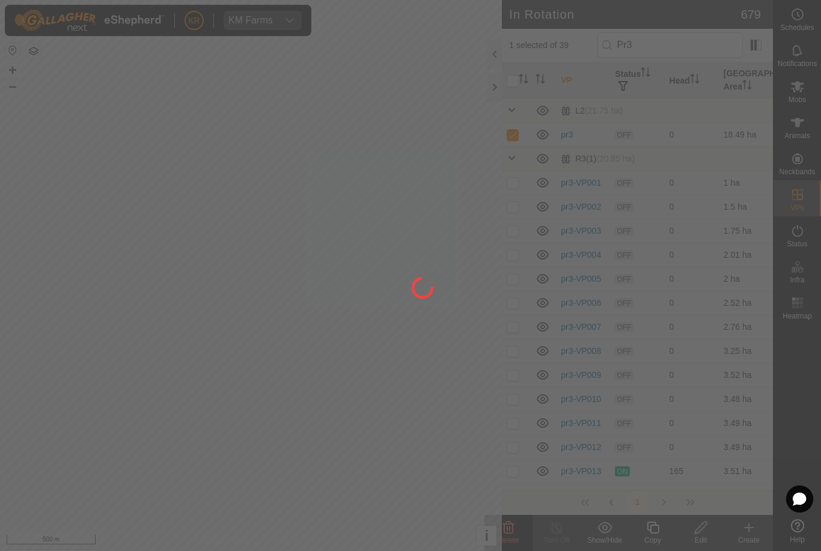
checkbox input "false"
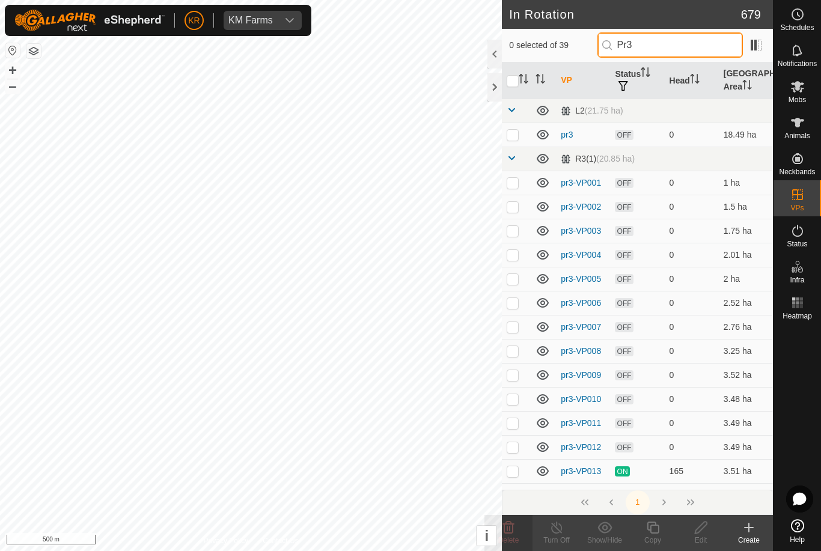
click at [696, 40] on input "Pr3" at bounding box center [670, 44] width 145 height 25
type input "P"
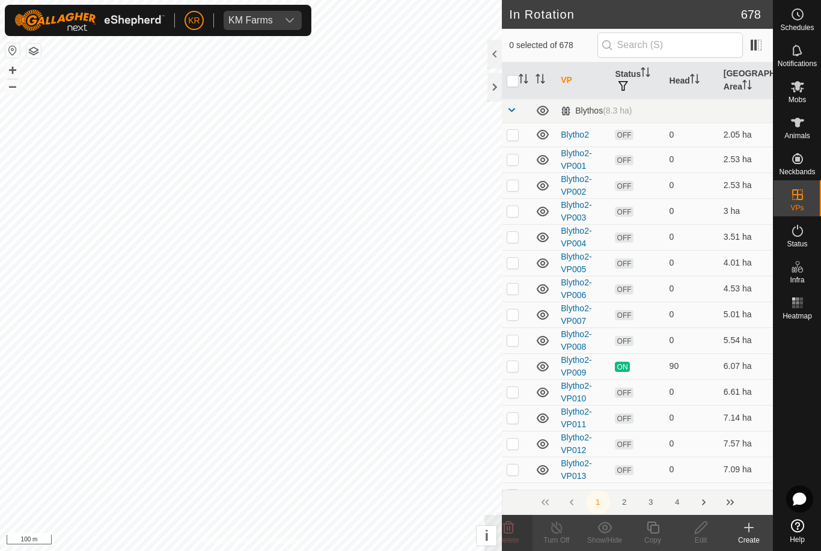
click at [746, 529] on icon at bounding box center [749, 528] width 14 height 14
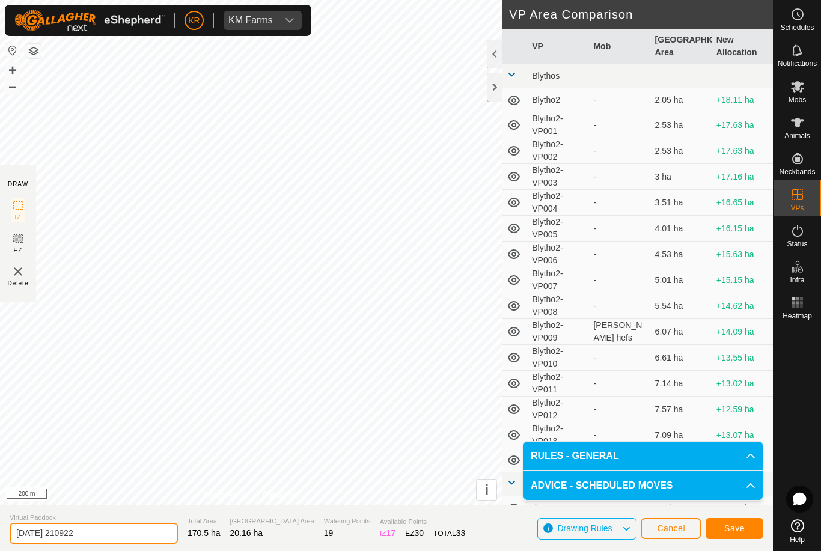
click at [112, 534] on input "2025-08-25 210922" at bounding box center [94, 533] width 168 height 21
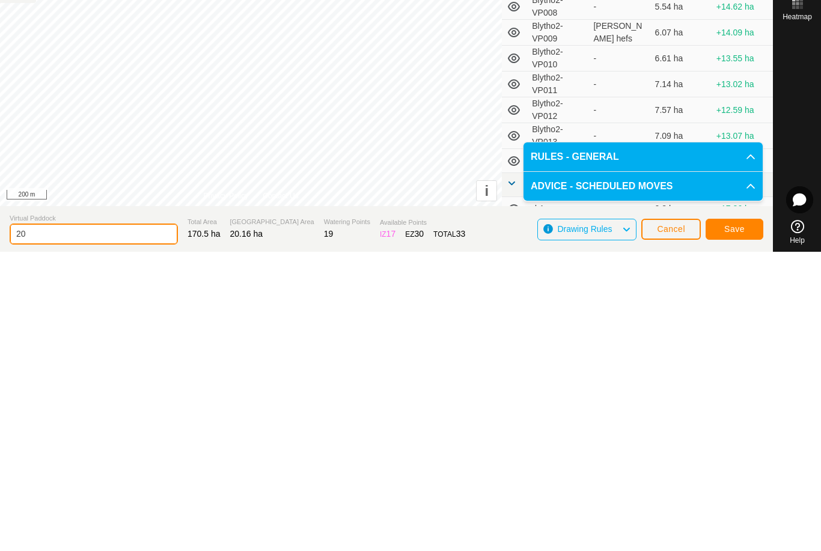
type input "2"
type input "Old car"
click at [735, 524] on span "Save" at bounding box center [734, 529] width 20 height 10
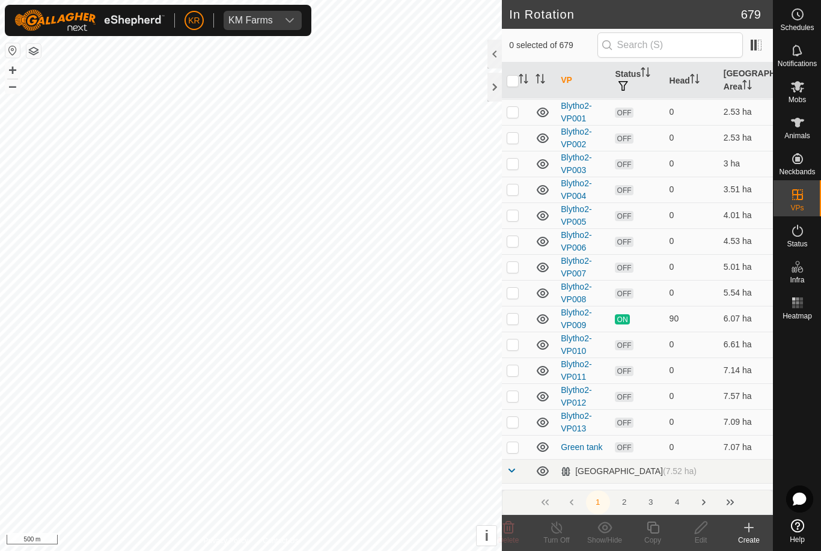
scroll to position [48, 0]
